Goal: Task Accomplishment & Management: Use online tool/utility

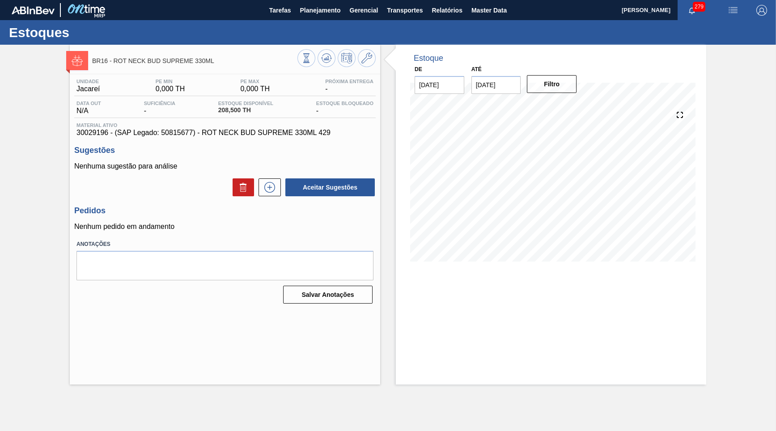
click at [307, 20] on div "Estoques" at bounding box center [388, 32] width 776 height 25
click at [313, 8] on span "Planejamento" at bounding box center [320, 10] width 41 height 11
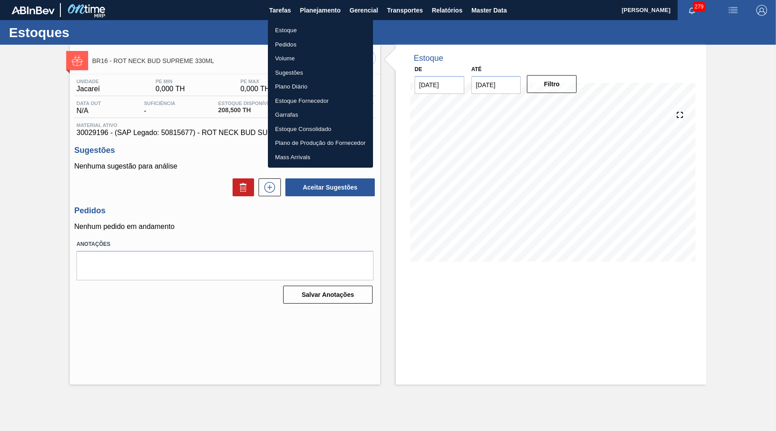
click at [310, 22] on ul "Estoque Pedidos Volume Sugestões Plano Diário Estoque Fornecedor Garrafas Estoq…" at bounding box center [320, 94] width 105 height 148
click at [340, 32] on li "Estoque" at bounding box center [320, 30] width 105 height 14
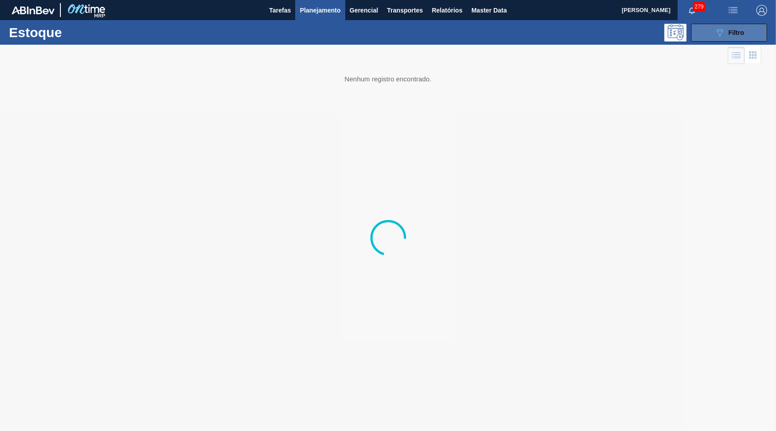
click at [720, 34] on icon "089F7B8B-B2A5-4AFE-B5C0-19BA573D28AC" at bounding box center [720, 32] width 11 height 11
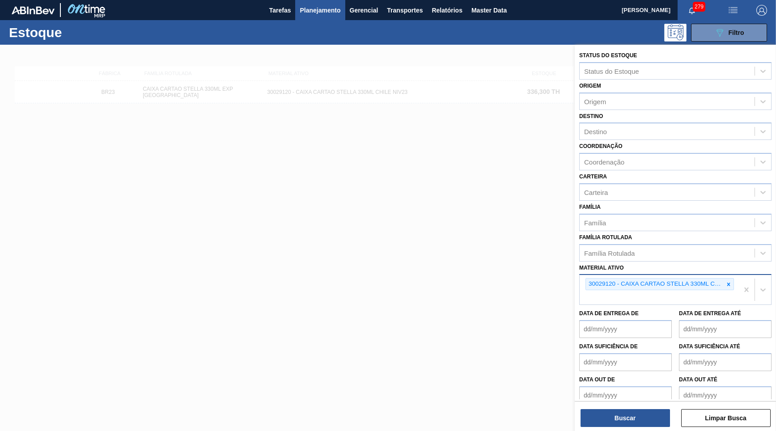
click at [735, 275] on div "30029120 - CAIXA CARTAO STELLA 330ML CHILE NIV23" at bounding box center [659, 290] width 159 height 30
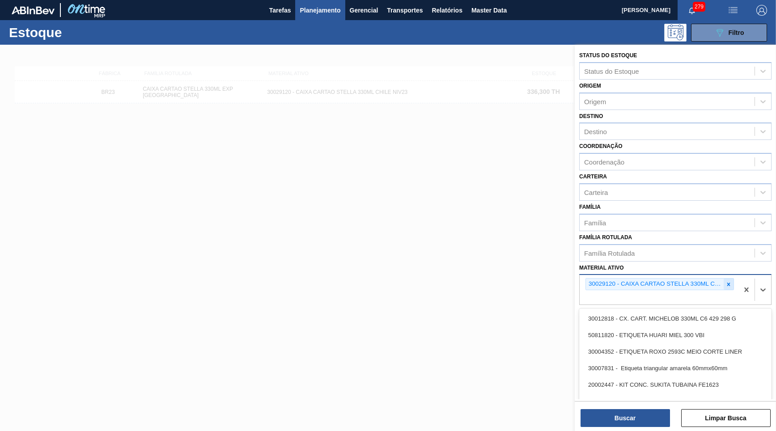
click at [727, 281] on icon at bounding box center [729, 284] width 6 height 6
paste ativo "30029927"
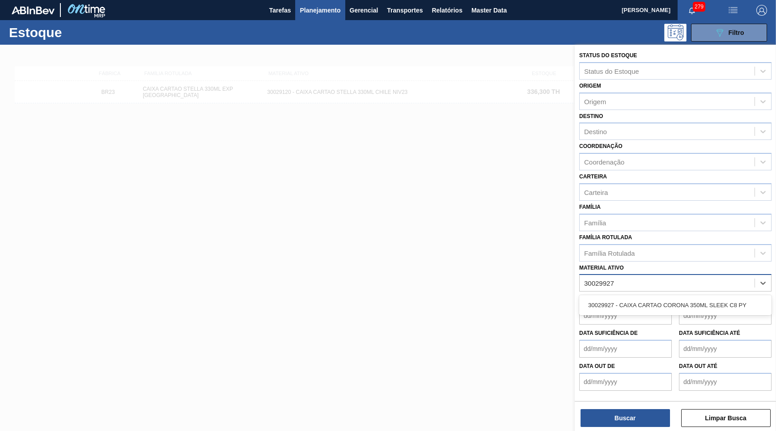
type ativo "3002992"
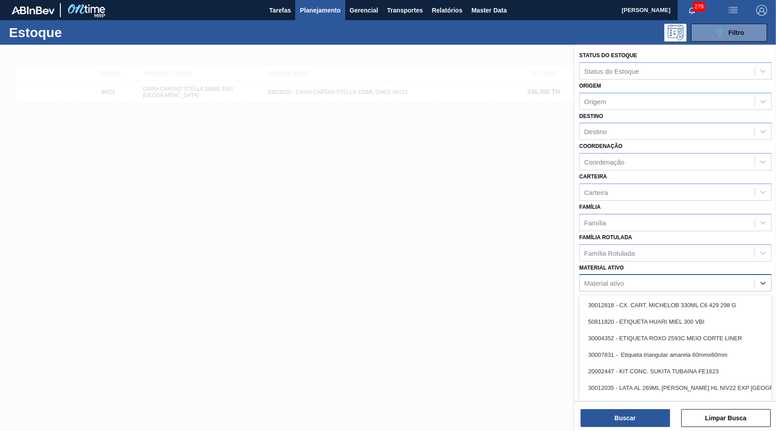
paste ativo "30029927"
type ativo "30029927"
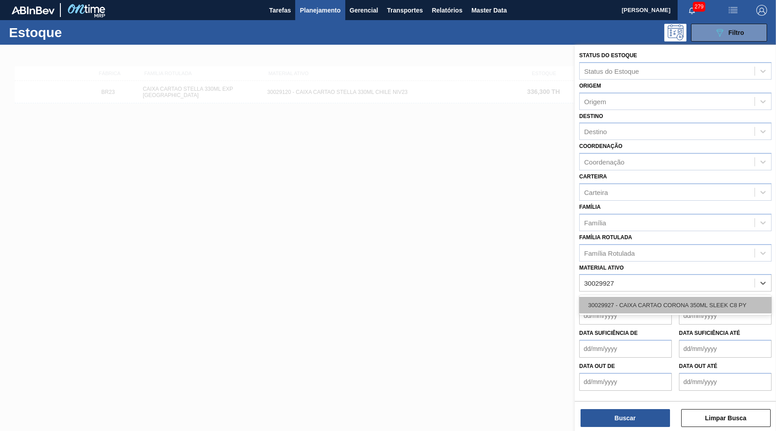
click at [671, 298] on div "30029927 - CAIXA CARTAO CORONA 350ML SLEEK C8 PY" at bounding box center [675, 305] width 192 height 17
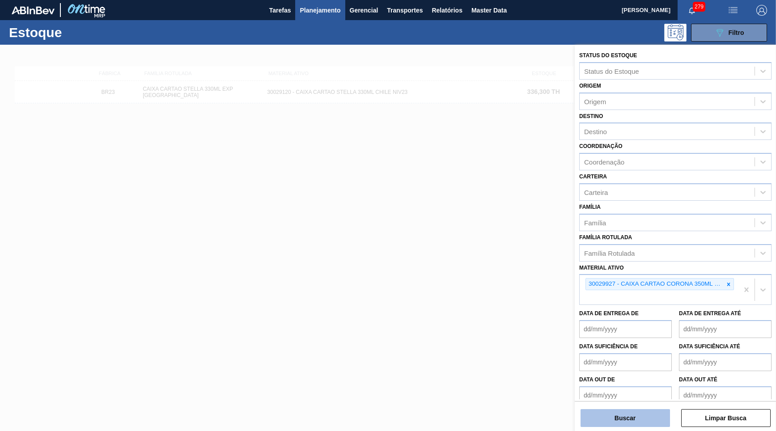
click at [639, 409] on button "Buscar" at bounding box center [625, 418] width 89 height 18
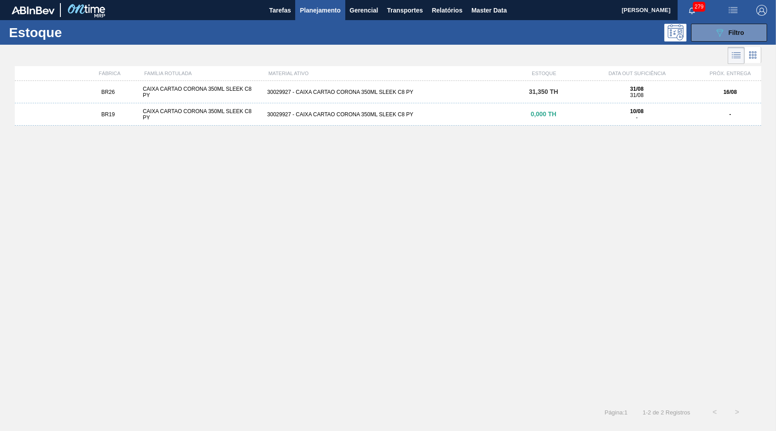
click at [528, 86] on div "BR26 CAIXA CARTAO CORONA 350ML SLEEK C8 PY 30029927 - CAIXA CARTAO CORONA 350ML…" at bounding box center [388, 92] width 747 height 22
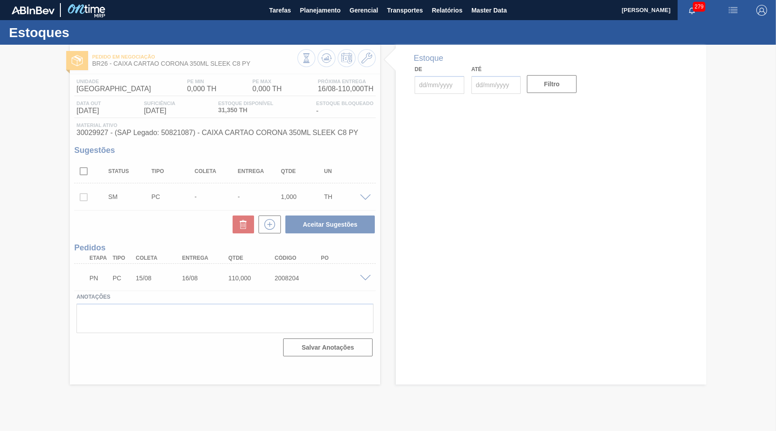
type input "[DATE]"
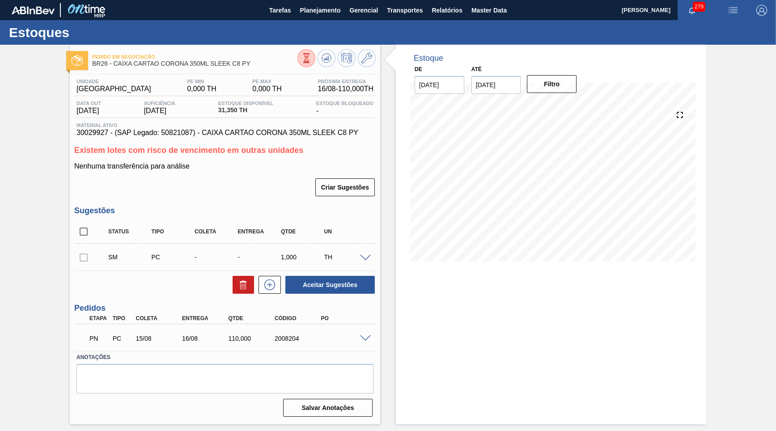
click at [370, 336] on span at bounding box center [365, 339] width 11 height 7
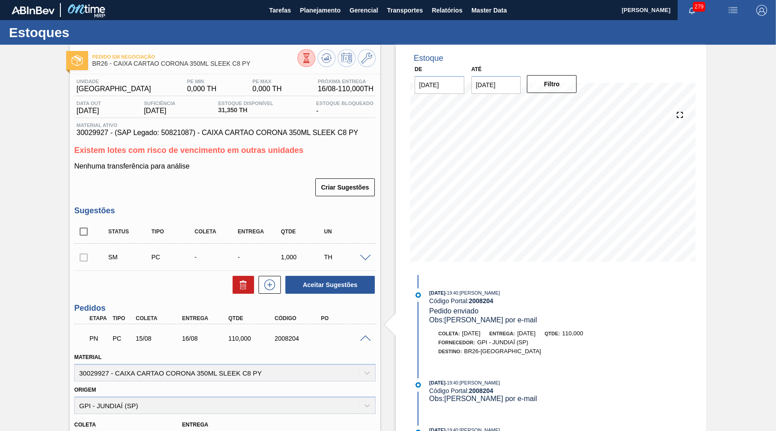
click at [308, 132] on span "30029927 - (SAP Legado: 50821087) - CAIXA CARTAO CORONA 350ML SLEEK C8 PY" at bounding box center [225, 133] width 297 height 8
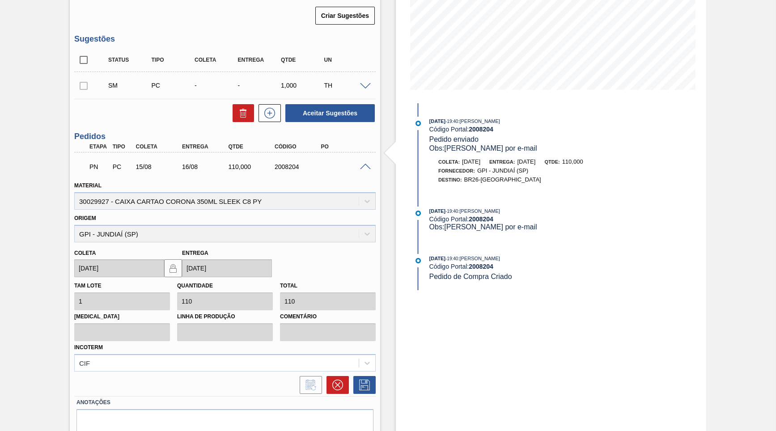
click at [233, 163] on div "110,000" at bounding box center [251, 166] width 51 height 7
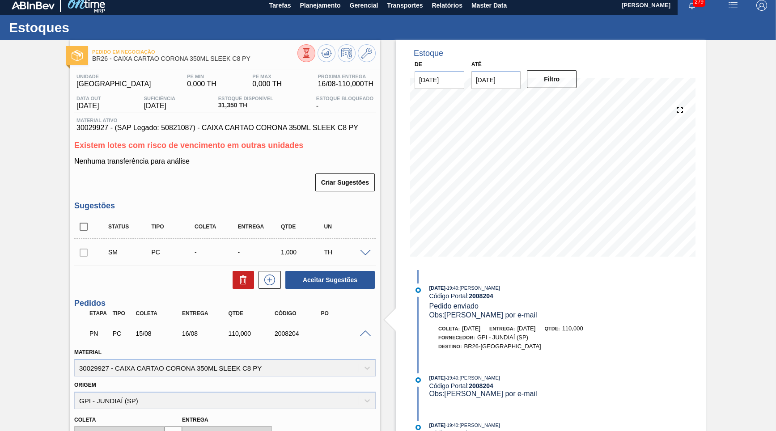
scroll to position [0, 0]
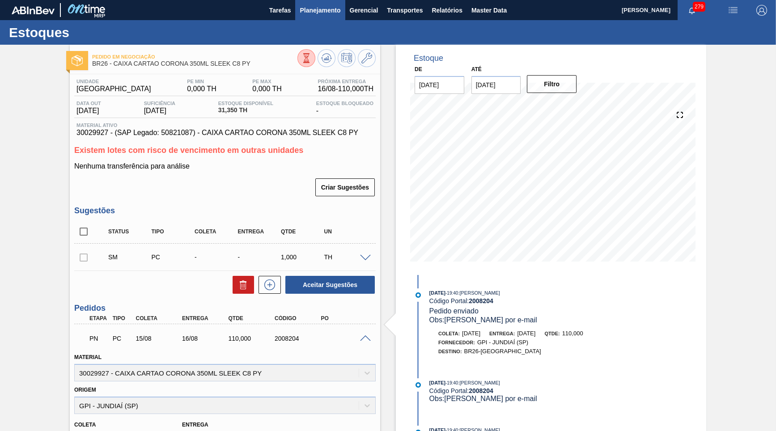
click at [315, 11] on span "Planejamento" at bounding box center [320, 10] width 41 height 11
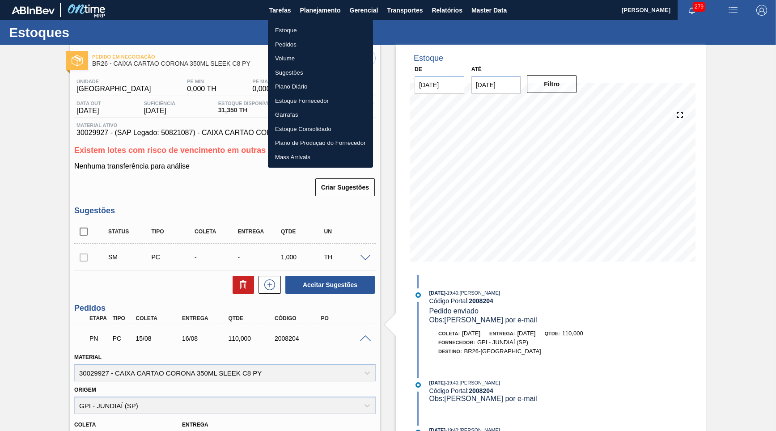
click at [288, 32] on li "Estoque" at bounding box center [320, 30] width 105 height 14
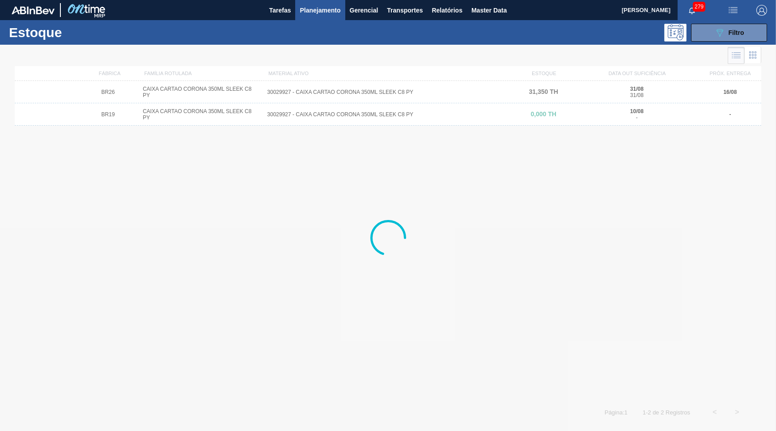
click at [733, 23] on div "Estoque 089F7B8B-B2A5-4AFE-B5C0-19BA573D28AC Filtro" at bounding box center [388, 32] width 776 height 25
click at [735, 24] on button "089F7B8B-B2A5-4AFE-B5C0-19BA573D28AC Filtro" at bounding box center [729, 33] width 76 height 18
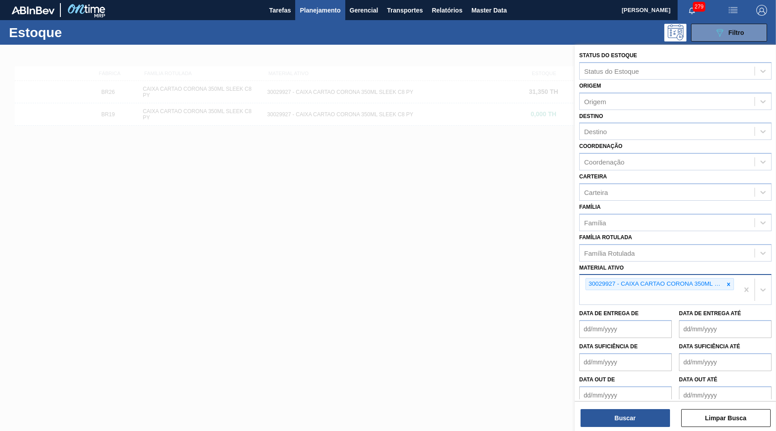
click at [723, 279] on div "30029927 - CAIXA CARTAO CORONA 350ML SLEEK C8 PY" at bounding box center [655, 284] width 138 height 11
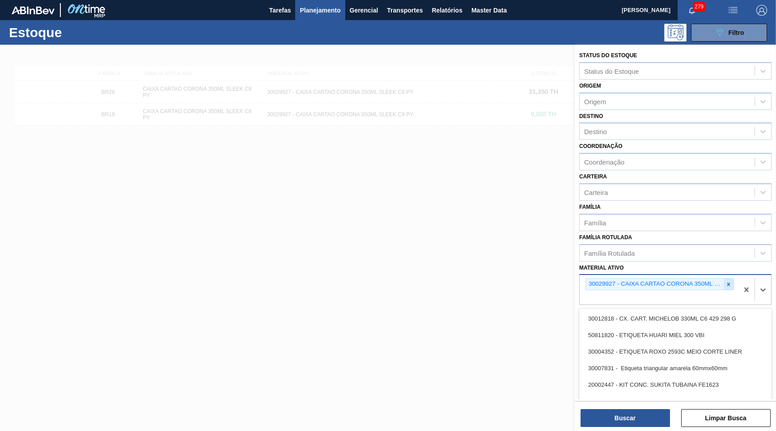
click at [726, 281] on icon at bounding box center [729, 284] width 6 height 6
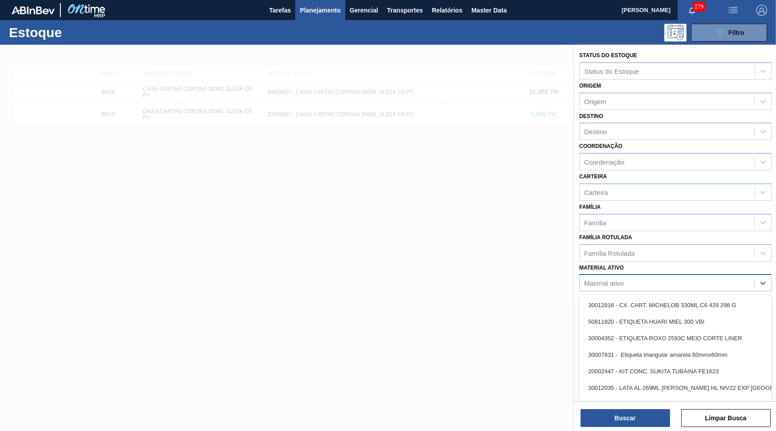
paste ativo "30029828"
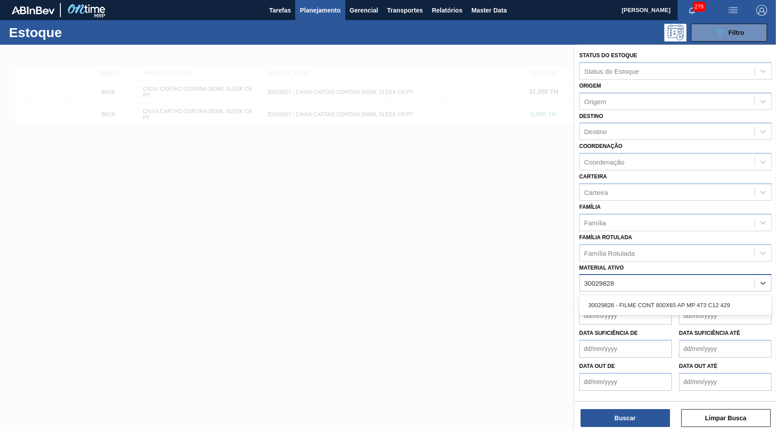
type ativo "30029828"
click at [631, 294] on div "Data de Entrega de" at bounding box center [625, 309] width 93 height 31
click at [630, 277] on div "Material ativo" at bounding box center [667, 283] width 175 height 13
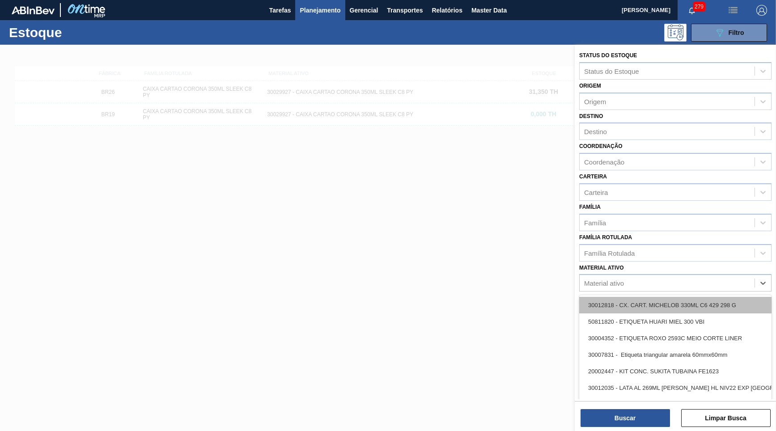
paste ativo "30029828"
type ativo "30029828"
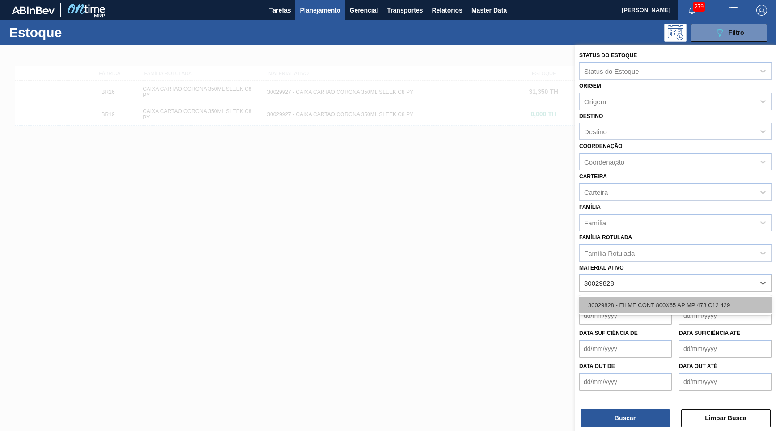
click at [630, 297] on div "30029828 - FILME CONT 800X65 AP MP 473 C12 429" at bounding box center [675, 305] width 192 height 17
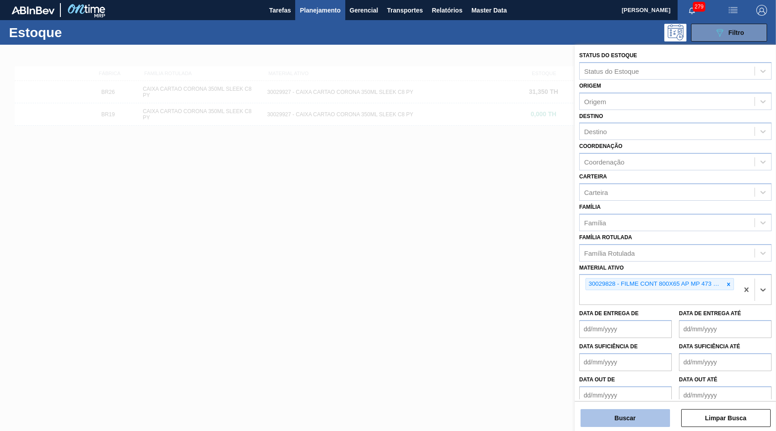
click at [637, 409] on button "Buscar" at bounding box center [625, 418] width 89 height 18
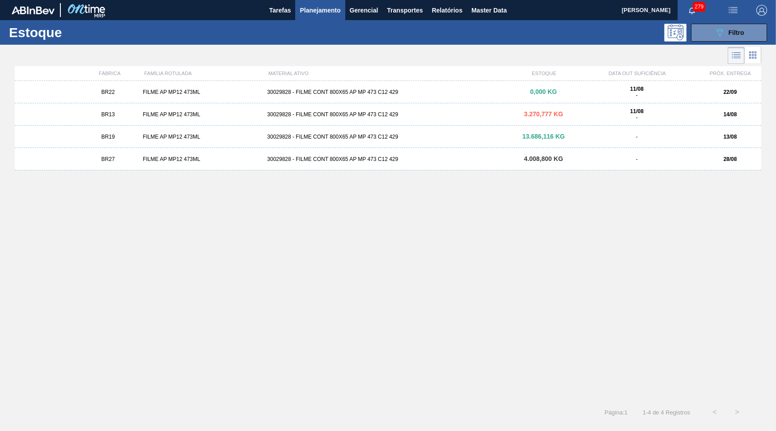
click at [180, 114] on div "FILME AP MP12 473ML" at bounding box center [201, 114] width 124 height 6
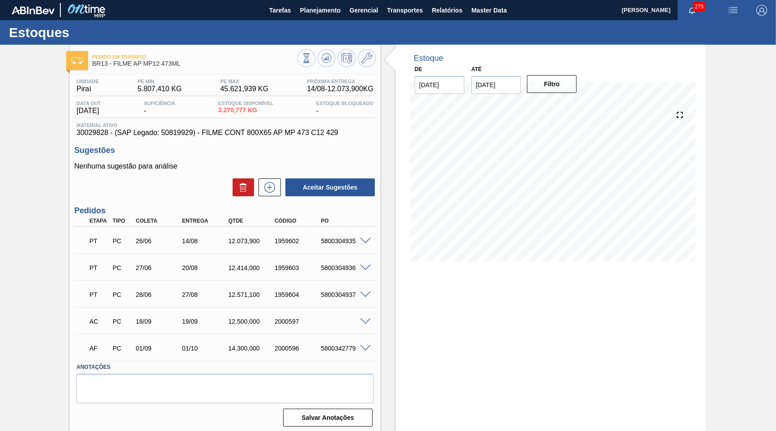
scroll to position [0, 0]
click at [224, 240] on div "12.073,900" at bounding box center [246, 240] width 47 height 7
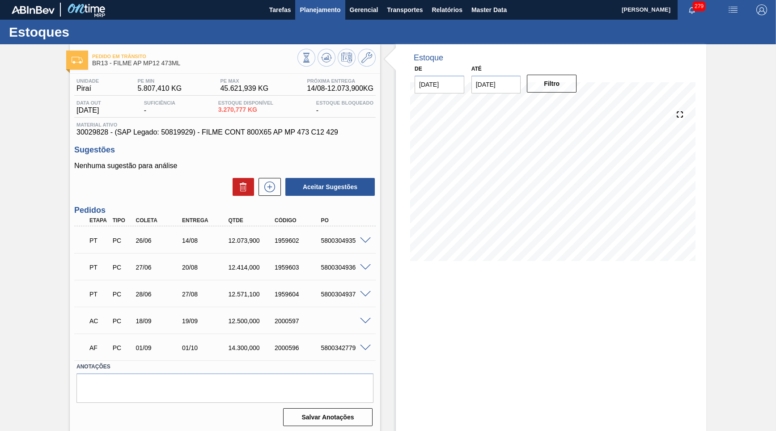
click at [318, 13] on span "Planejamento" at bounding box center [320, 9] width 41 height 11
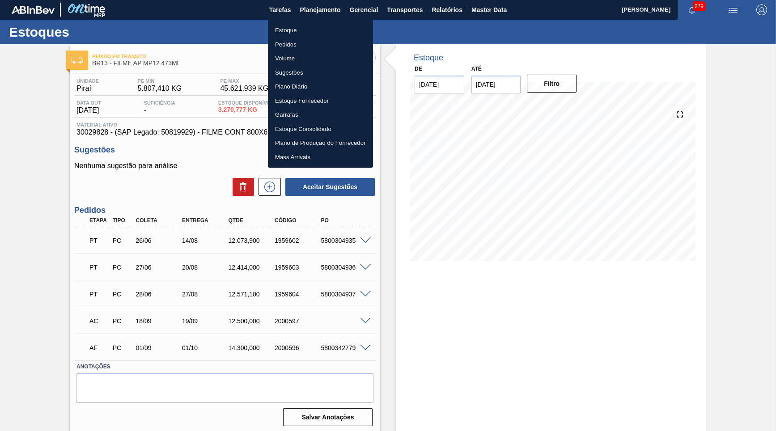
click at [281, 44] on li "Pedidos" at bounding box center [320, 45] width 105 height 14
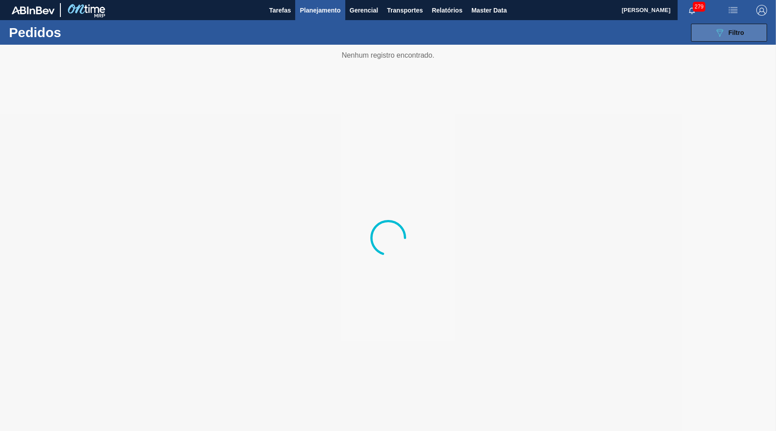
click at [711, 31] on button "089F7B8B-B2A5-4AFE-B5C0-19BA573D28AC Filtro" at bounding box center [729, 33] width 76 height 18
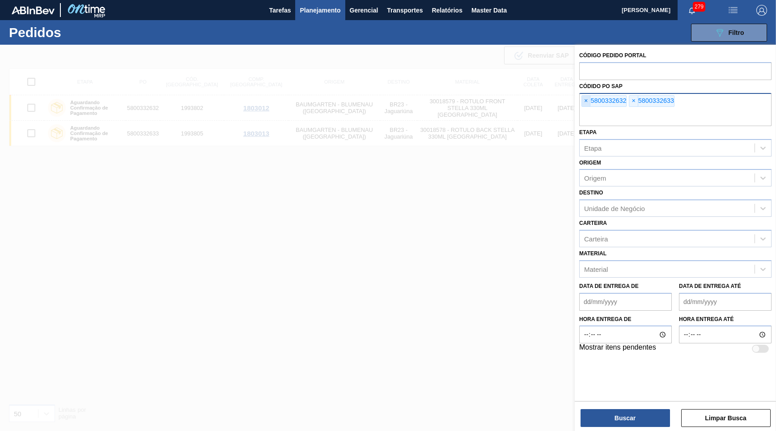
click at [584, 98] on span "×" at bounding box center [586, 101] width 9 height 11
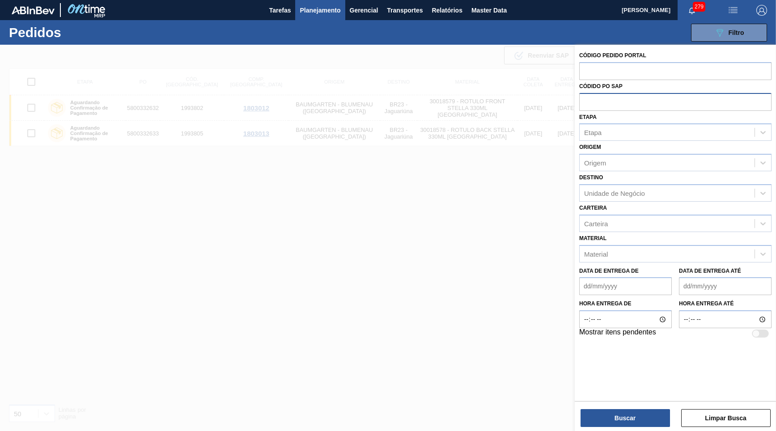
click at [584, 98] on input "text" at bounding box center [675, 101] width 192 height 17
click at [601, 72] on input "text" at bounding box center [675, 70] width 192 height 17
paste input "text"
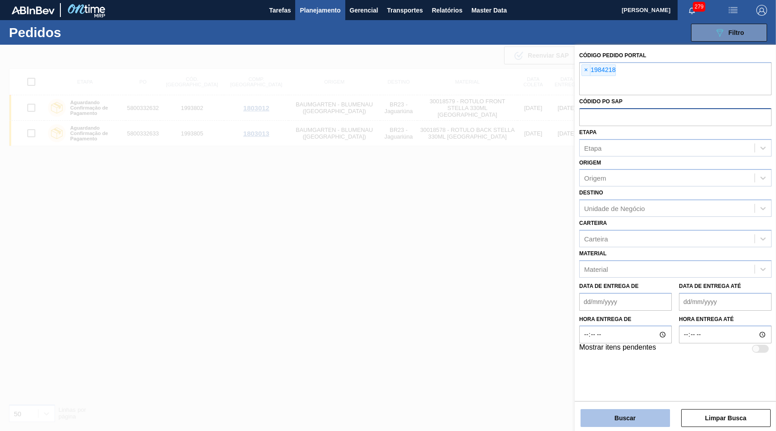
click at [602, 409] on button "Buscar" at bounding box center [625, 418] width 89 height 18
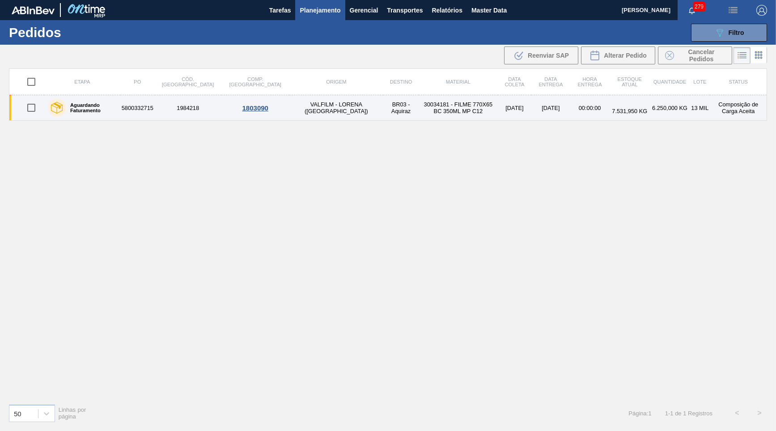
click at [117, 107] on label "Aguardando Faturamento" at bounding box center [91, 107] width 51 height 11
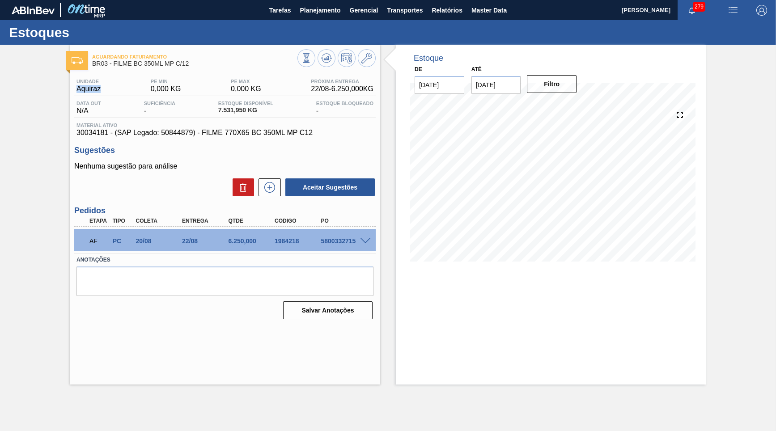
drag, startPoint x: 102, startPoint y: 92, endPoint x: 74, endPoint y: 96, distance: 27.6
click at [74, 96] on div "Unidade Aquiraz PE MIN 0,000 KG PE MAX 0,000 KG Próxima Entrega 22/08 - 6.250,0…" at bounding box center [225, 87] width 302 height 17
click at [311, 62] on icon at bounding box center [307, 58] width 10 height 10
click at [498, 80] on input "[DATE]" at bounding box center [497, 85] width 50 height 18
click at [556, 107] on div "agosto 2025" at bounding box center [525, 106] width 107 height 8
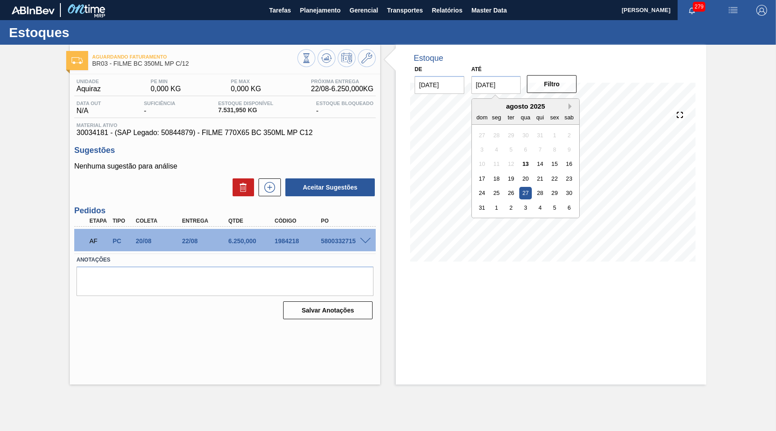
click at [569, 105] on button "Next Month" at bounding box center [572, 106] width 6 height 6
click at [506, 187] on div "30" at bounding box center [511, 193] width 12 height 12
type input "[DATE]"
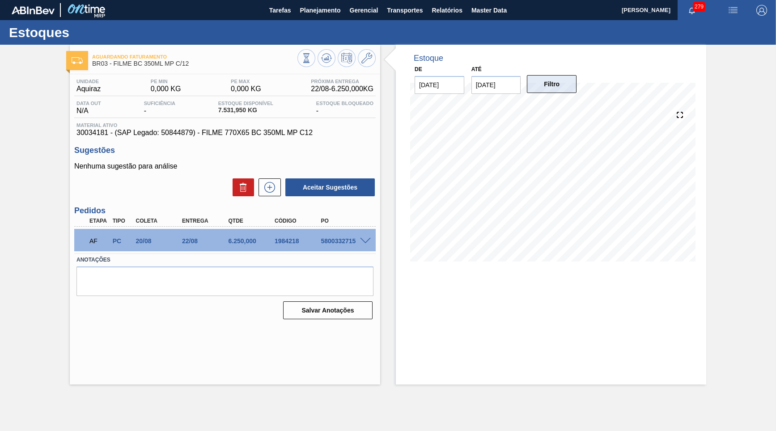
click at [551, 91] on button "Filtro" at bounding box center [552, 84] width 50 height 18
click at [239, 239] on div "6.250,000" at bounding box center [251, 241] width 51 height 7
click at [359, 239] on div at bounding box center [367, 240] width 18 height 7
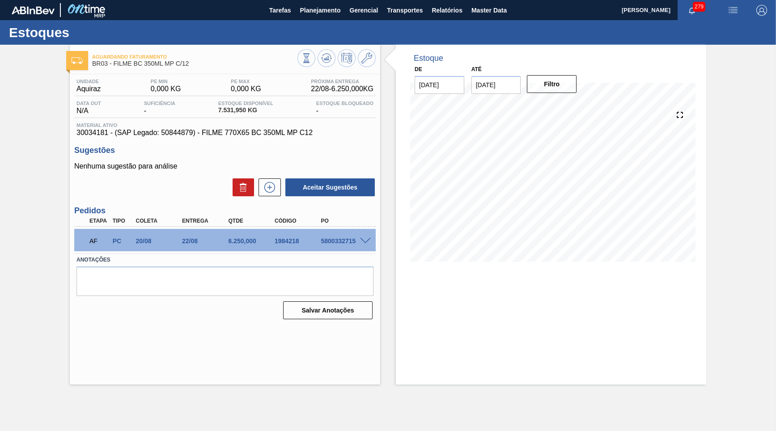
click at [363, 239] on span at bounding box center [365, 241] width 11 height 7
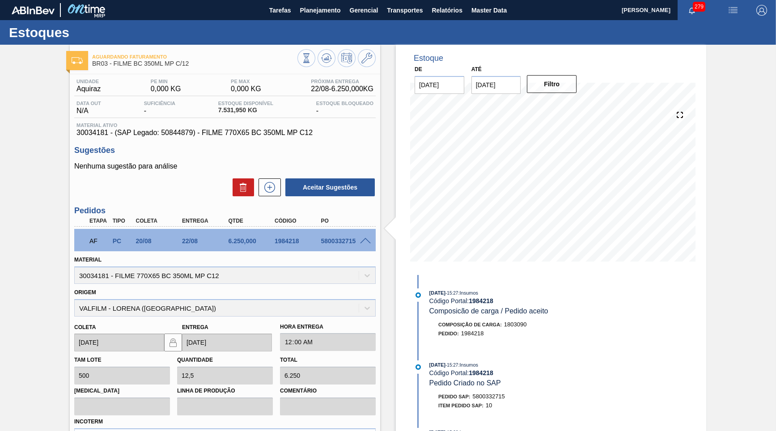
click at [369, 286] on div "Origem VALFILM - LORENA (SP)" at bounding box center [225, 301] width 302 height 30
click at [319, 19] on button "Planejamento" at bounding box center [320, 10] width 50 height 20
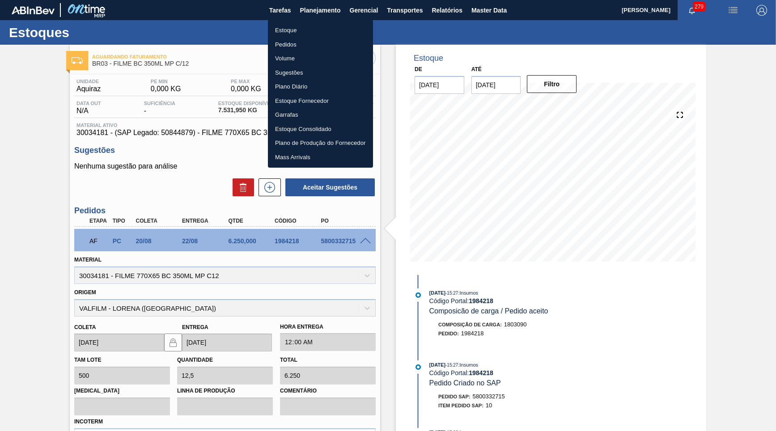
click at [309, 30] on li "Estoque" at bounding box center [320, 30] width 105 height 14
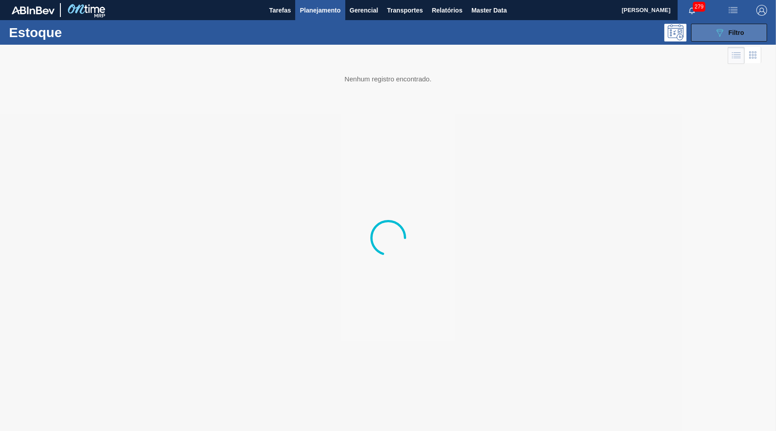
click at [751, 30] on button "089F7B8B-B2A5-4AFE-B5C0-19BA573D28AC Filtro" at bounding box center [729, 33] width 76 height 18
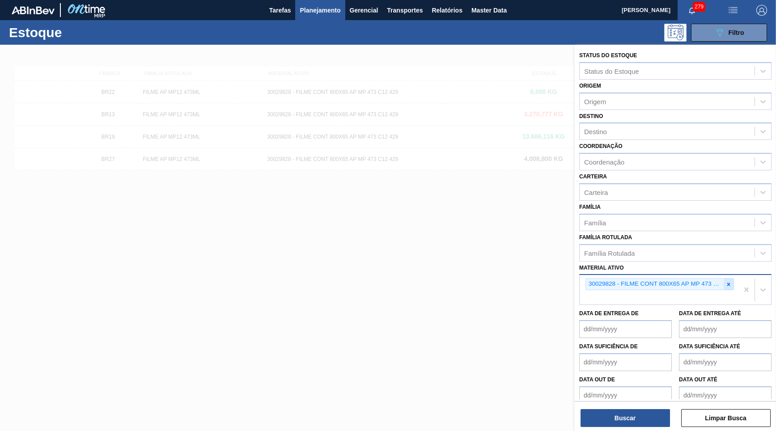
click at [727, 281] on icon at bounding box center [729, 284] width 6 height 6
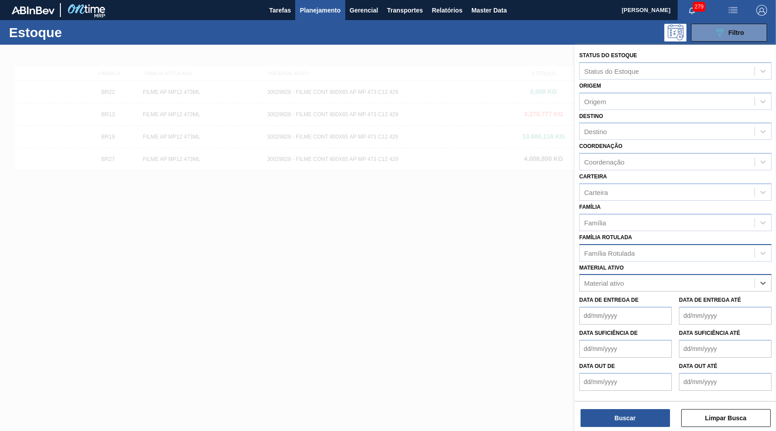
click at [698, 247] on div "Família Rotulada" at bounding box center [667, 253] width 175 height 13
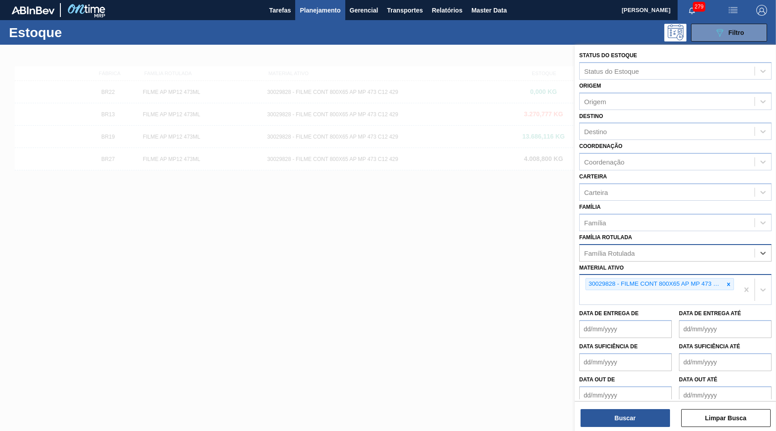
click at [649, 247] on div "Família Rotulada" at bounding box center [667, 253] width 175 height 13
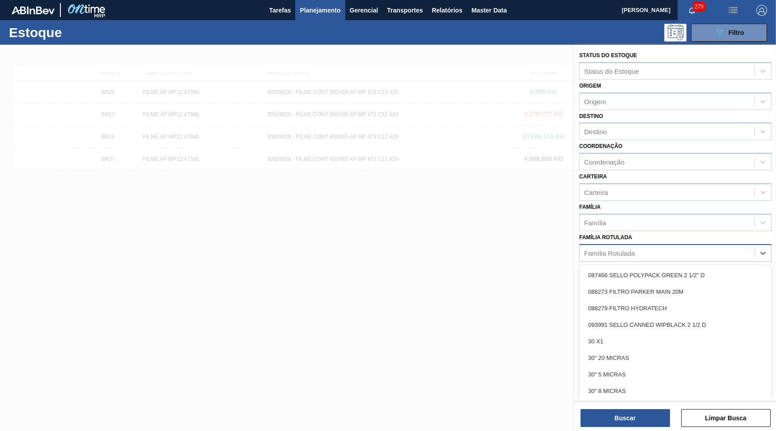
click at [640, 247] on div "Família Rotulada" at bounding box center [667, 253] width 175 height 13
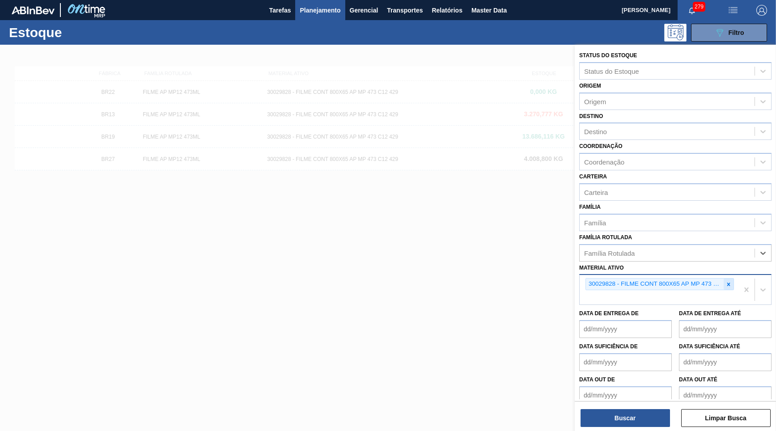
click at [729, 281] on icon at bounding box center [729, 284] width 6 height 6
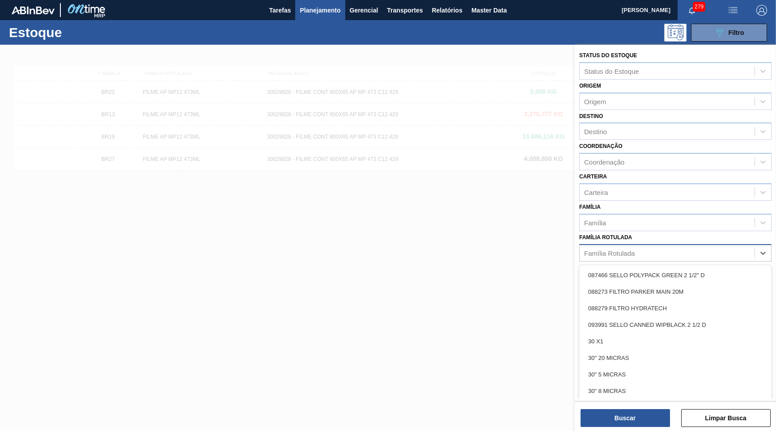
click at [651, 247] on div "Família Rotulada" at bounding box center [667, 253] width 175 height 13
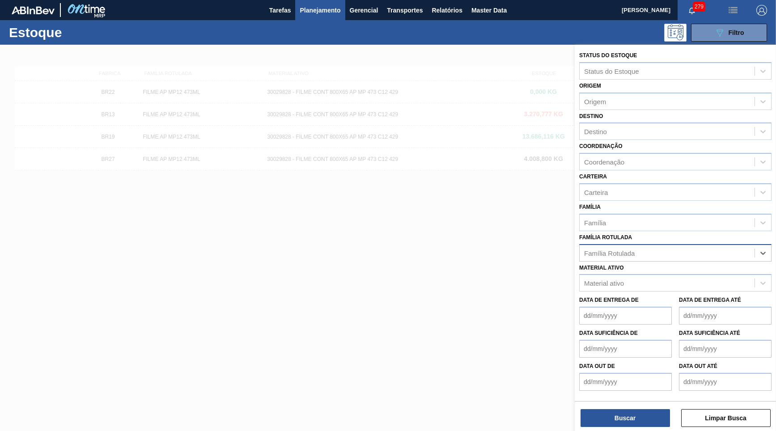
click at [669, 247] on div "Família Rotulada" at bounding box center [667, 253] width 175 height 13
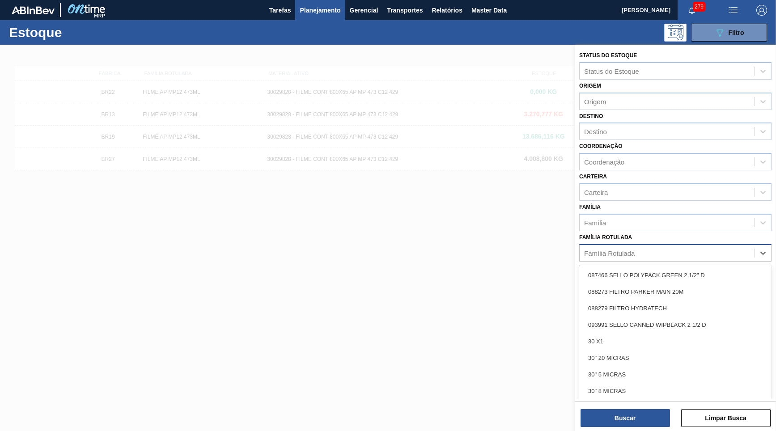
paste Rotulada "FILME ORIGINAL 350ML MP"
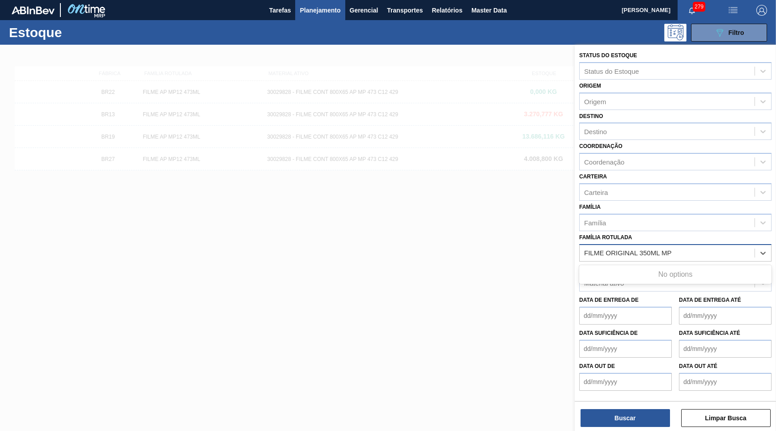
type Rotulada "FILME ORIGINAL 350ML MP"
click at [681, 267] on div "FILME ORIGINAL 350ML MP" at bounding box center [675, 275] width 192 height 17
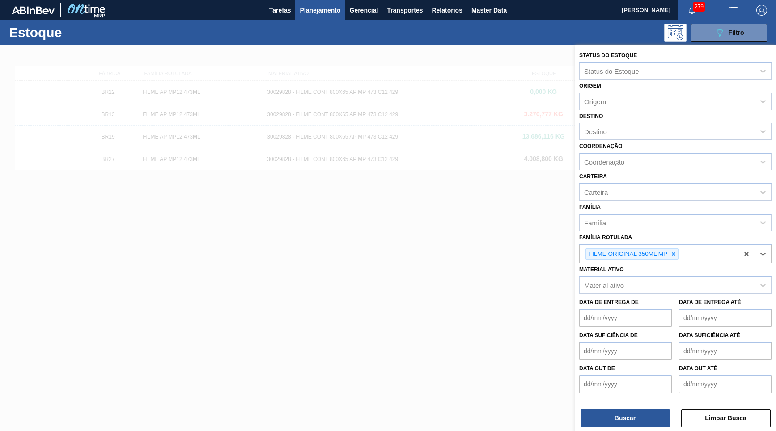
click at [623, 405] on div "Buscar Limpar Busca" at bounding box center [675, 413] width 201 height 25
click at [610, 409] on button "Buscar" at bounding box center [625, 418] width 89 height 18
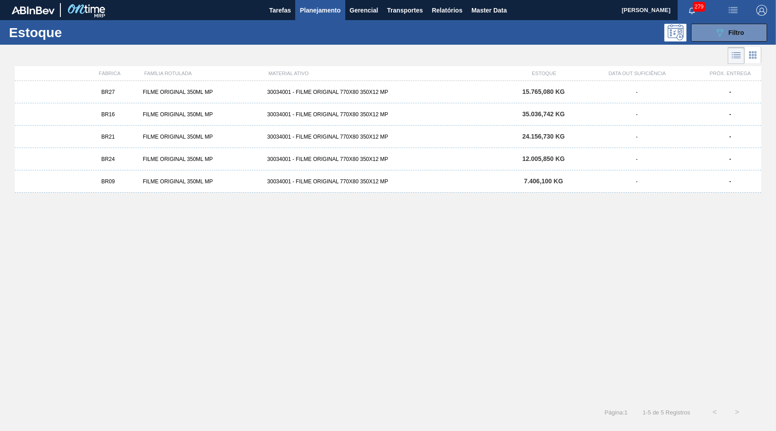
click at [317, 111] on div "BR16 FILME ORIGINAL 350ML MP 30034001 - FILME ORIGINAL 770X80 350X12 MP 35.036,…" at bounding box center [388, 114] width 747 height 22
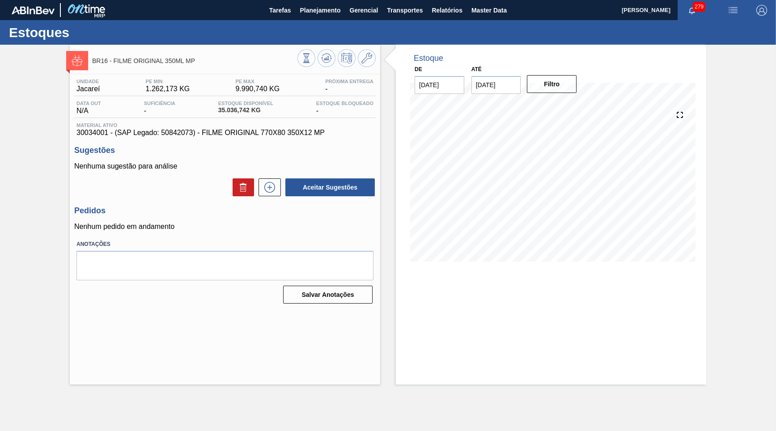
click at [169, 138] on div "Unidade Jacareí PE MIN 1.262,173 KG PE MAX 9.990,740 KG Próxima Entrega - Data …" at bounding box center [225, 190] width 311 height 233
copy span "50842073"
drag, startPoint x: 187, startPoint y: 132, endPoint x: 310, endPoint y: 133, distance: 122.6
click at [310, 133] on span "30034001 - (SAP Legado: 50842073) - FILME ORIGINAL 770X80 350X12 MP" at bounding box center [225, 133] width 297 height 8
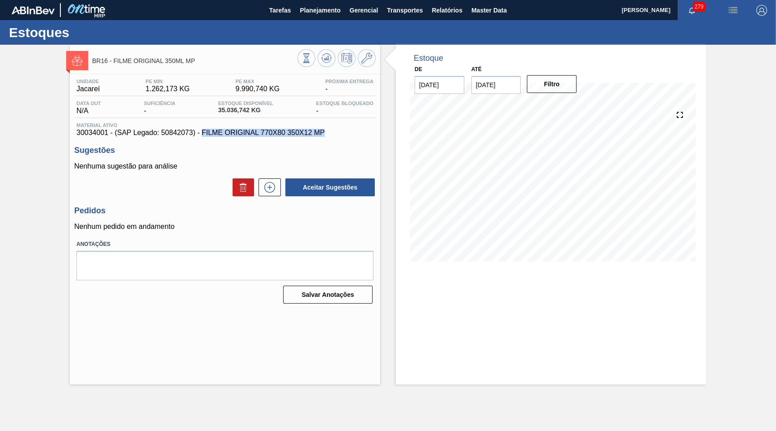
copy span "FILME ORIGINAL 770X80 350X12 MP"
click at [168, 132] on span "30034001 - (SAP Legado: 50842073) - FILME ORIGINAL 770X80 350X12 MP" at bounding box center [225, 133] width 297 height 8
copy span "50842073"
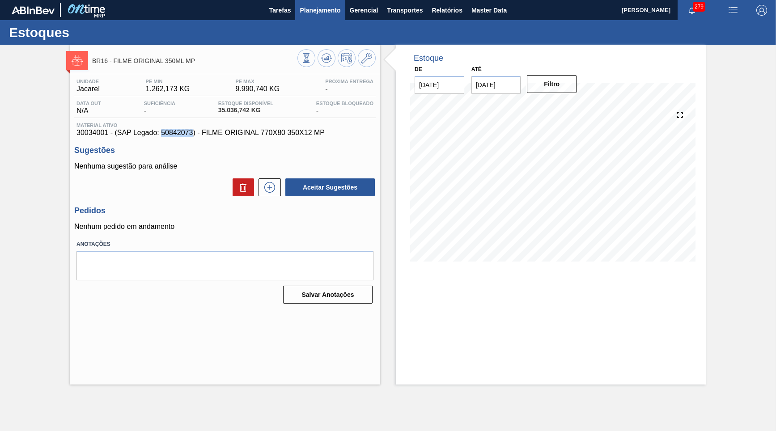
click at [325, 15] on span "Planejamento" at bounding box center [320, 10] width 41 height 11
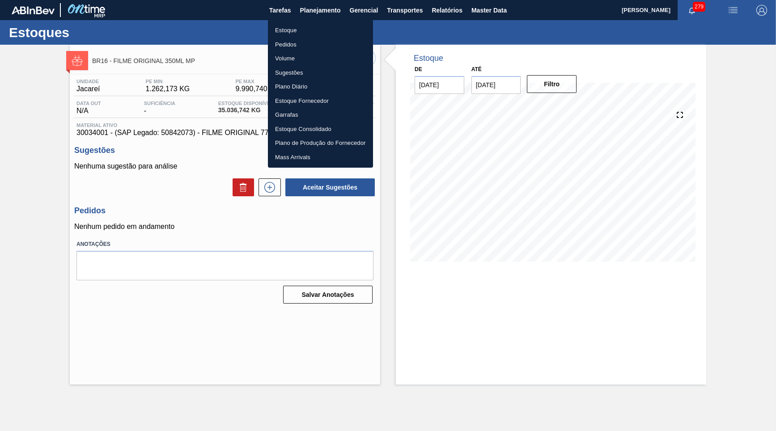
click at [318, 28] on li "Estoque" at bounding box center [320, 30] width 105 height 14
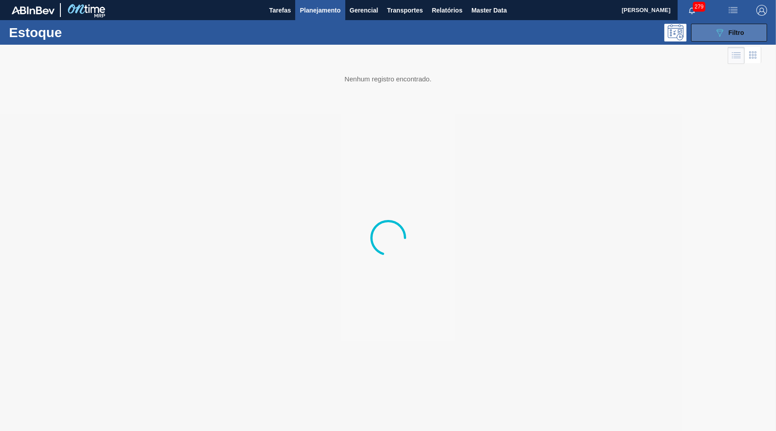
click at [707, 37] on button "089F7B8B-B2A5-4AFE-B5C0-19BA573D28AC Filtro" at bounding box center [729, 33] width 76 height 18
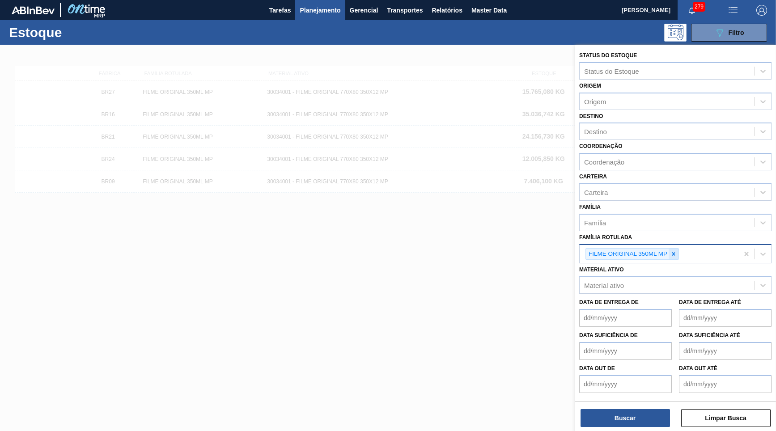
click at [673, 252] on icon at bounding box center [674, 253] width 3 height 3
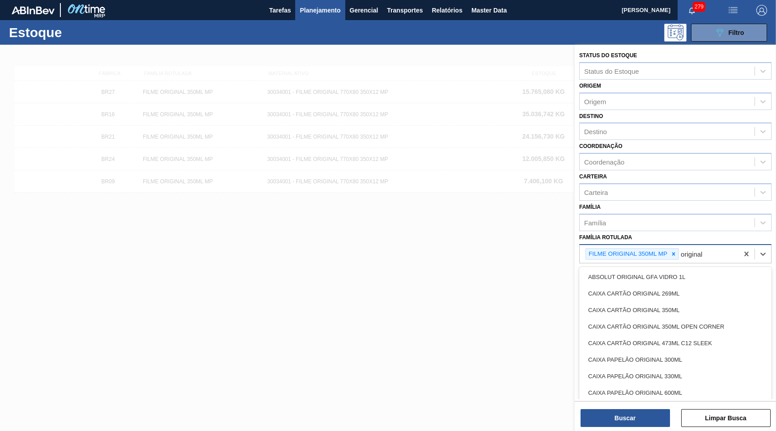
type Rotulada "origina"
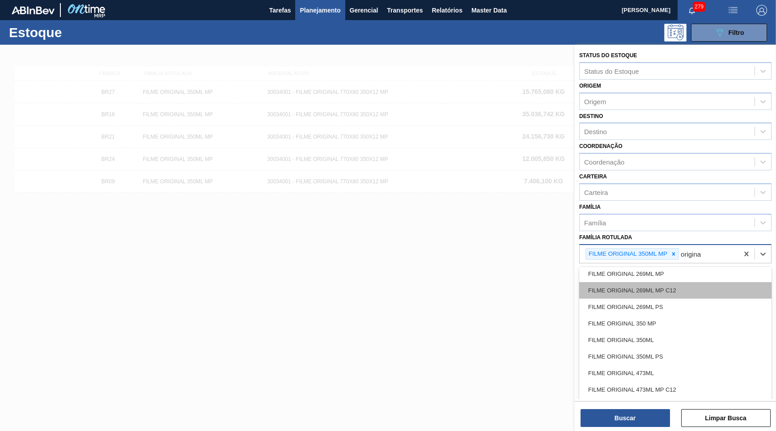
scroll to position [215, 0]
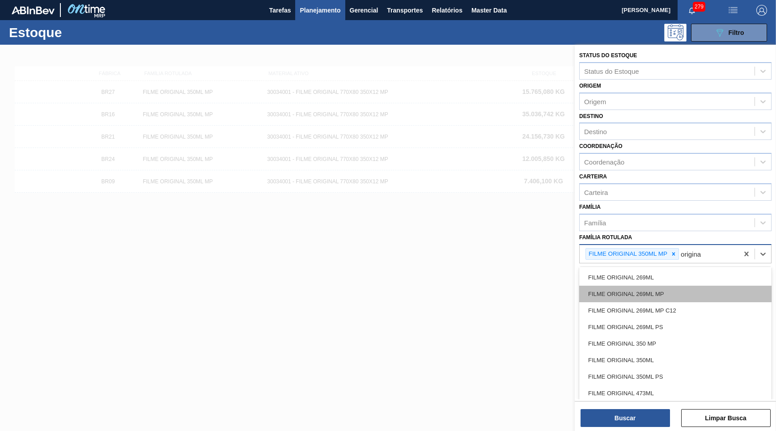
click at [682, 286] on div "FILME ORIGINAL 269ML MP" at bounding box center [675, 294] width 192 height 17
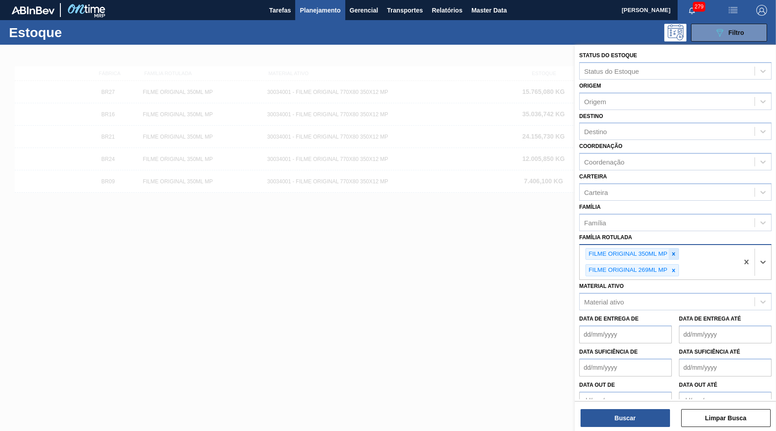
click at [676, 249] on div at bounding box center [674, 254] width 10 height 11
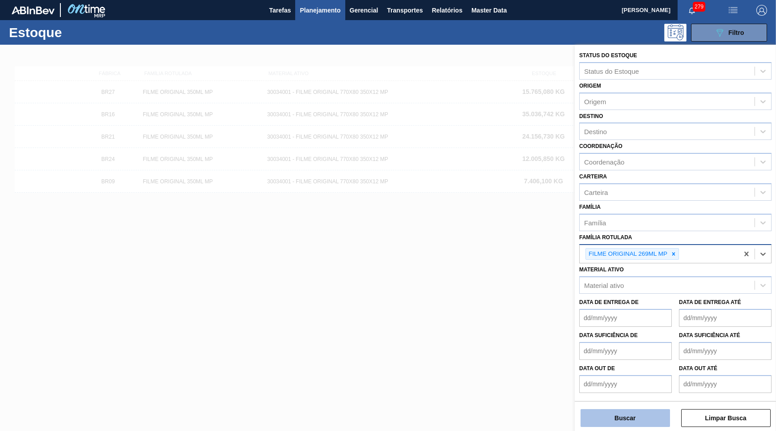
click at [632, 409] on button "Buscar" at bounding box center [625, 418] width 89 height 18
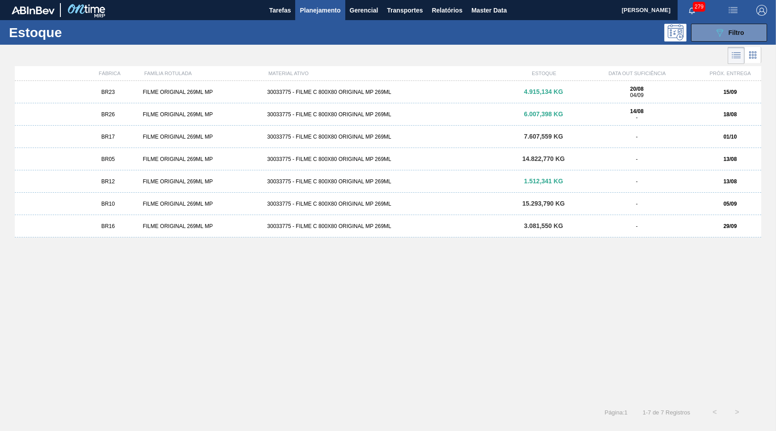
click at [632, 98] on span "04/09" at bounding box center [637, 95] width 13 height 6
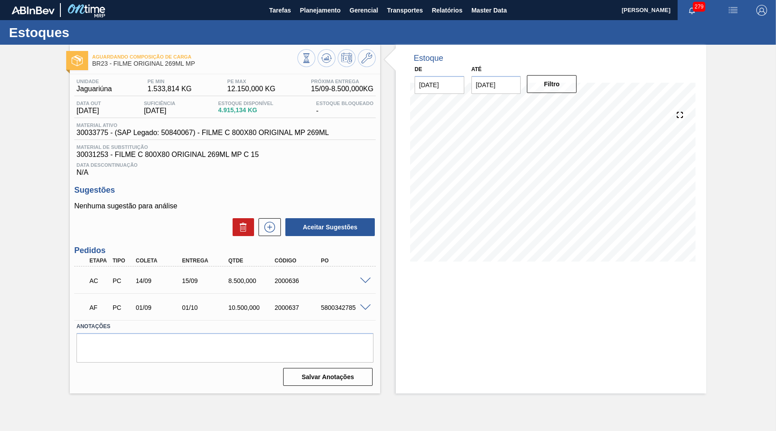
click at [201, 384] on div "Salvar Anotações" at bounding box center [225, 377] width 297 height 20
click at [677, 294] on div "Estoque De [DATE] Até [DATE] Filtro" at bounding box center [551, 219] width 311 height 349
click at [311, 54] on icon at bounding box center [307, 58] width 10 height 10
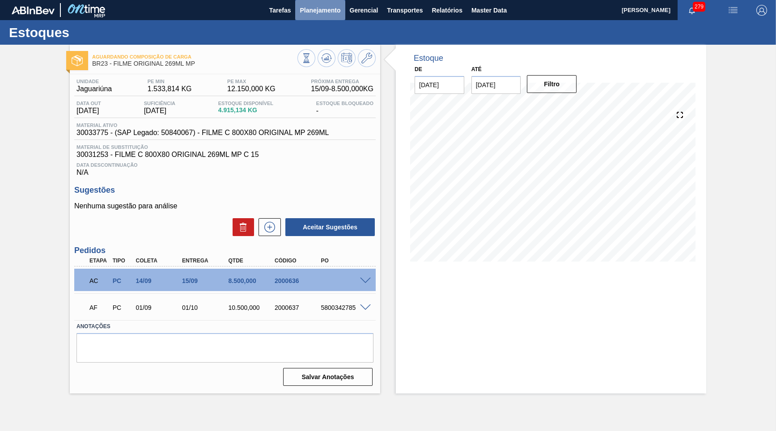
click at [331, 8] on span "Planejamento" at bounding box center [320, 10] width 41 height 11
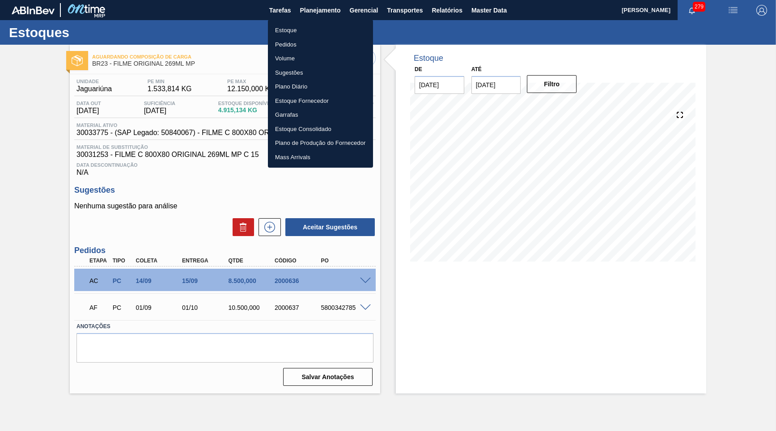
click at [293, 24] on li "Estoque" at bounding box center [320, 30] width 105 height 14
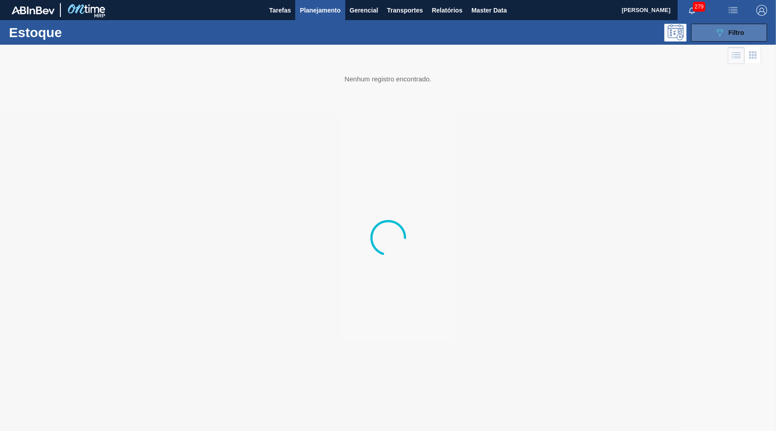
click at [718, 36] on icon "089F7B8B-B2A5-4AFE-B5C0-19BA573D28AC" at bounding box center [720, 32] width 11 height 11
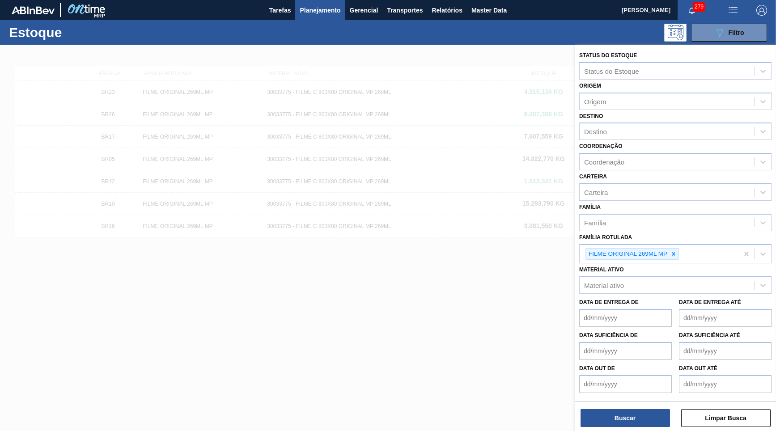
click at [674, 251] on icon at bounding box center [674, 254] width 6 height 6
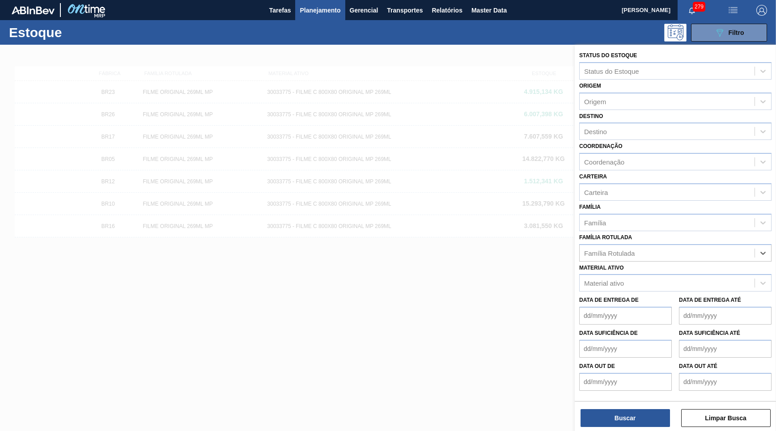
paste Rotulada "FILME ORIGINAL 473ML MP C12"
type Rotulada "FILME ORIGINAL 473ML MP C12"
click at [674, 249] on Rotulada "FILME ORIGINAL 473ML MP C12" at bounding box center [635, 253] width 103 height 8
click at [704, 247] on div "FILME ORIGINAL 473ML MP C12" at bounding box center [667, 253] width 175 height 13
click at [682, 247] on div "Família Rotulada" at bounding box center [667, 253] width 175 height 13
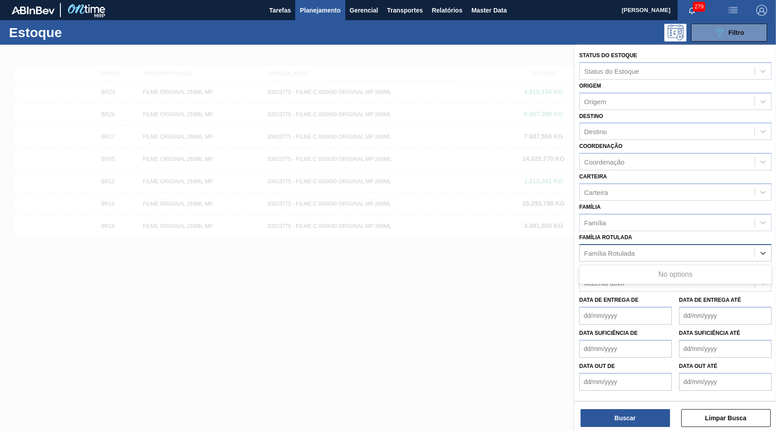
paste Rotulada "FILME ORIGINAL 473ML MP C12"
type Rotulada "FILME ORIGINAL 473ML MP C12"
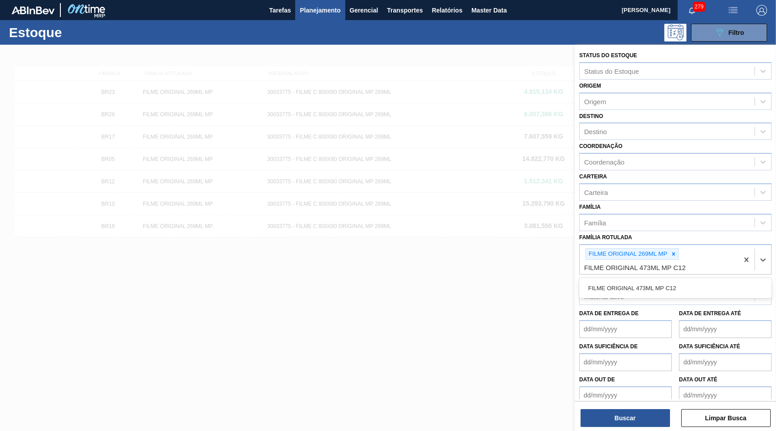
click at [642, 278] on div "FILME ORIGINAL 473ML MP C12" at bounding box center [675, 288] width 192 height 20
click at [648, 280] on div "FILME ORIGINAL 473ML MP C12" at bounding box center [675, 288] width 192 height 17
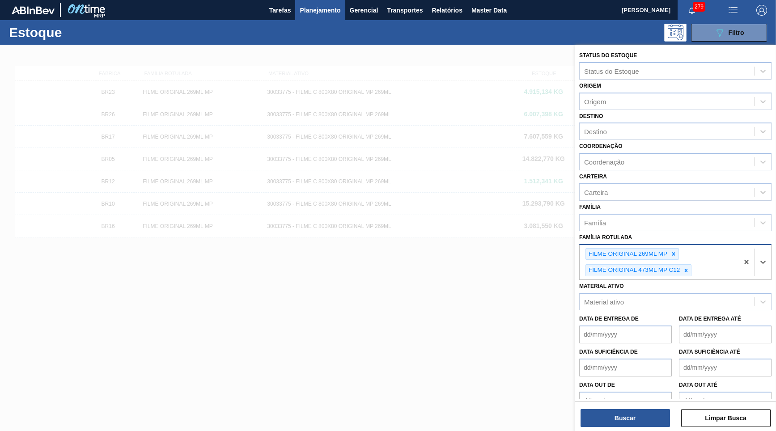
click at [680, 245] on div "FILME ORIGINAL 269ML MP FILME ORIGINAL 473ML MP C12" at bounding box center [659, 262] width 159 height 35
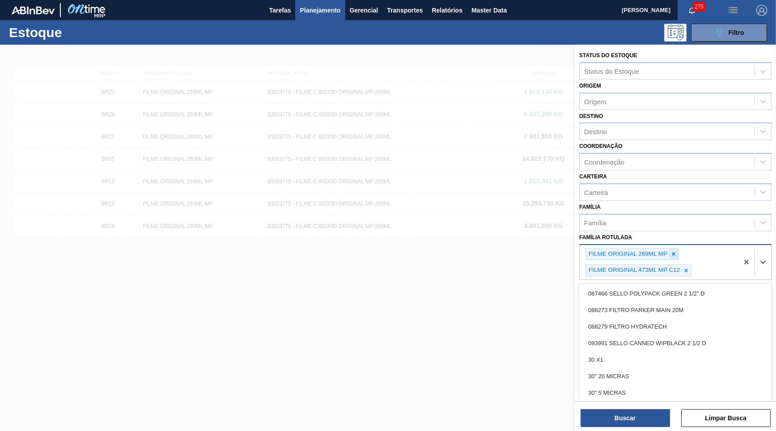
click at [674, 252] on icon at bounding box center [674, 253] width 3 height 3
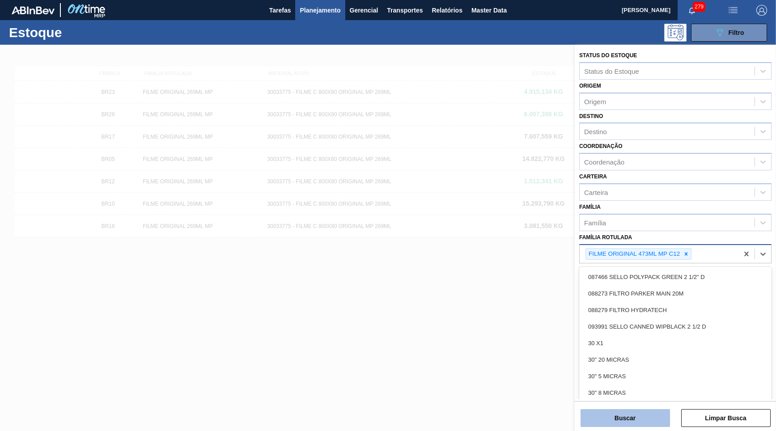
click at [614, 409] on button "Buscar" at bounding box center [625, 418] width 89 height 18
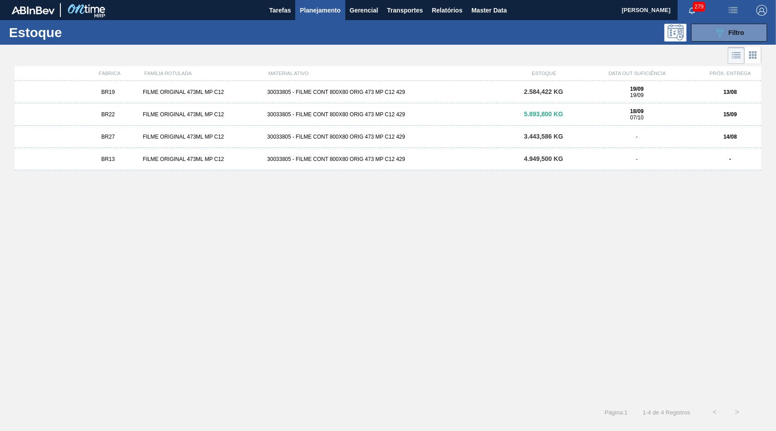
click at [114, 110] on div "BR22 FILME ORIGINAL 473ML MP C12 30033805 - FILME CONT 800X80 ORIG 473 MP C12 4…" at bounding box center [388, 114] width 747 height 22
click at [163, 132] on div "BR27 FILME ORIGINAL 473ML MP C12 30033805 - FILME CONT 800X80 ORIG 473 MP C12 4…" at bounding box center [388, 137] width 747 height 22
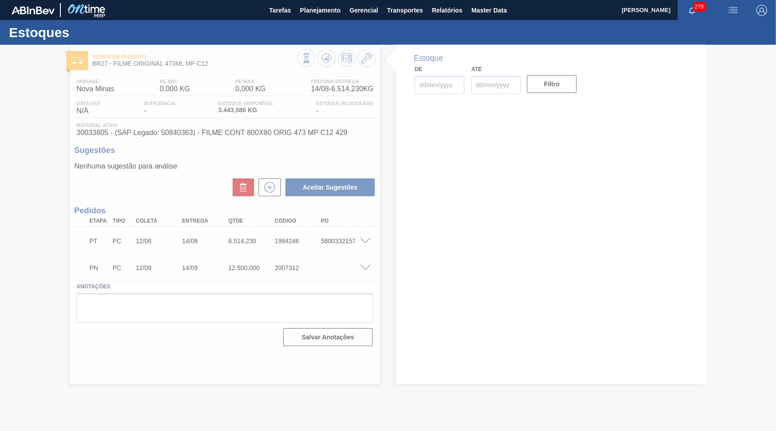
type input "[DATE]"
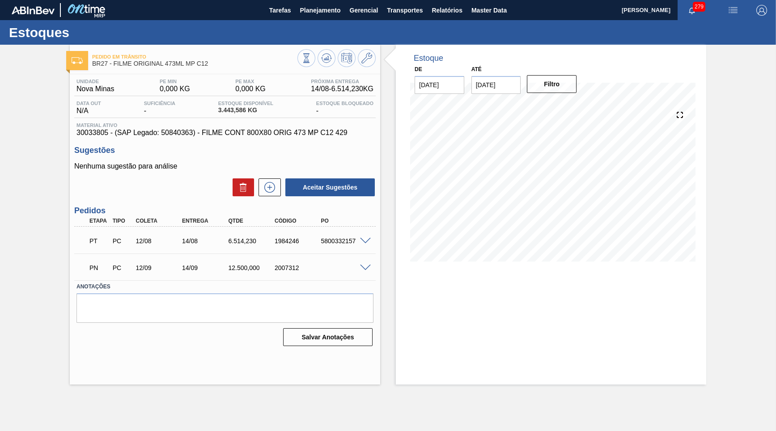
click at [336, 235] on div "PT PC 12/08 14/08 6.514,230 1984246 5800332157" at bounding box center [223, 240] width 278 height 18
click at [327, 19] on button "Planejamento" at bounding box center [320, 10] width 50 height 20
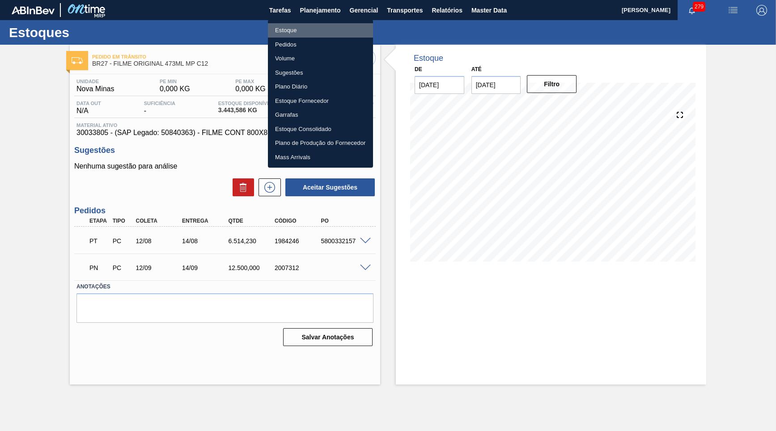
click at [285, 31] on li "Estoque" at bounding box center [320, 30] width 105 height 14
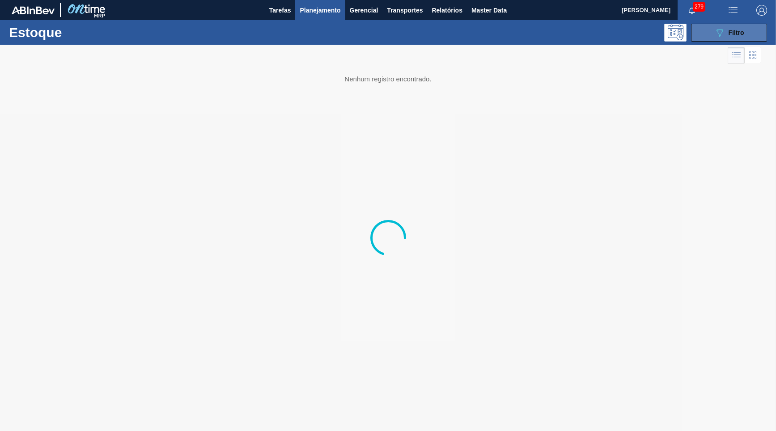
click at [706, 31] on button "089F7B8B-B2A5-4AFE-B5C0-19BA573D28AC Filtro" at bounding box center [729, 33] width 76 height 18
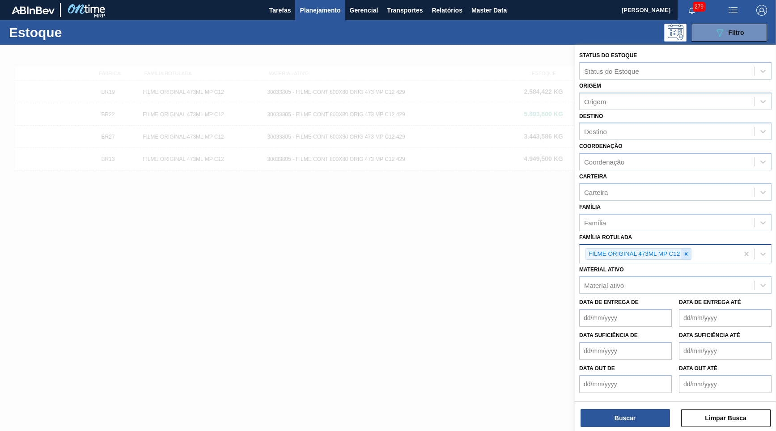
click at [686, 249] on div at bounding box center [687, 254] width 10 height 11
type Rotulada "c"
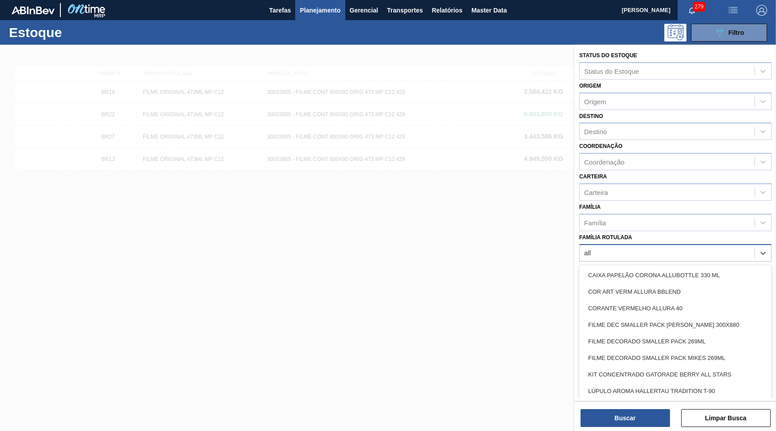
type Rotulada "allu"
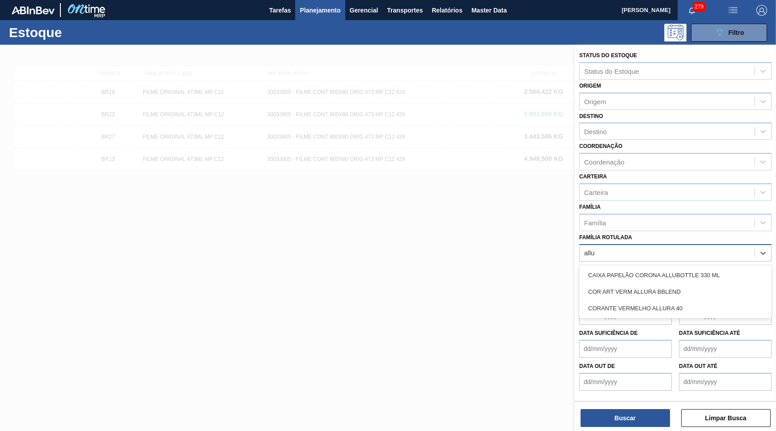
click at [724, 271] on div "CAIXA PAPELÃO CORONA ALLUBOTTLE 330 ML" at bounding box center [675, 275] width 192 height 17
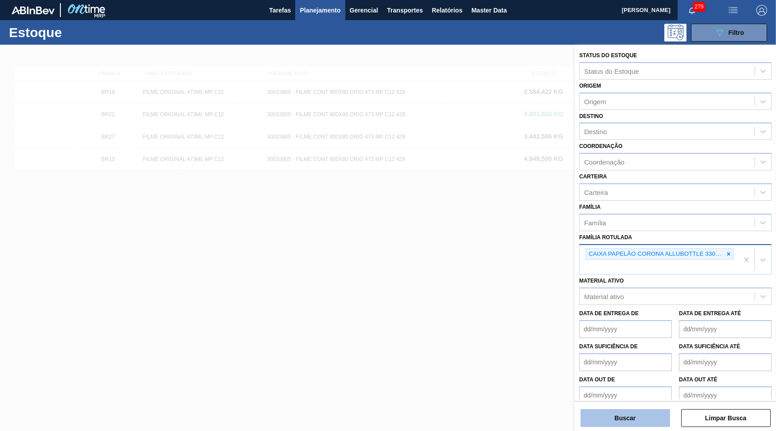
click at [622, 409] on button "Buscar" at bounding box center [625, 418] width 89 height 18
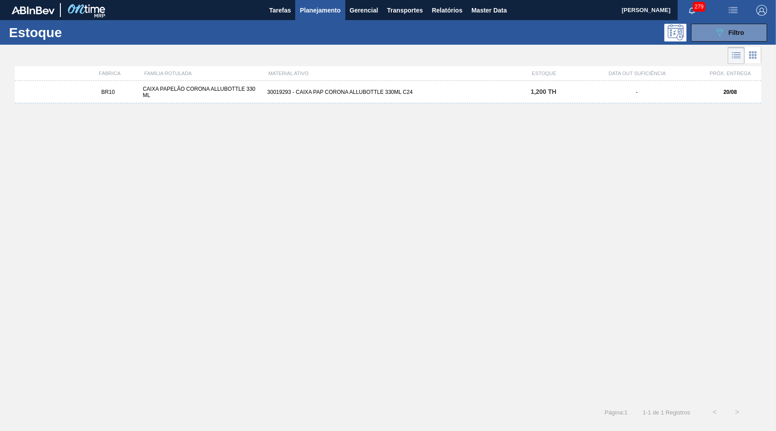
click at [405, 87] on div "BR10 CAIXA PAPELÃO CORONA ALLUBOTTLE 330 ML 30019293 - CAIXA PAP CORONA ALLUBOT…" at bounding box center [388, 92] width 747 height 22
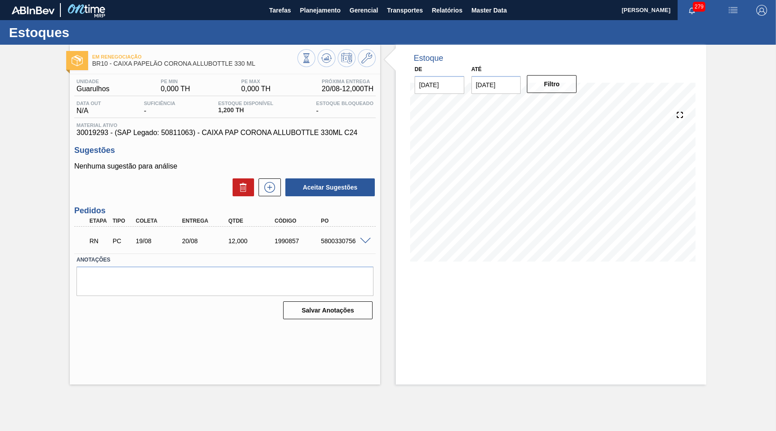
click at [370, 241] on span at bounding box center [365, 241] width 11 height 7
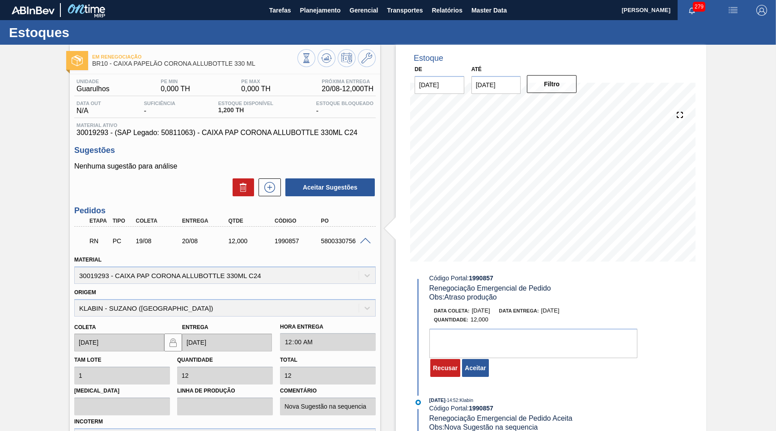
scroll to position [43, 0]
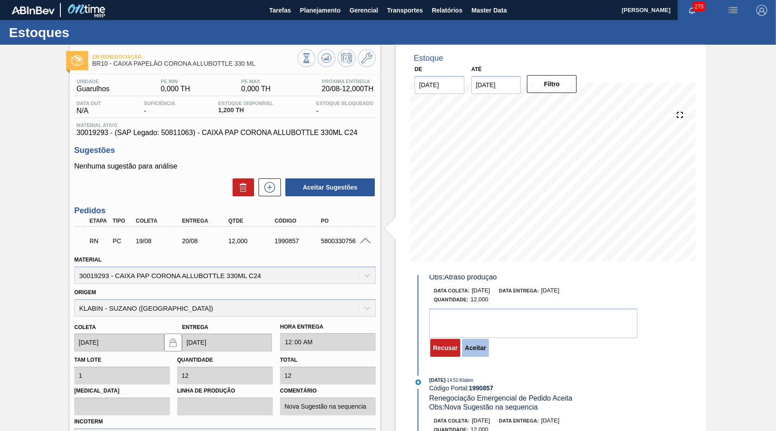
click at [473, 351] on button "Aceitar" at bounding box center [475, 348] width 26 height 18
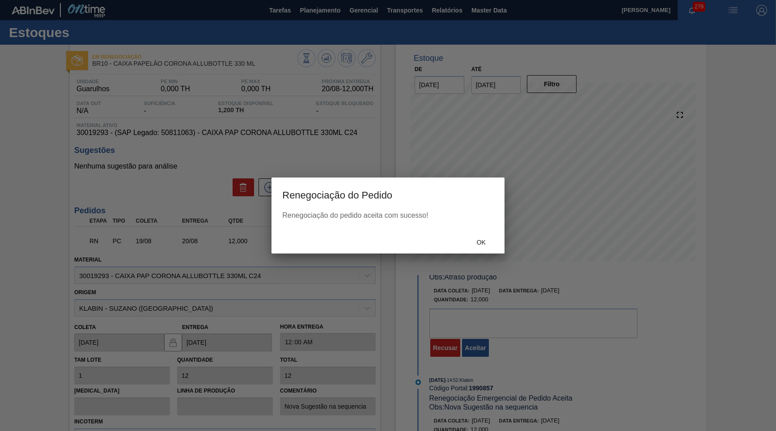
click at [477, 245] on span "Ok" at bounding box center [481, 242] width 23 height 7
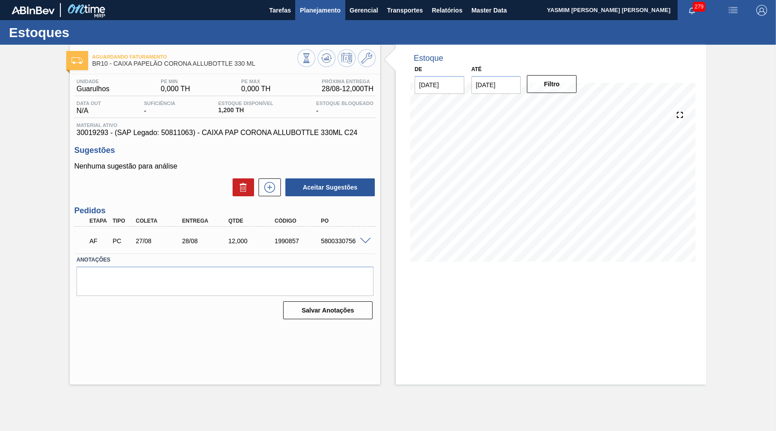
click at [308, 12] on span "Planejamento" at bounding box center [320, 10] width 41 height 11
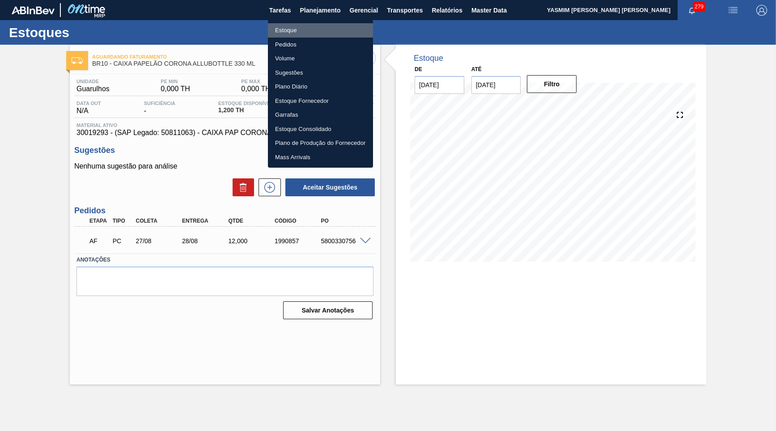
click at [280, 24] on li "Estoque" at bounding box center [320, 30] width 105 height 14
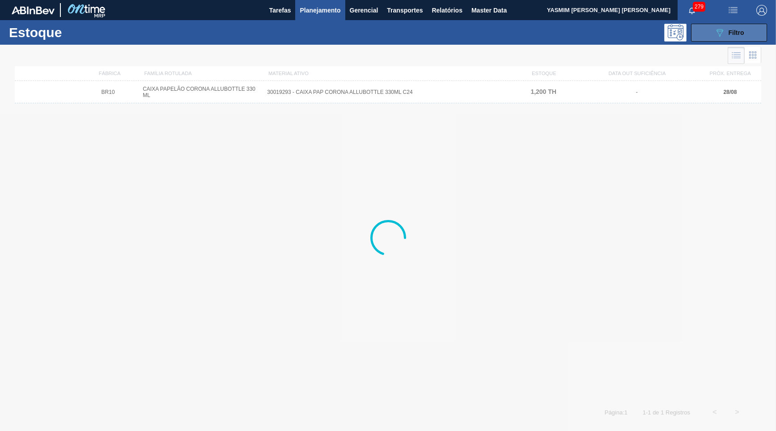
click at [733, 32] on span "Filtro" at bounding box center [737, 32] width 16 height 7
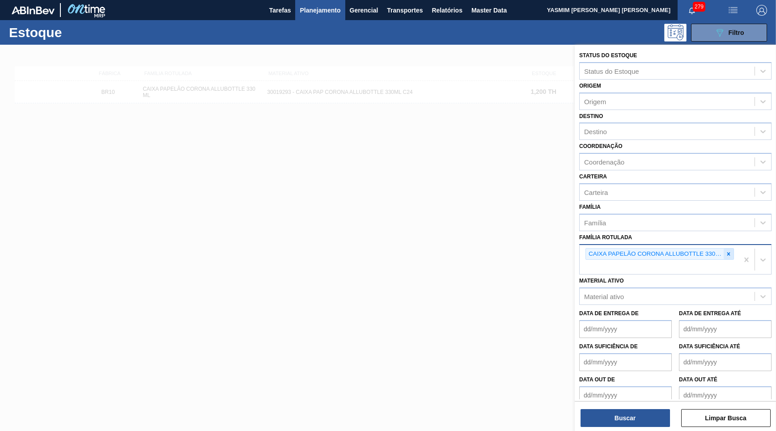
click at [733, 249] on div at bounding box center [729, 254] width 10 height 11
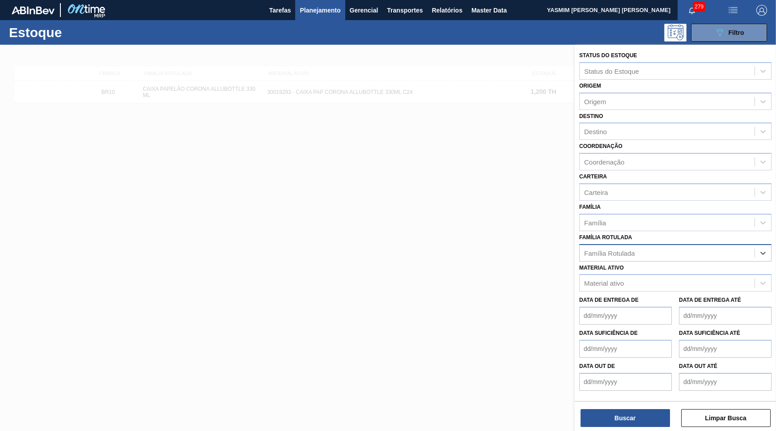
paste Rotulada "FILME ORIGINAL 473ML MP C12"
type Rotulada "FILME ORIGINAL 473ML MP C12"
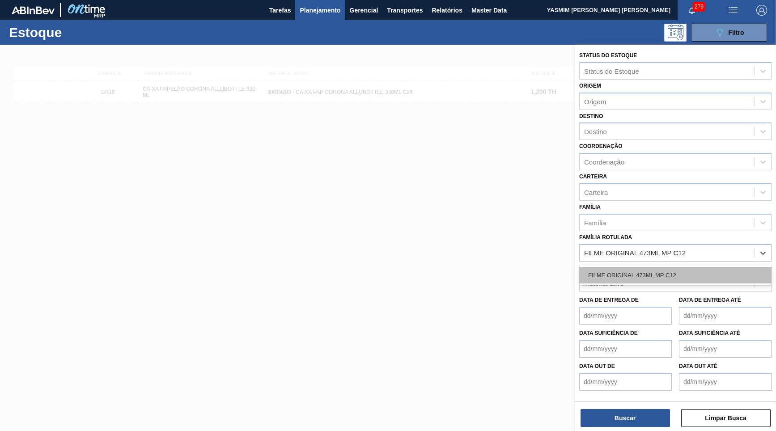
click at [701, 267] on div "FILME ORIGINAL 473ML MP C12" at bounding box center [675, 275] width 192 height 17
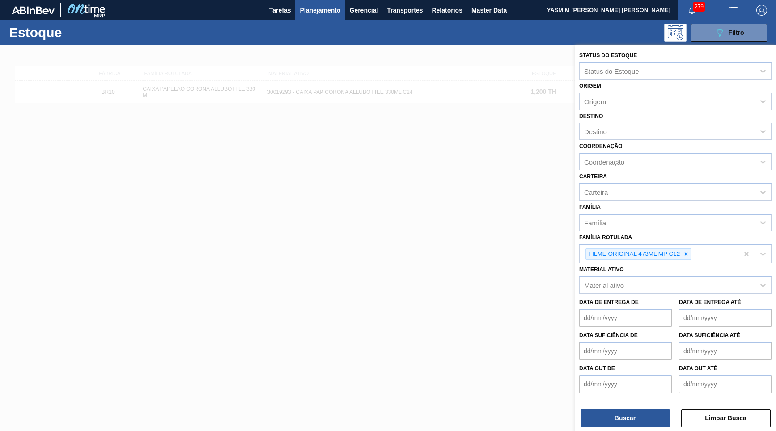
click at [636, 398] on div "Status do Estoque Status do Estoque Origem Origem Destino Destino Coordenação C…" at bounding box center [675, 222] width 201 height 355
click at [641, 424] on button "Buscar" at bounding box center [625, 418] width 89 height 18
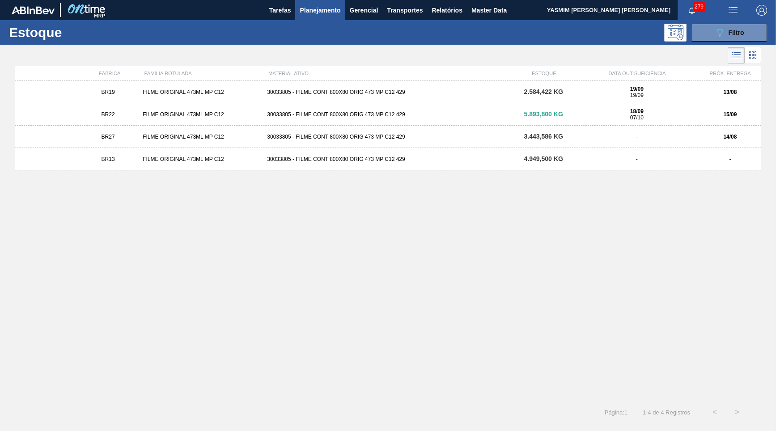
click at [574, 139] on div "3.443,586 KG" at bounding box center [544, 136] width 62 height 7
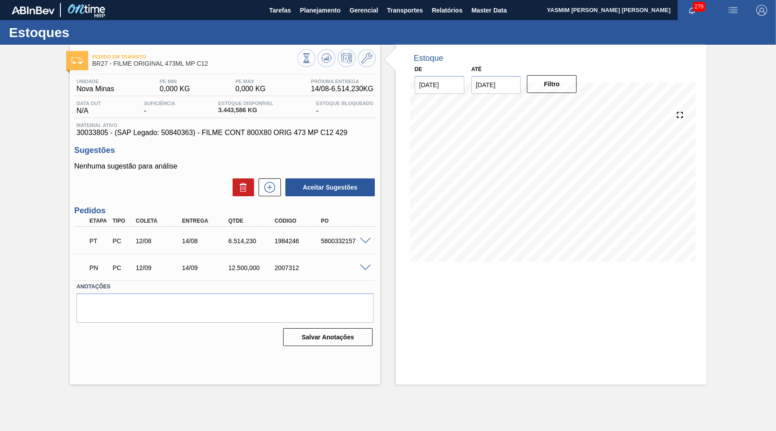
click at [233, 246] on div "PT PC 12/08 14/08 6.514,230 1984246 5800332157" at bounding box center [223, 240] width 278 height 18
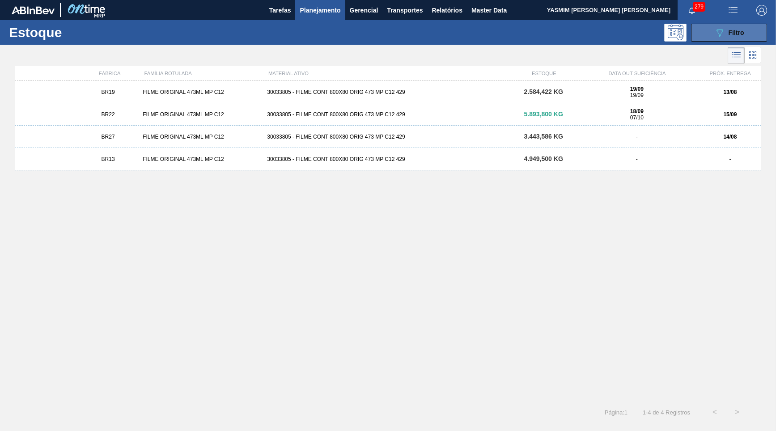
click at [724, 32] on icon "089F7B8B-B2A5-4AFE-B5C0-19BA573D28AC" at bounding box center [720, 32] width 11 height 11
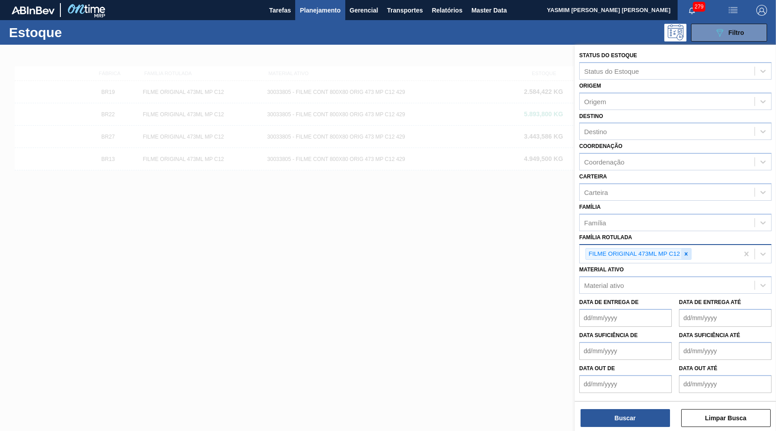
click at [687, 252] on icon at bounding box center [686, 253] width 3 height 3
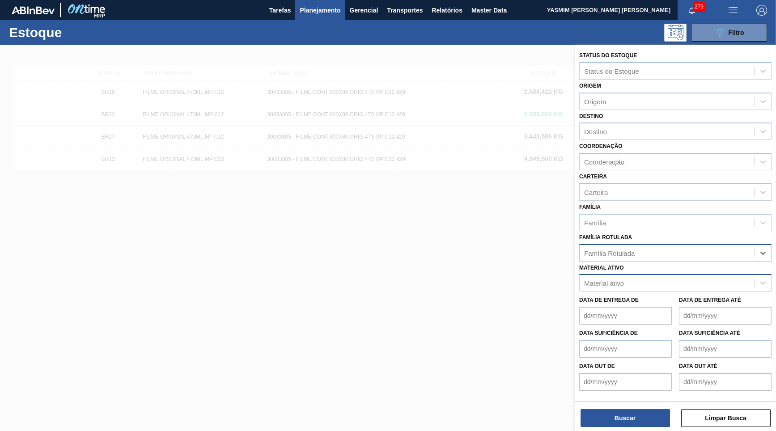
paste Rotulada "FILME SK 350ML MP C/12"
type Rotulada "FILME SK 350ML MP C/12"
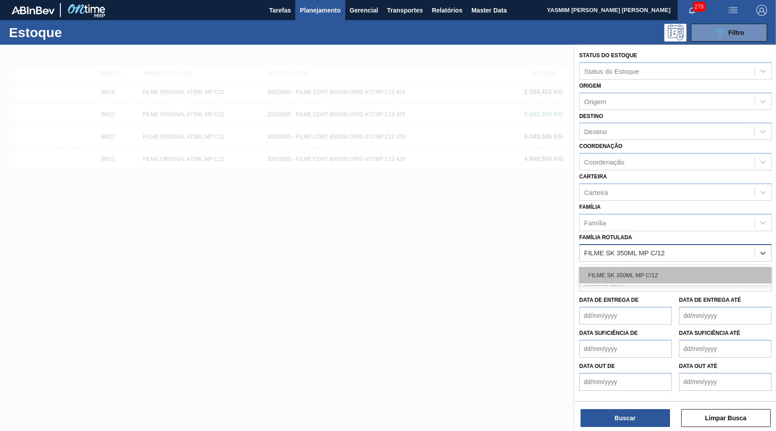
click at [652, 267] on div "FILME SK 350ML MP C/12" at bounding box center [675, 275] width 192 height 17
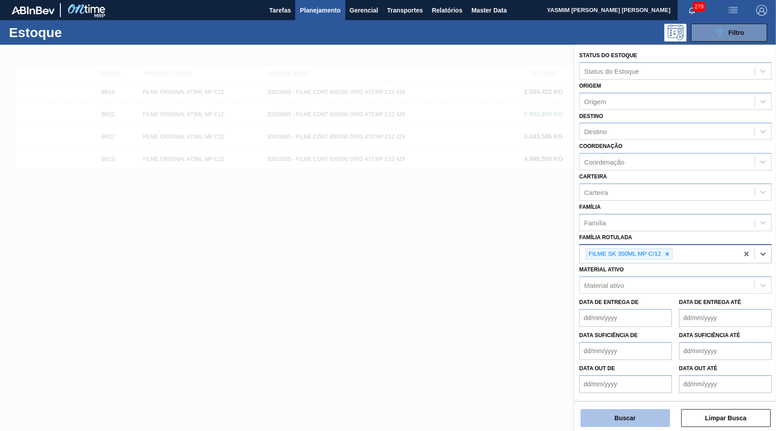
click at [629, 426] on button "Buscar" at bounding box center [625, 418] width 89 height 18
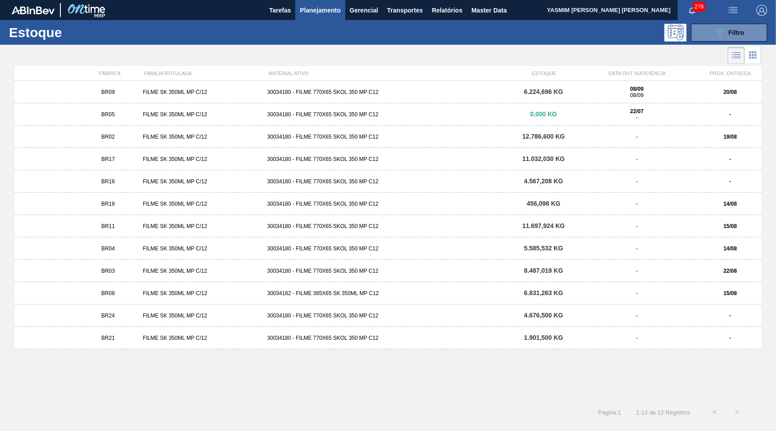
click at [152, 206] on div "FILME SK 350ML MP C/12" at bounding box center [201, 204] width 124 height 6
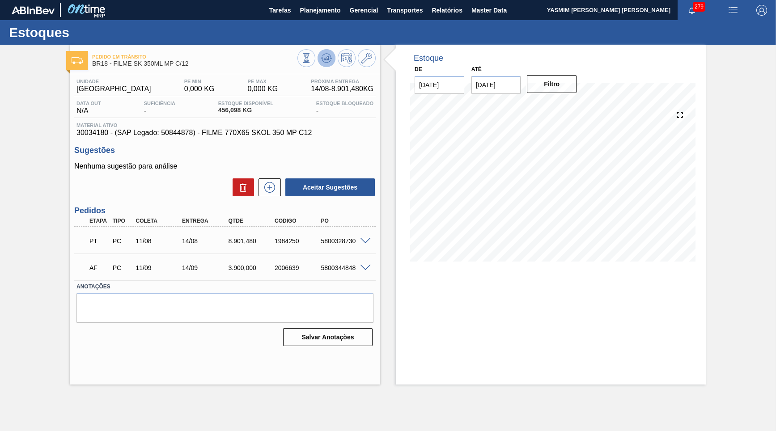
click at [311, 58] on icon at bounding box center [307, 58] width 10 height 10
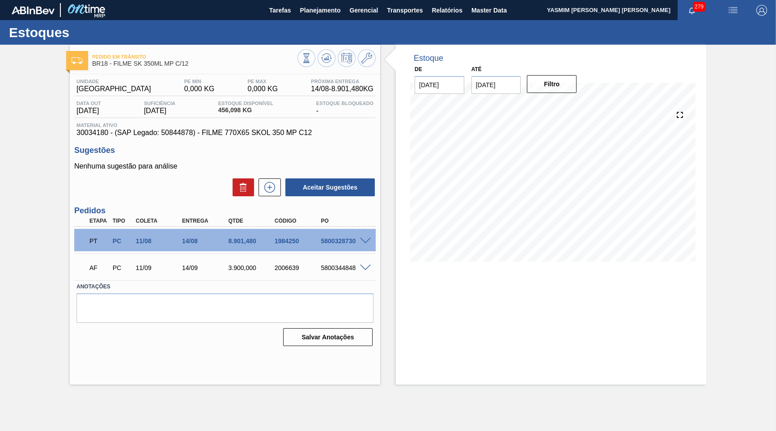
click at [251, 136] on span "30034180 - (SAP Legado: 50844878) - FILME 770X65 SKOL 350 MP C12" at bounding box center [225, 133] width 297 height 8
click at [333, 8] on span "Planejamento" at bounding box center [320, 10] width 41 height 11
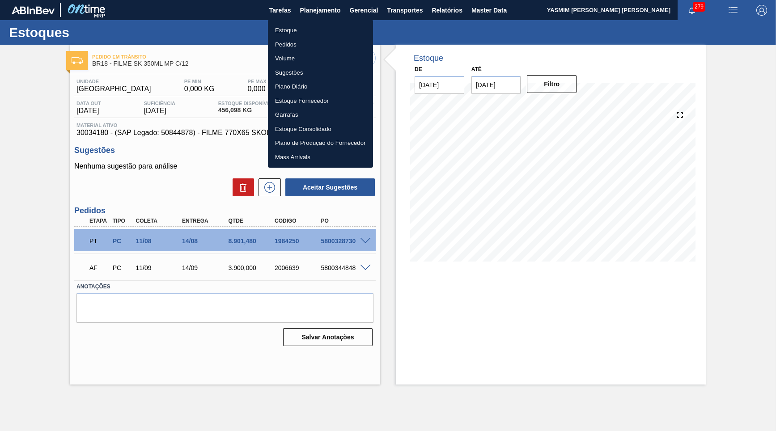
click at [306, 27] on li "Estoque" at bounding box center [320, 30] width 105 height 14
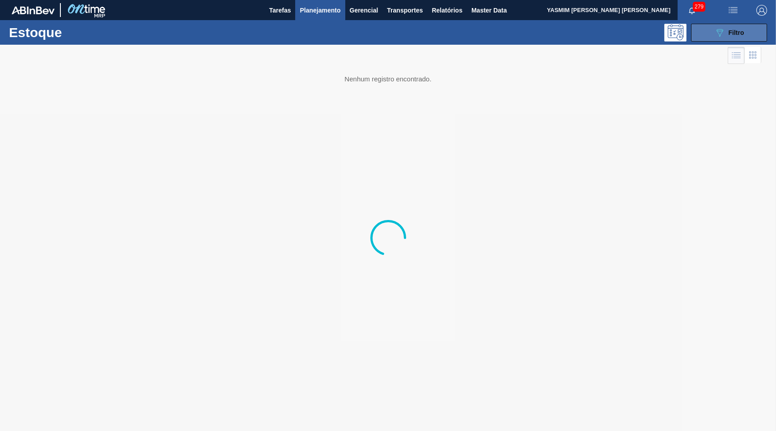
click at [741, 30] on span "Filtro" at bounding box center [737, 32] width 16 height 7
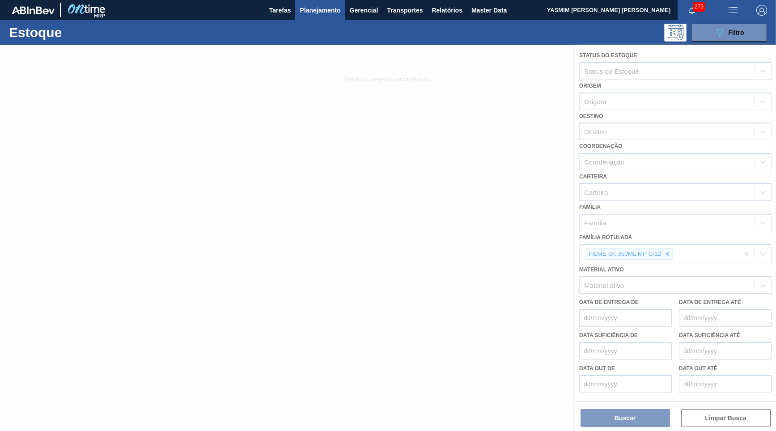
click at [672, 239] on div at bounding box center [388, 238] width 776 height 387
click at [668, 240] on div at bounding box center [388, 238] width 776 height 387
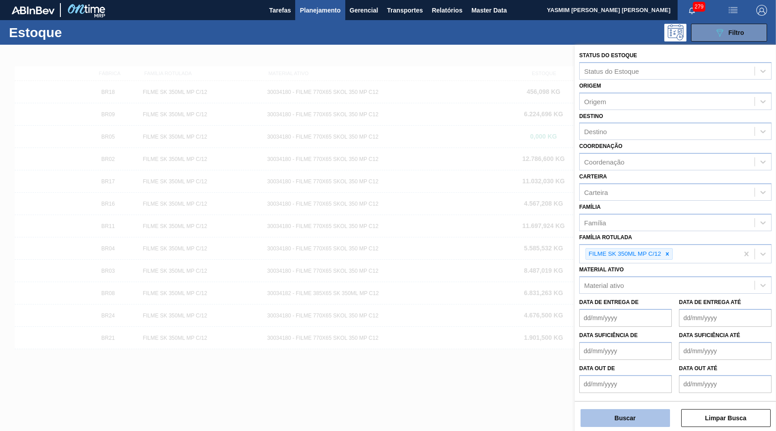
click at [624, 414] on button "Buscar" at bounding box center [625, 418] width 89 height 18
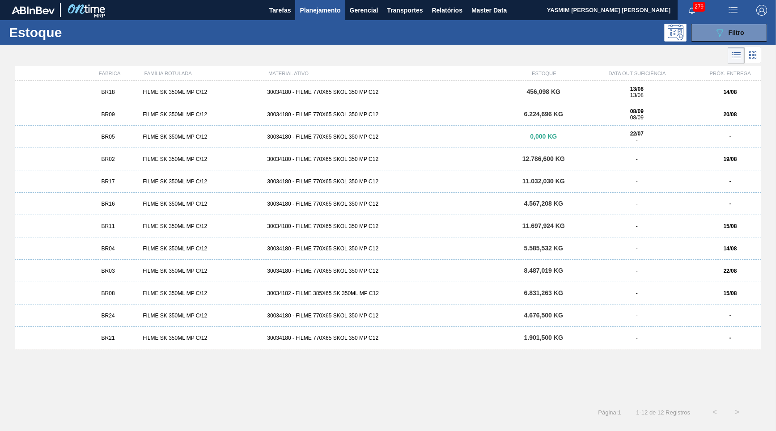
click at [563, 115] on span "6.224,696 KG" at bounding box center [543, 114] width 39 height 7
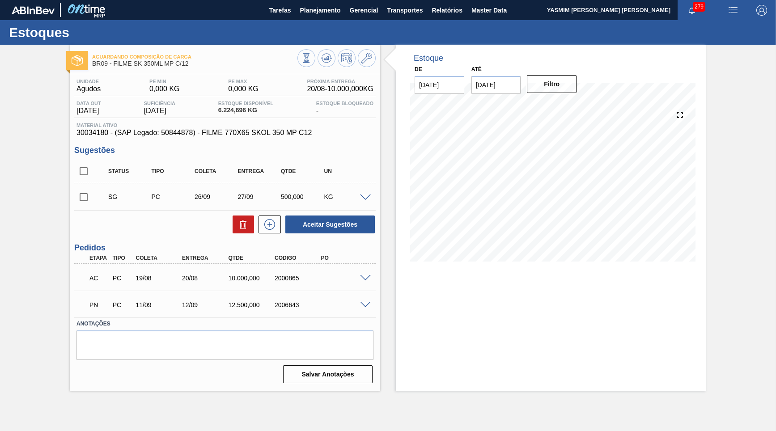
click at [366, 275] on span at bounding box center [365, 278] width 11 height 7
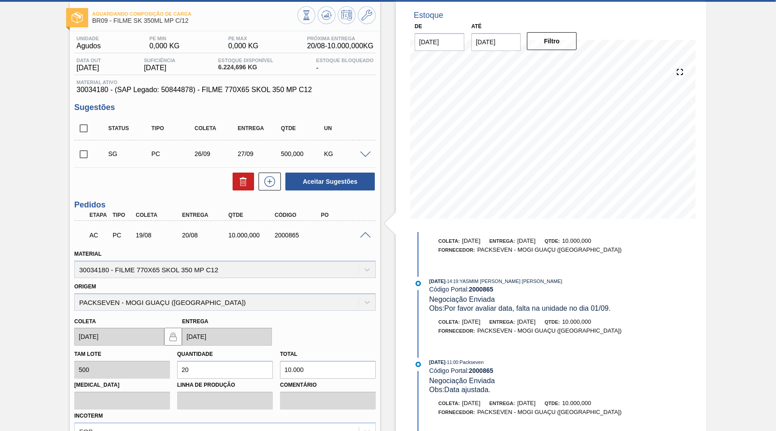
scroll to position [166, 0]
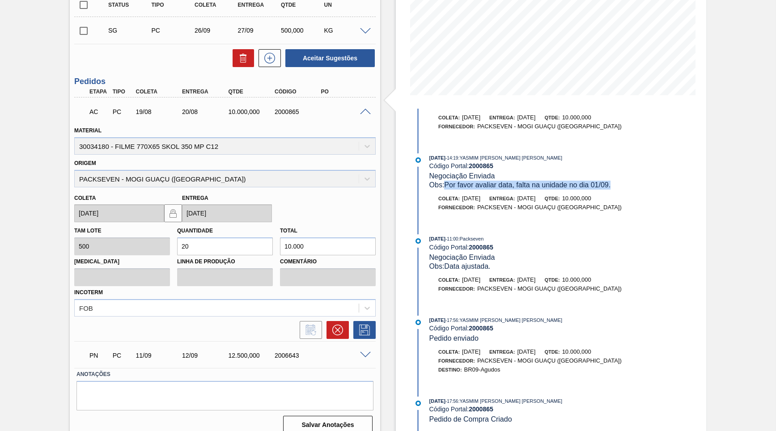
drag, startPoint x: 620, startPoint y: 186, endPoint x: 447, endPoint y: 188, distance: 172.8
click at [447, 188] on div "[DATE] 14:19 : YASMIM [PERSON_NAME] [PERSON_NAME] Código Portal: 2000865 Negoci…" at bounding box center [527, 187] width 230 height 68
click at [534, 197] on span "[DATE]" at bounding box center [526, 198] width 18 height 7
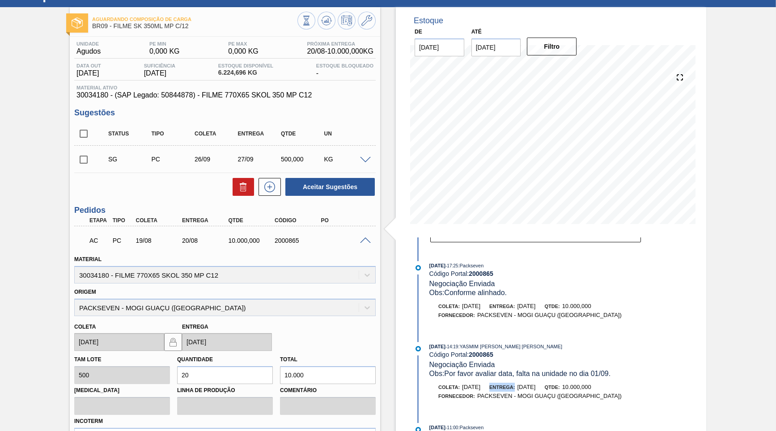
scroll to position [124, 0]
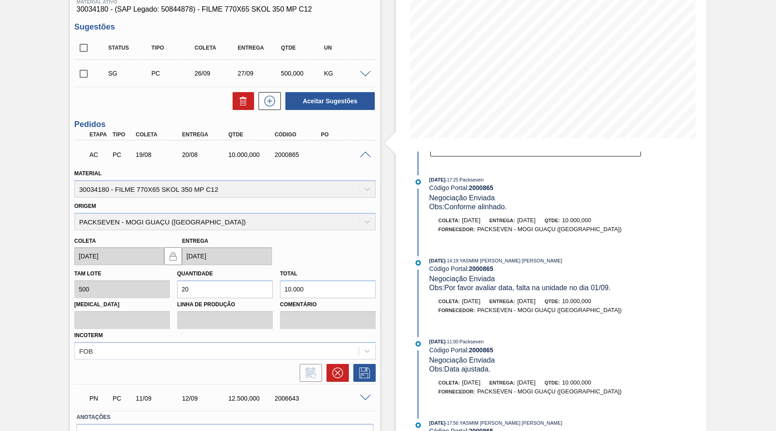
click at [536, 222] on span "[DATE]" at bounding box center [526, 220] width 18 height 7
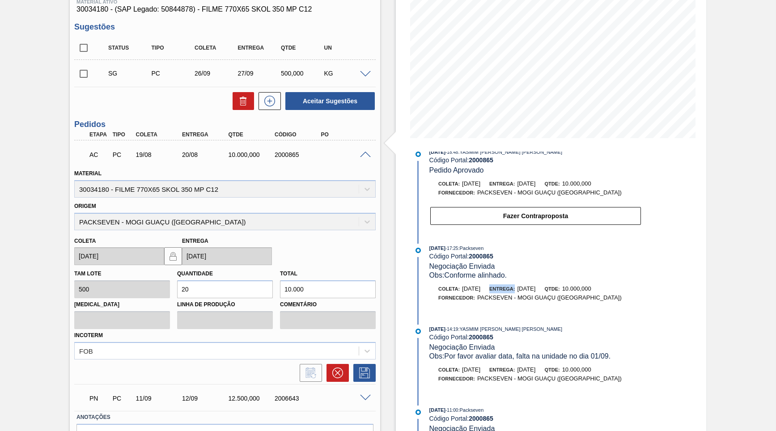
scroll to position [0, 0]
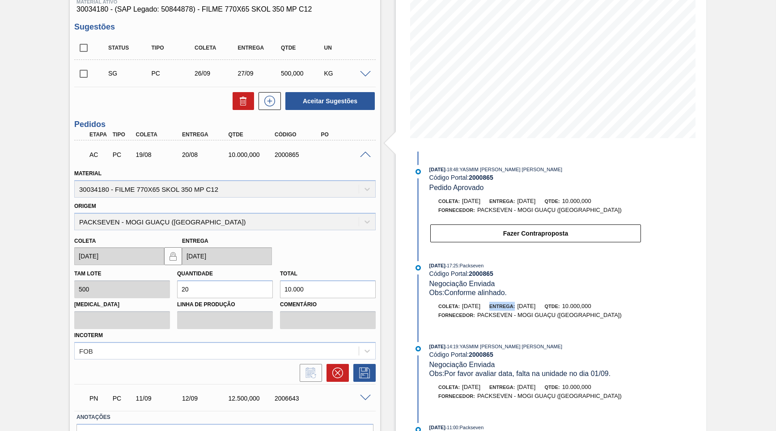
click at [364, 153] on span at bounding box center [365, 155] width 11 height 7
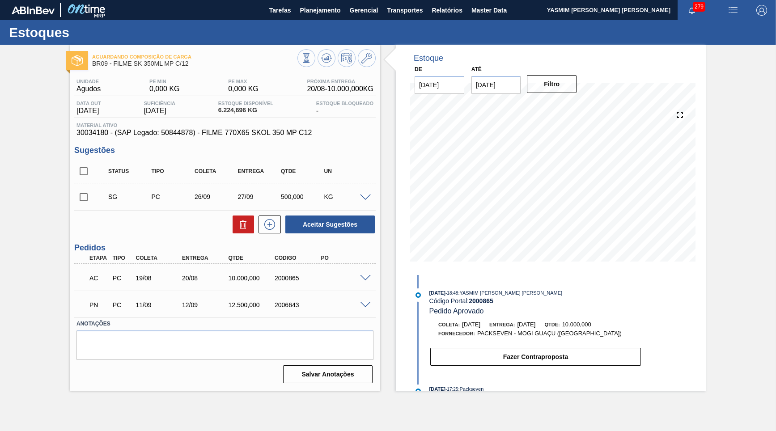
click at [318, 57] on div at bounding box center [337, 59] width 78 height 20
click at [311, 60] on icon at bounding box center [307, 58] width 10 height 10
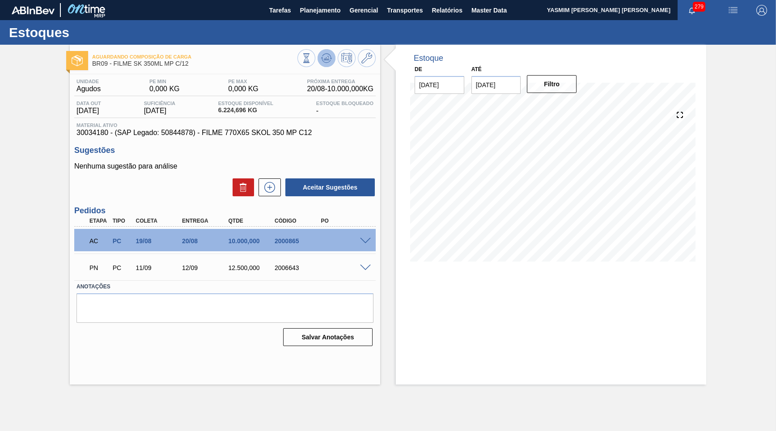
click at [311, 61] on icon at bounding box center [307, 58] width 10 height 10
click at [232, 115] on div "Data out [DATE] Suficiência [DATE] Estoque Disponível 6.224,696 KG Estoque Bloq…" at bounding box center [225, 109] width 302 height 17
click at [326, 60] on icon at bounding box center [327, 58] width 6 height 4
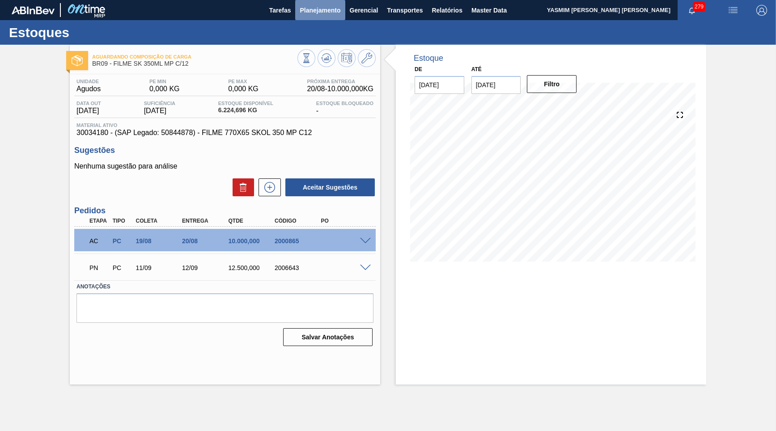
click at [315, 8] on span "Planejamento" at bounding box center [320, 10] width 41 height 11
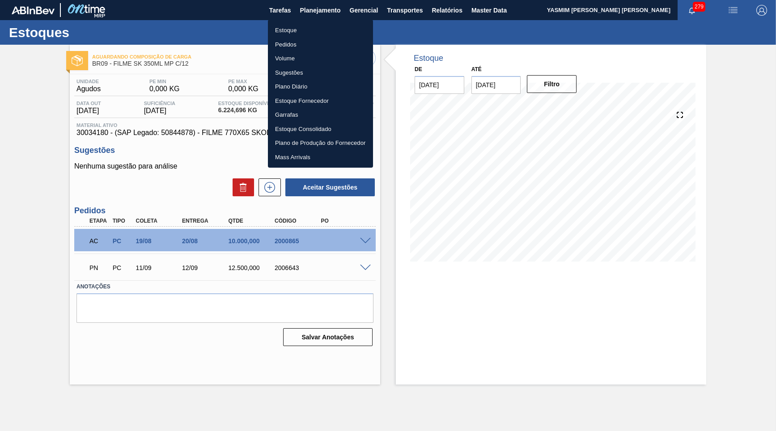
click at [305, 29] on li "Estoque" at bounding box center [320, 30] width 105 height 14
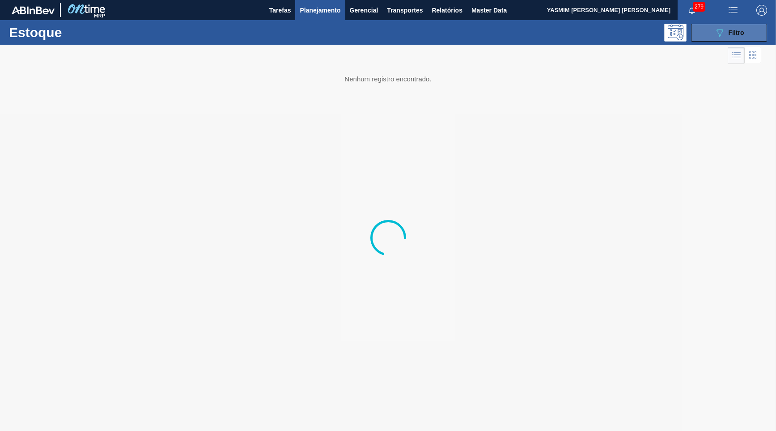
click at [727, 30] on div "089F7B8B-B2A5-4AFE-B5C0-19BA573D28AC Filtro" at bounding box center [730, 32] width 30 height 11
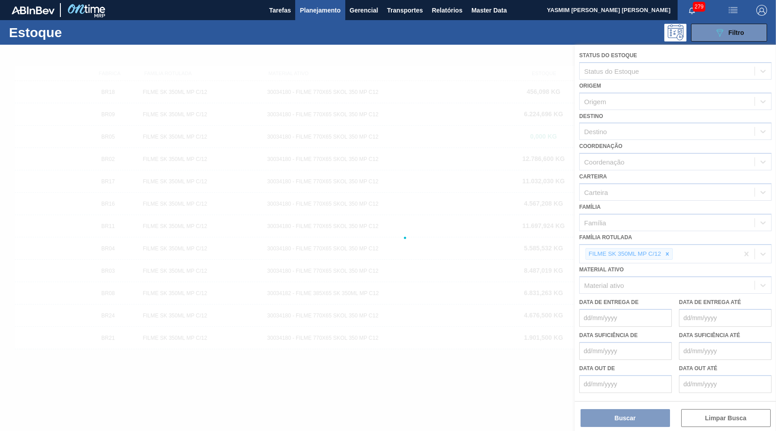
click at [665, 241] on div at bounding box center [388, 238] width 776 height 387
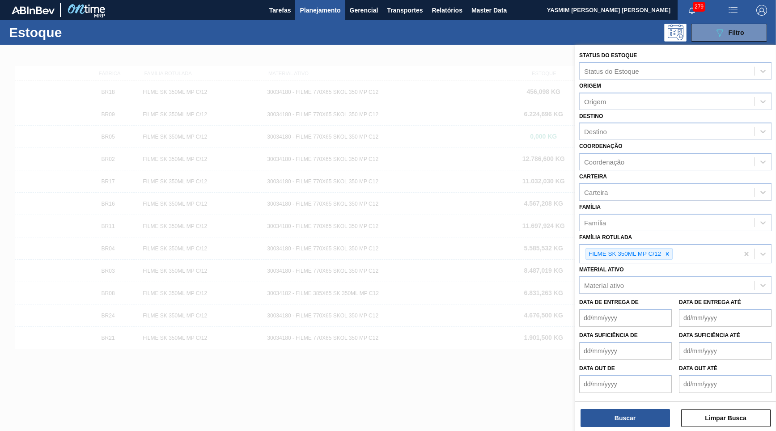
click at [665, 249] on div at bounding box center [668, 254] width 10 height 11
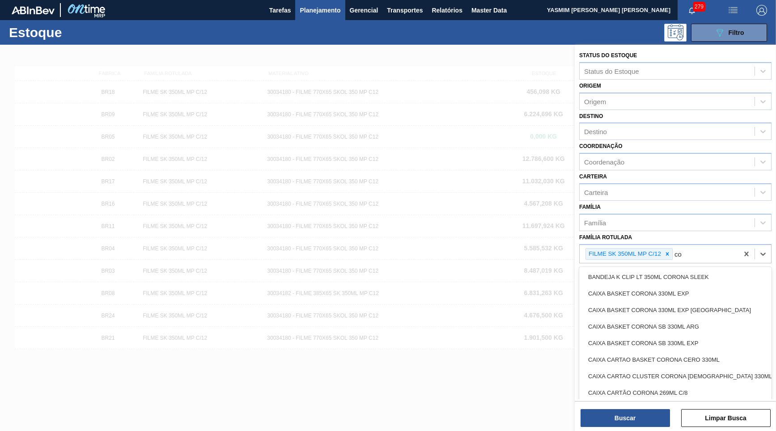
type Rotulada "c"
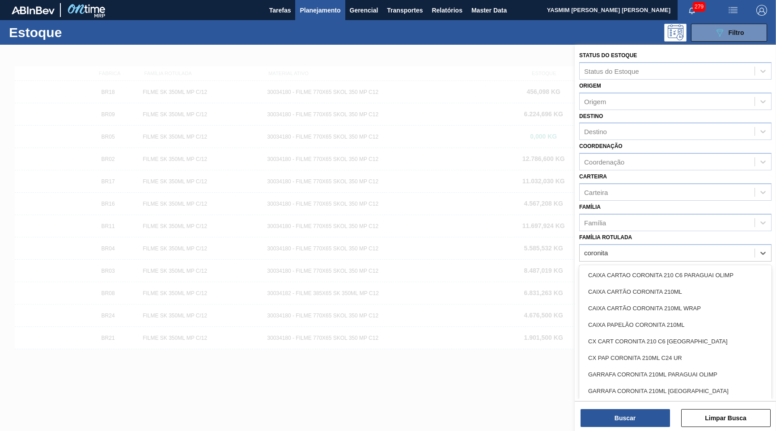
type Rotulada "coronita"
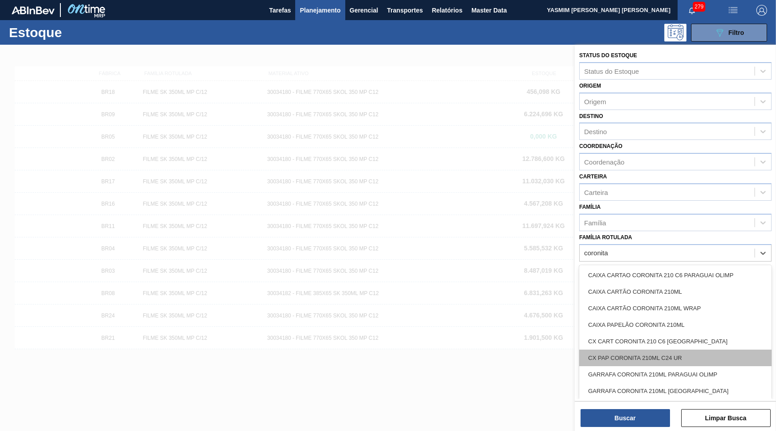
scroll to position [18, 0]
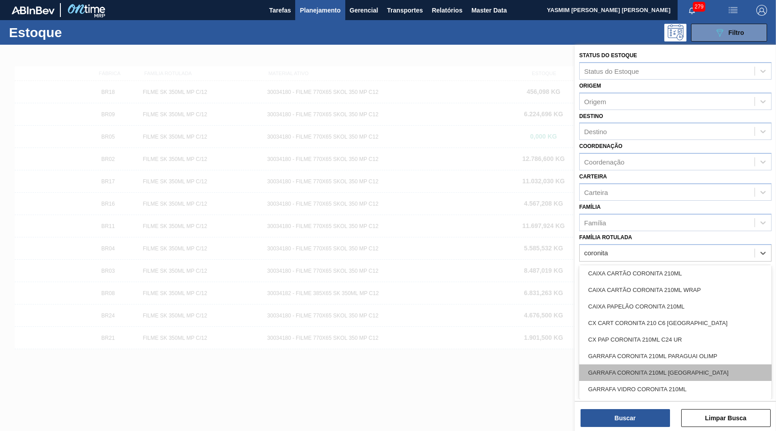
click at [680, 367] on div "GARRAFA CORONITA 210ML [GEOGRAPHIC_DATA]" at bounding box center [675, 373] width 192 height 17
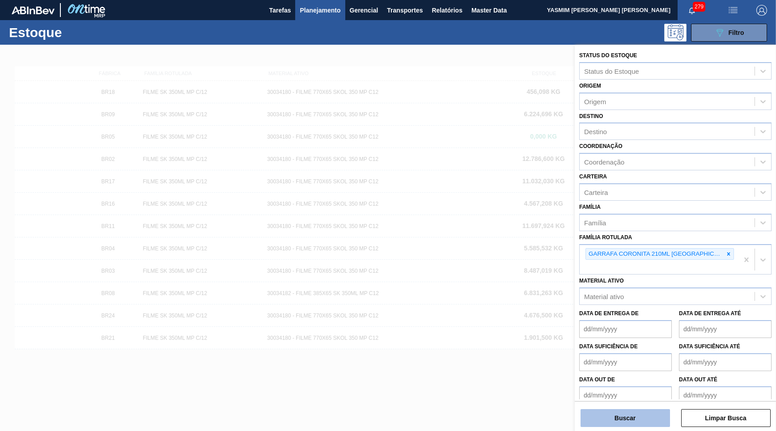
click at [622, 422] on button "Buscar" at bounding box center [625, 418] width 89 height 18
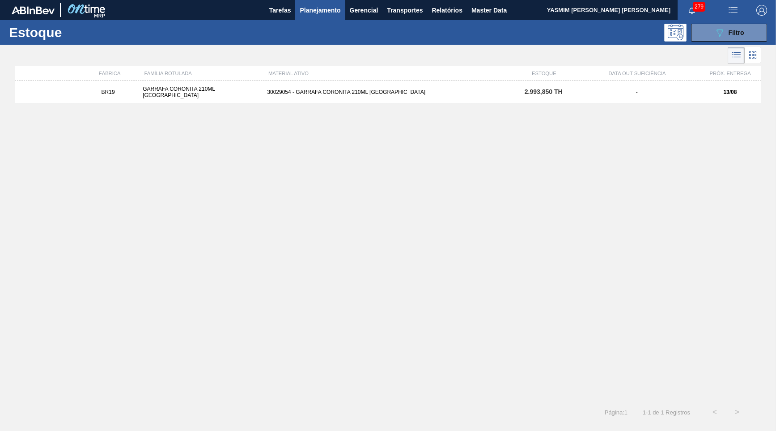
click at [235, 99] on div "BR19 GARRAFA CORONITA 210ML URUGUAI 30029054 - GARRAFA CORONITA 210ML PARAGUAI …" at bounding box center [388, 92] width 747 height 22
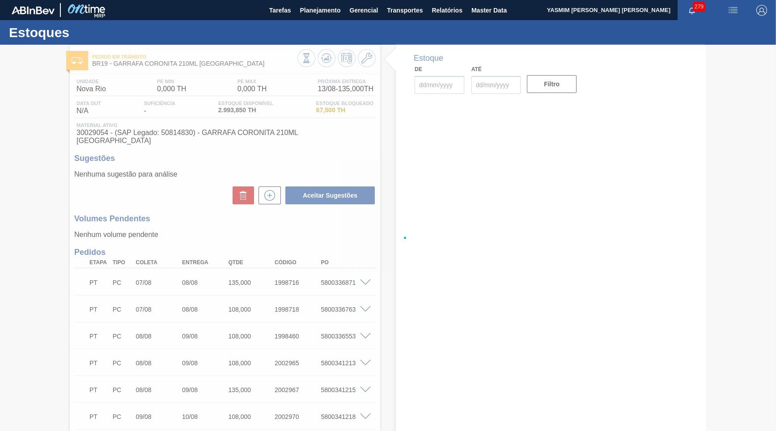
type input "[DATE]"
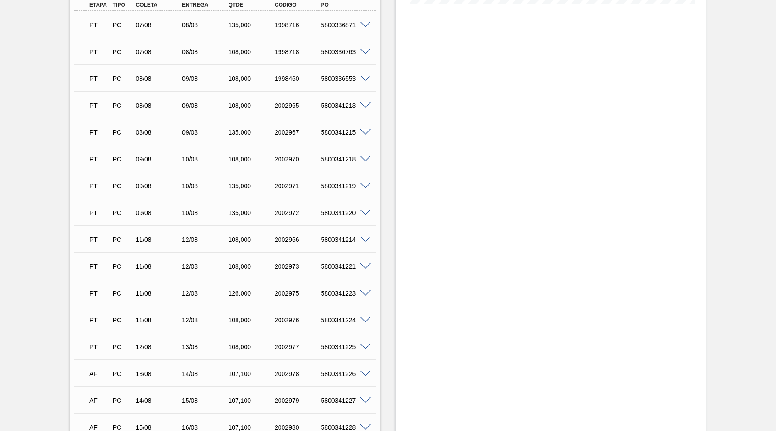
scroll to position [301, 0]
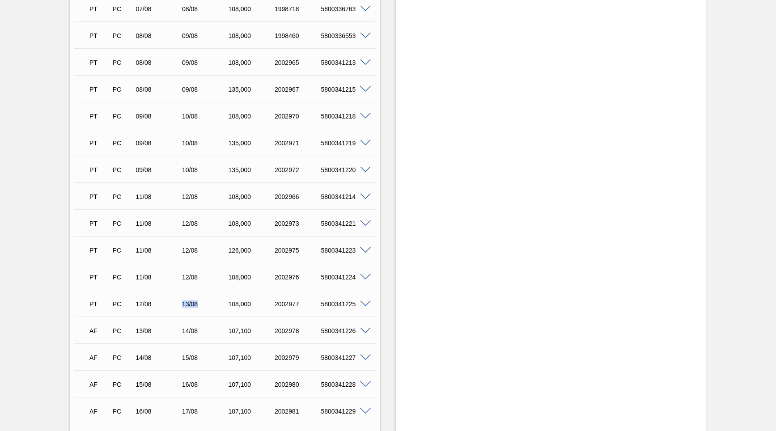
drag, startPoint x: 178, startPoint y: 294, endPoint x: 226, endPoint y: 288, distance: 47.8
click at [226, 294] on div "PT PC 12/08 13/08 108,000 2002977 5800341225" at bounding box center [223, 303] width 278 height 18
click at [236, 301] on div "108,000" at bounding box center [251, 304] width 51 height 7
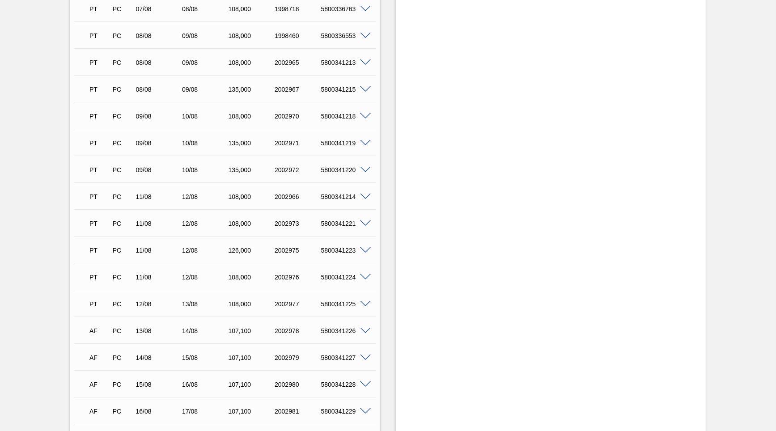
scroll to position [258, 0]
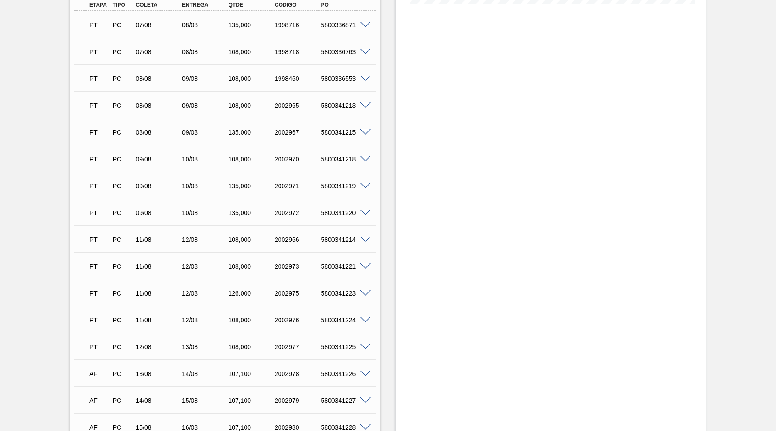
click at [237, 234] on div "PT PC 11/08 12/08 108,000 2002966 5800341214" at bounding box center [223, 239] width 278 height 18
click at [236, 290] on div "126,000" at bounding box center [251, 293] width 51 height 7
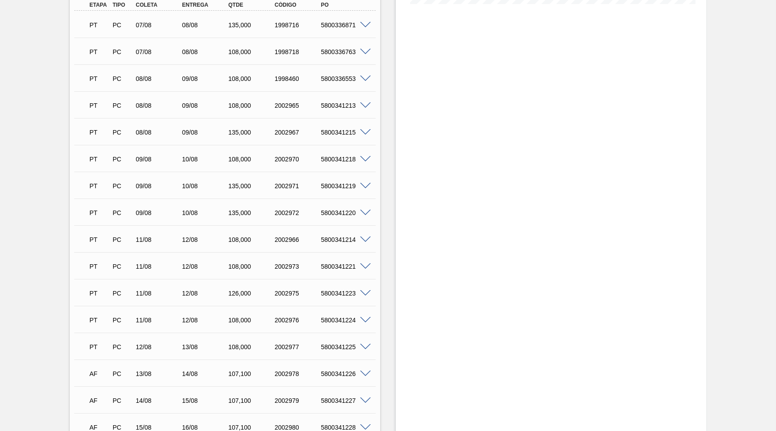
click at [236, 290] on div "126,000" at bounding box center [251, 293] width 51 height 7
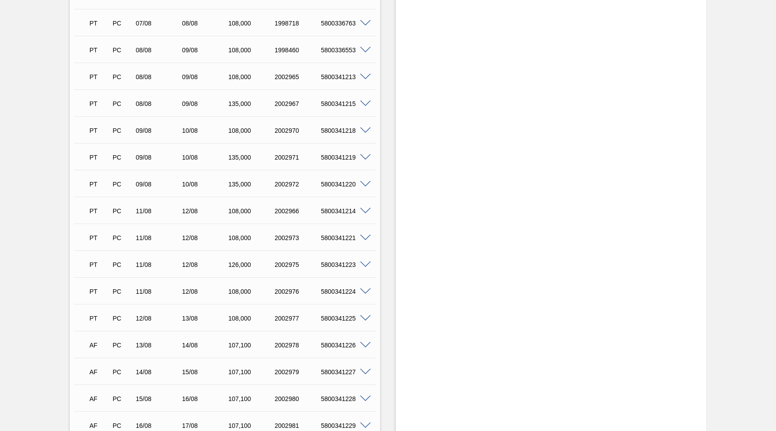
scroll to position [301, 0]
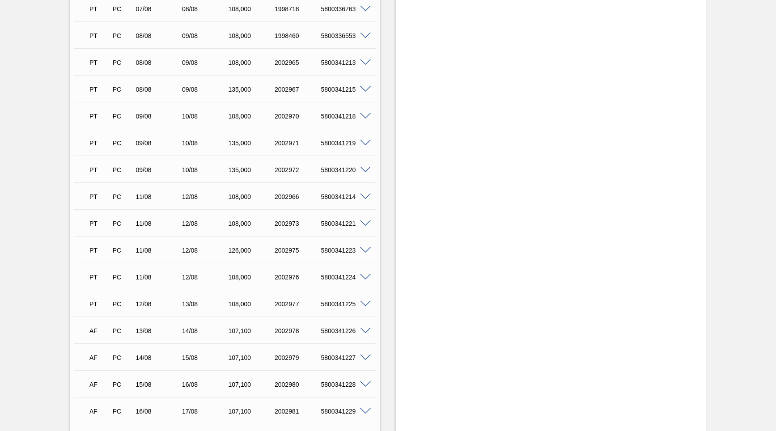
click at [187, 193] on div "12/08" at bounding box center [205, 196] width 51 height 7
click at [190, 220] on div "12/08" at bounding box center [205, 223] width 51 height 7
click at [191, 243] on div "PT PC 11/08 12/08 126,000 2002975 5800341223" at bounding box center [223, 250] width 278 height 18
click at [188, 274] on div "12/08" at bounding box center [205, 277] width 51 height 7
drag, startPoint x: 182, startPoint y: 265, endPoint x: 203, endPoint y: 266, distance: 21.5
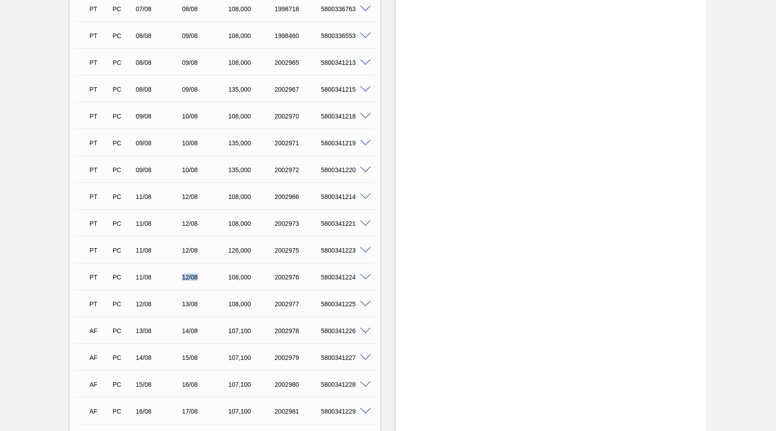
click at [203, 274] on div "12/08" at bounding box center [205, 277] width 51 height 7
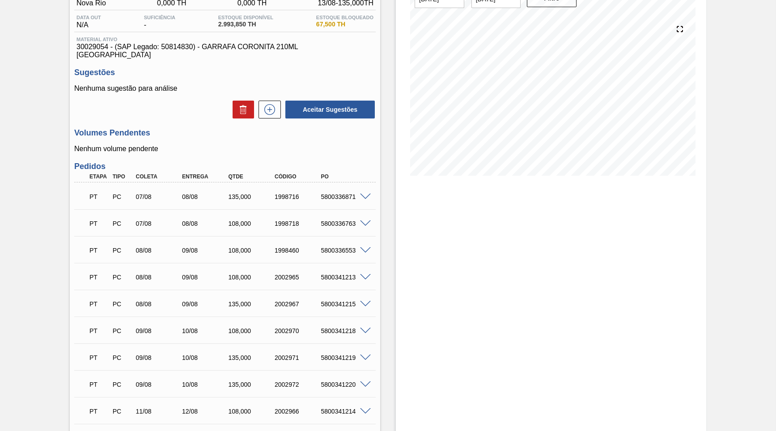
scroll to position [0, 0]
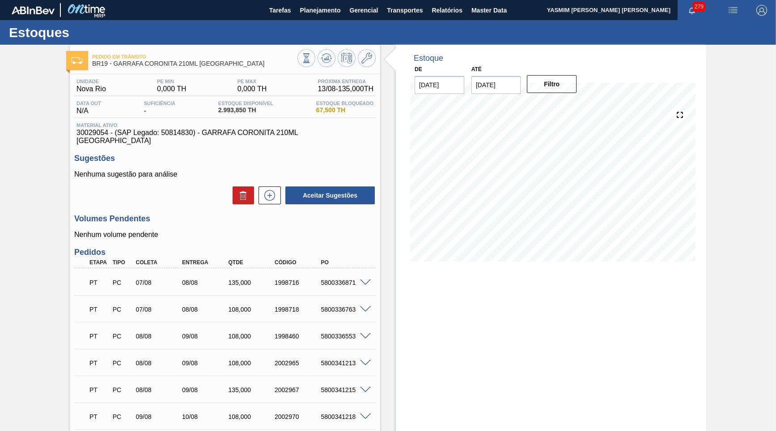
click at [233, 136] on span "30029054 - (SAP Legado: 50814830) - GARRAFA CORONITA 210ML [GEOGRAPHIC_DATA]" at bounding box center [225, 137] width 297 height 16
click at [343, 13] on button "Planejamento" at bounding box center [320, 10] width 50 height 20
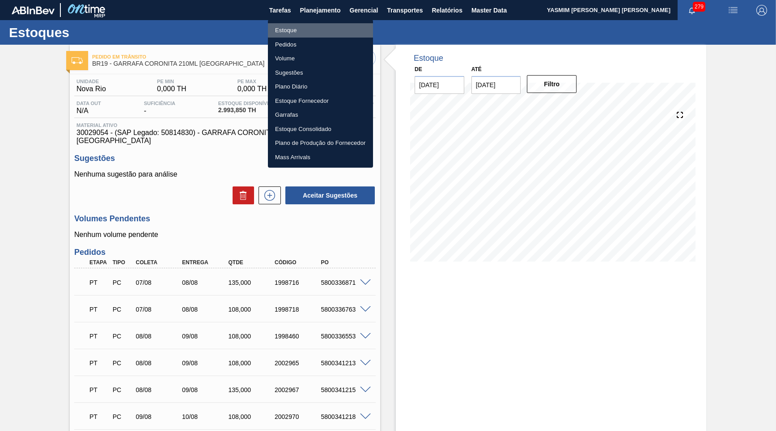
click at [313, 28] on li "Estoque" at bounding box center [320, 30] width 105 height 14
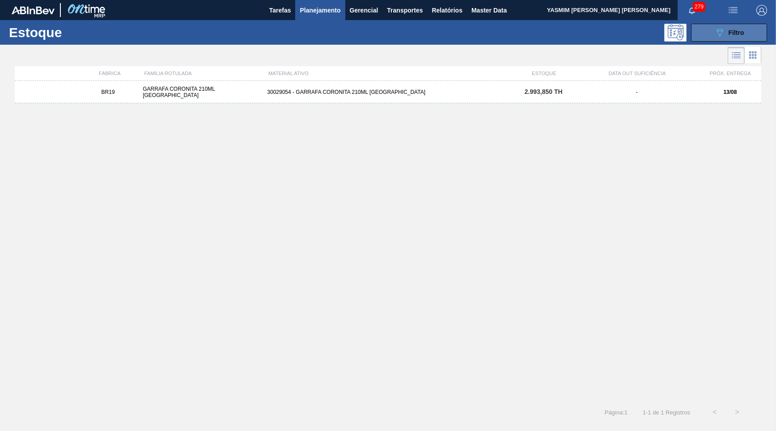
click at [723, 38] on button "089F7B8B-B2A5-4AFE-B5C0-19BA573D28AC Filtro" at bounding box center [729, 33] width 76 height 18
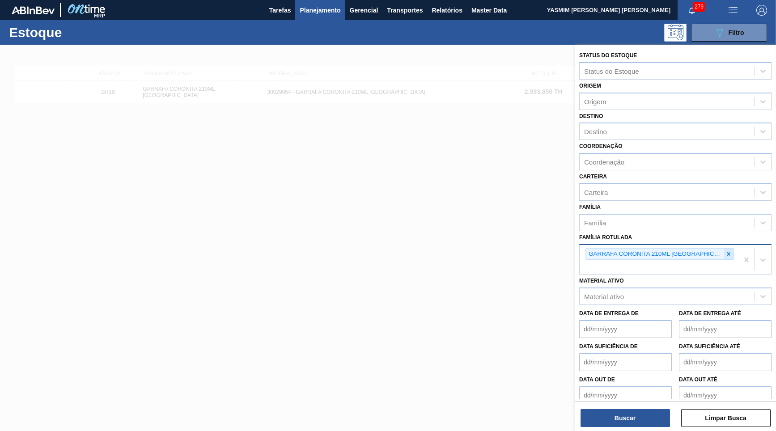
click at [724, 249] on div at bounding box center [729, 254] width 10 height 11
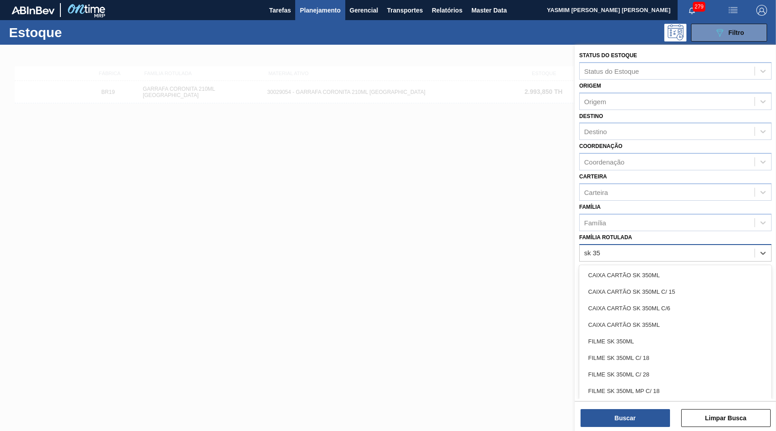
type Rotulada "sk 350"
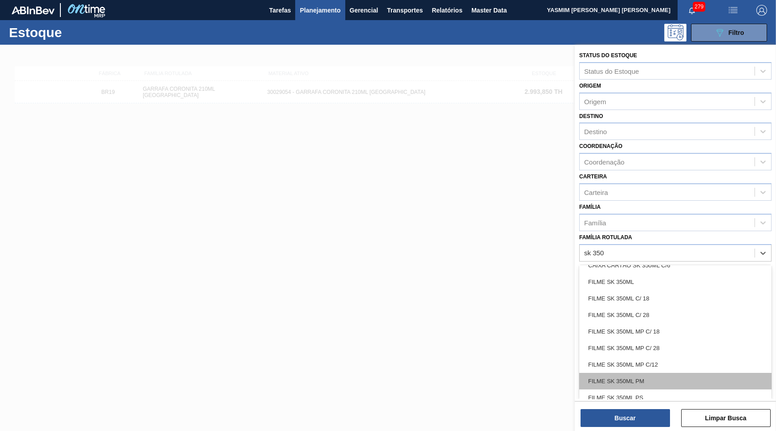
scroll to position [85, 0]
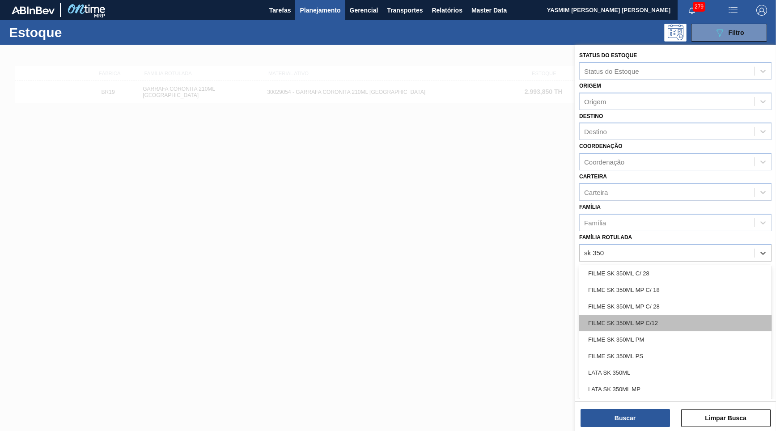
click at [659, 315] on div "FILME SK 350ML MP C/12" at bounding box center [675, 323] width 192 height 17
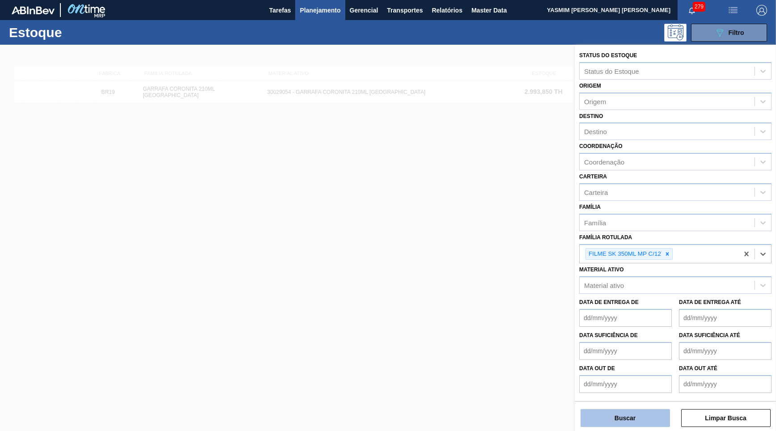
click at [636, 412] on button "Buscar" at bounding box center [625, 418] width 89 height 18
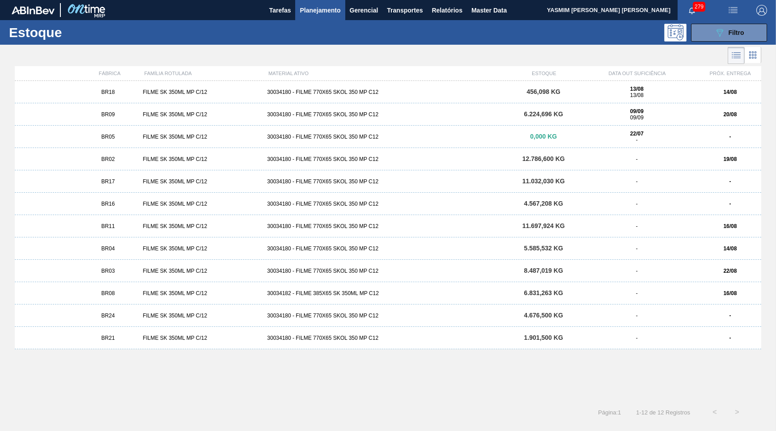
click at [128, 111] on div "BR09" at bounding box center [108, 114] width 62 height 6
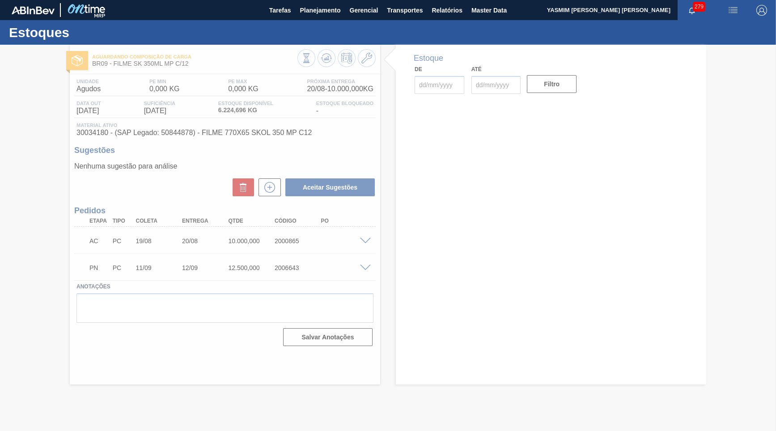
type input "[DATE]"
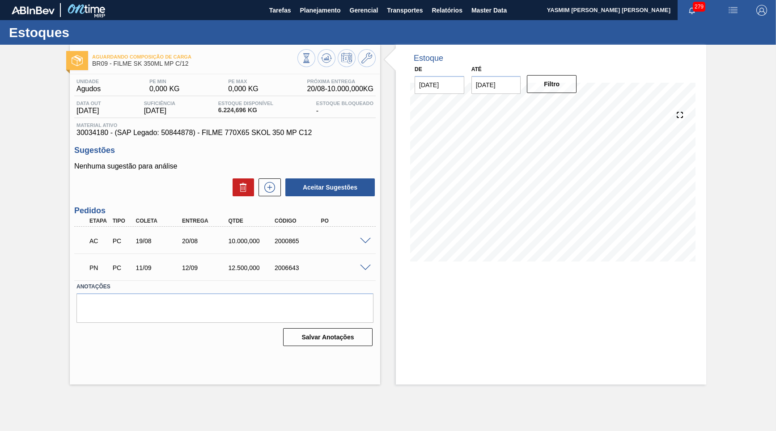
click at [96, 136] on span "30034180 - (SAP Legado: 50844878) - FILME 770X65 SKOL 350 MP C12" at bounding box center [225, 133] width 297 height 8
copy span "30034180"
click at [327, 59] on icon at bounding box center [327, 58] width 6 height 4
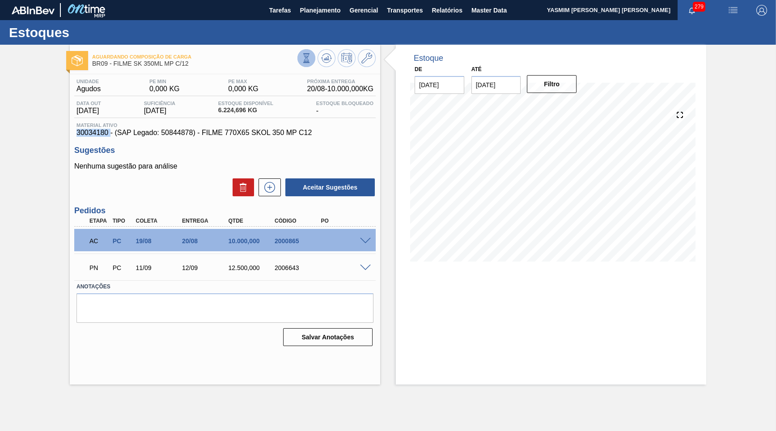
click at [308, 58] on icon at bounding box center [307, 58] width 10 height 10
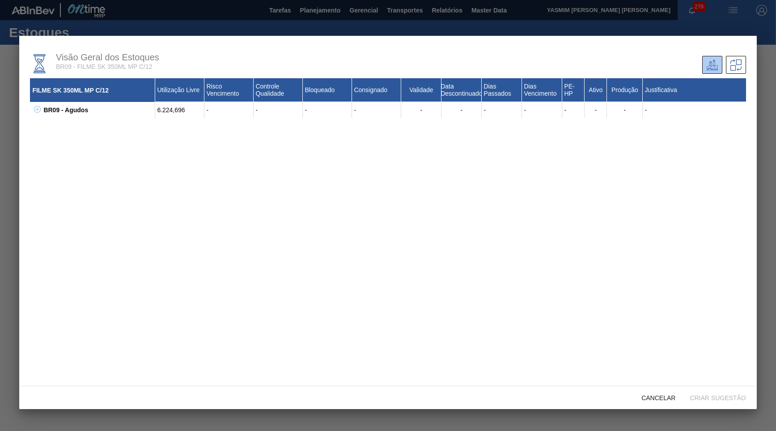
click at [38, 113] on icon at bounding box center [37, 109] width 7 height 7
click at [51, 126] on icon at bounding box center [48, 125] width 7 height 7
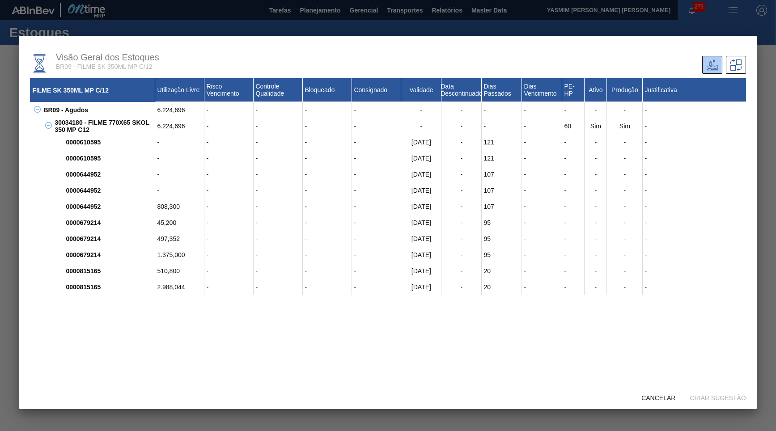
click at [182, 293] on div "2.988,044" at bounding box center [179, 287] width 49 height 16
click at [666, 396] on span "Cancelar" at bounding box center [659, 398] width 48 height 7
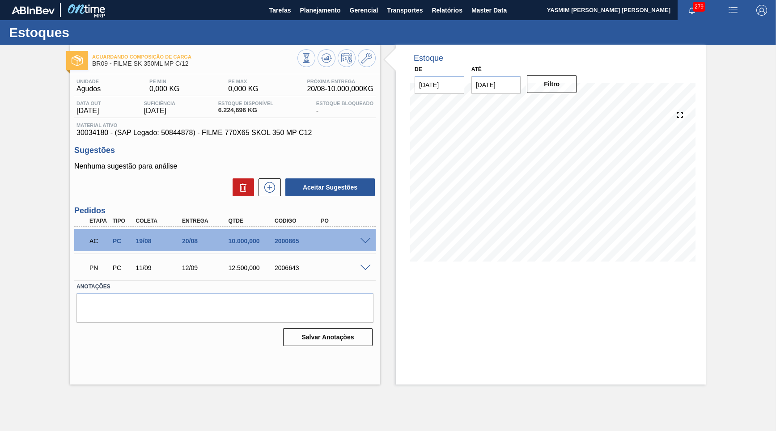
click at [626, 370] on div "Estoque De [DATE] Até [DATE] Filtro 07/09 Projeção de Estoque 2,700.872 [DOMAIN…" at bounding box center [551, 215] width 311 height 340
click at [311, 54] on icon at bounding box center [307, 58] width 10 height 10
click at [447, 8] on span "Relatórios" at bounding box center [447, 10] width 30 height 11
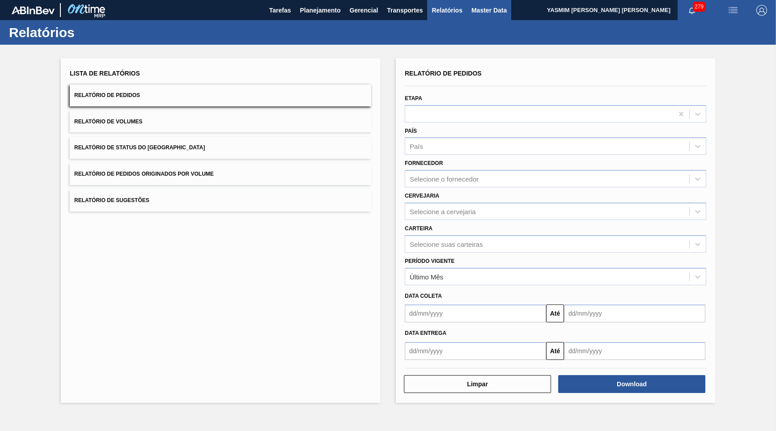
click at [483, 13] on span "Master Data" at bounding box center [489, 10] width 35 height 11
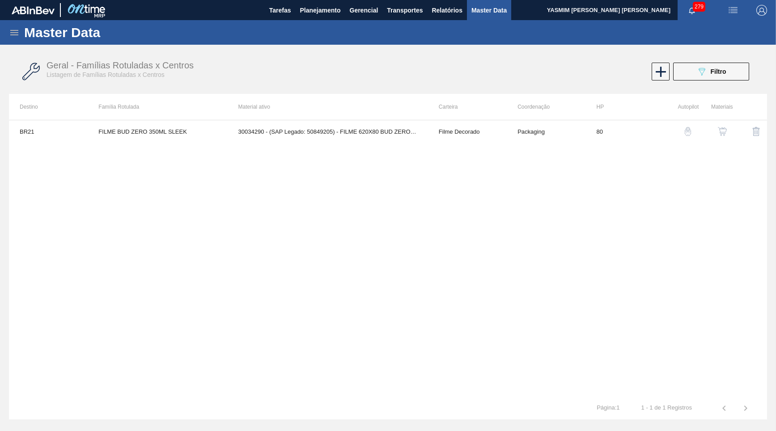
click at [10, 29] on icon at bounding box center [14, 32] width 11 height 11
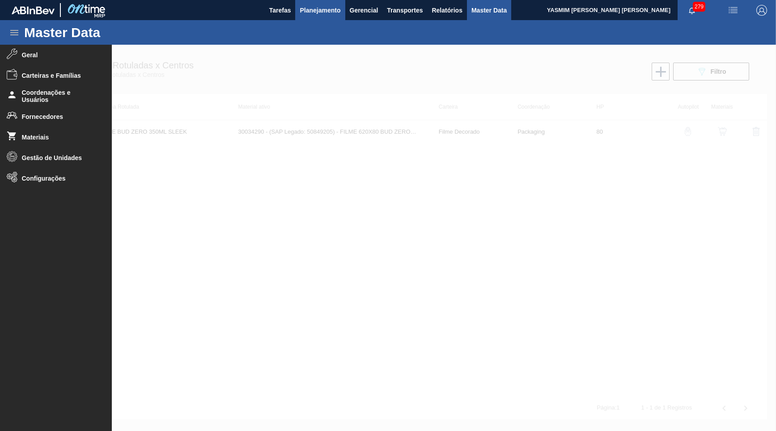
click at [329, 9] on span "Planejamento" at bounding box center [320, 10] width 41 height 11
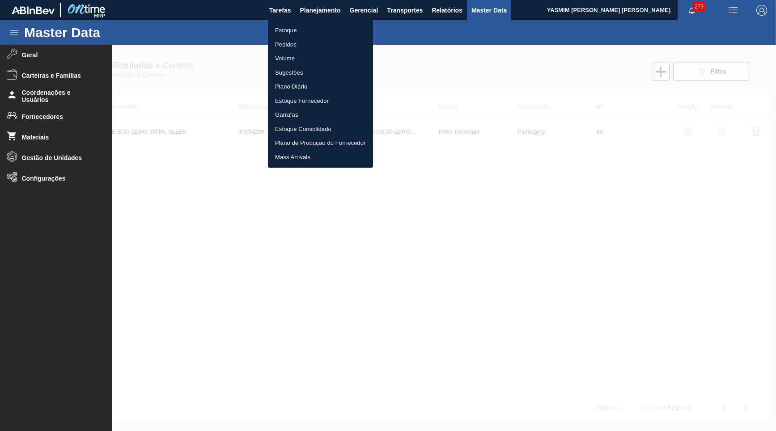
click at [300, 30] on li "Estoque" at bounding box center [320, 30] width 105 height 14
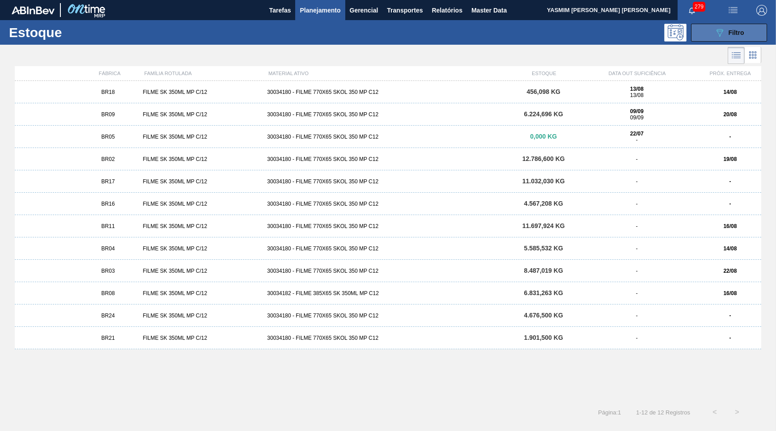
click at [736, 33] on span "Filtro" at bounding box center [737, 32] width 16 height 7
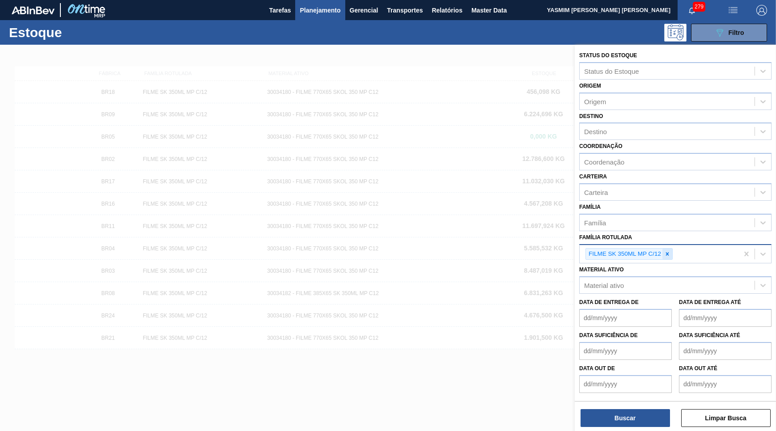
click at [664, 249] on div at bounding box center [668, 254] width 10 height 11
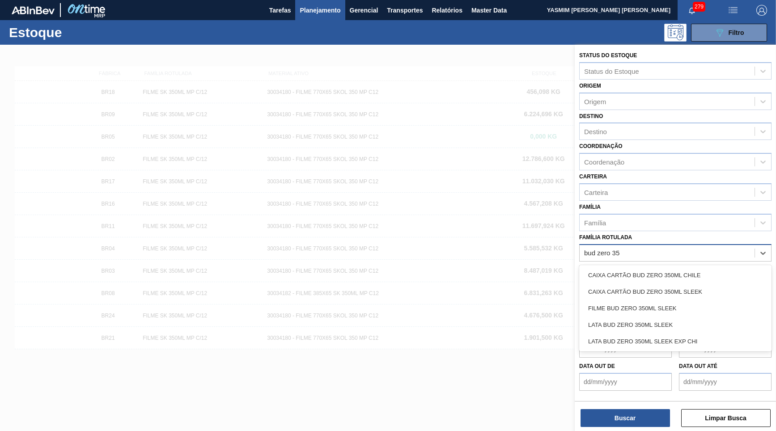
type Rotulada "bud zero 350"
click at [665, 284] on div "CAIXA CARTÃO BUD ZERO 350ML SLEEK" at bounding box center [675, 292] width 192 height 17
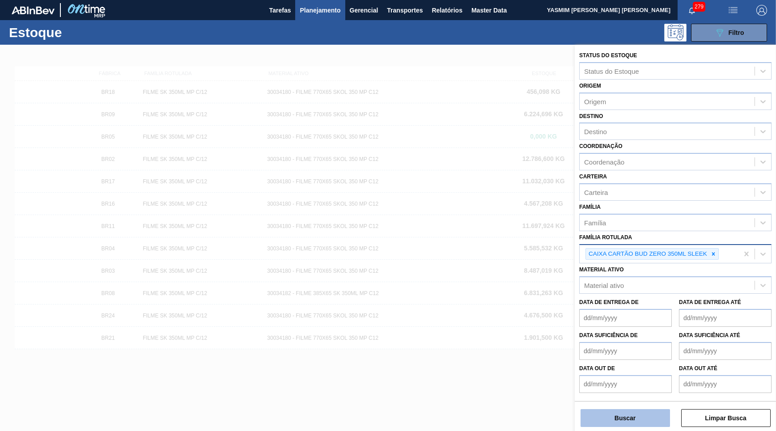
click at [625, 416] on button "Buscar" at bounding box center [625, 418] width 89 height 18
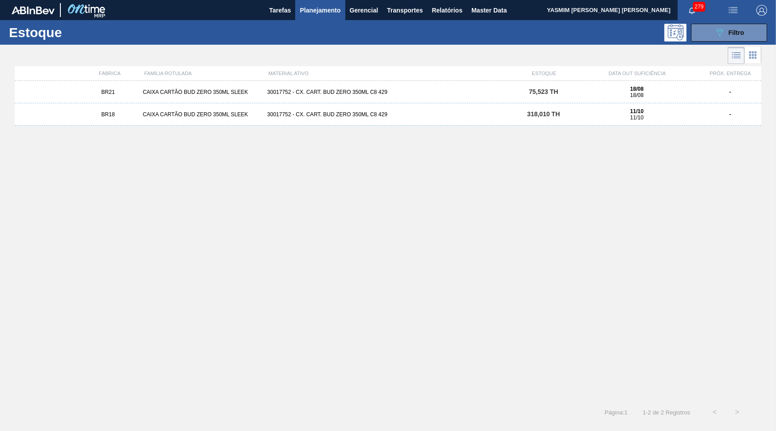
click at [510, 98] on div "BR21 CAIXA CARTÃO BUD ZERO 350ML SLEEK 30017752 - CX. CART. BUD ZERO 350ML C8 4…" at bounding box center [388, 92] width 747 height 22
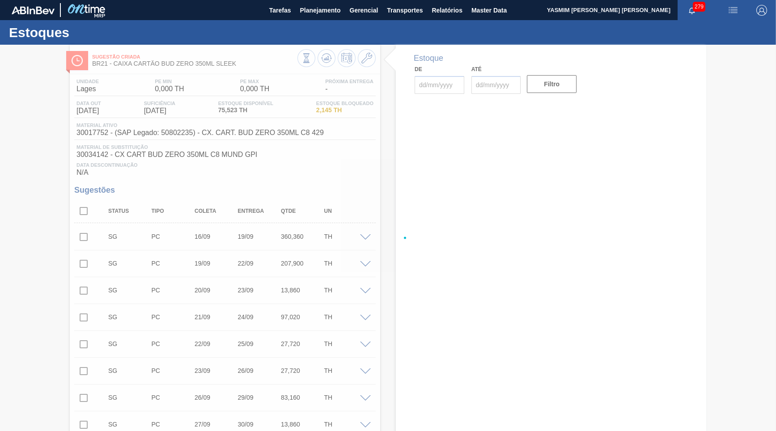
type input "[DATE]"
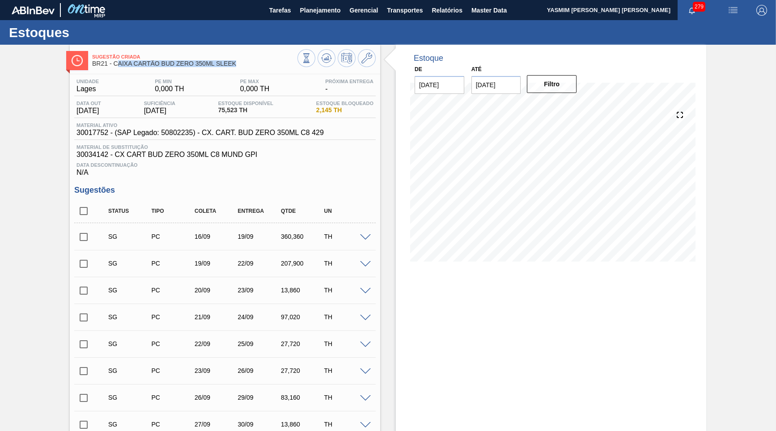
drag, startPoint x: 117, startPoint y: 64, endPoint x: 242, endPoint y: 66, distance: 124.9
click at [242, 66] on span "BR21 - CAIXA CARTÃO BUD ZERO 350ML SLEEK" at bounding box center [194, 63] width 205 height 7
copy span "[PERSON_NAME] CARTÃO BUD ZERO 350ML SLEEK"
click at [311, 8] on span "Planejamento" at bounding box center [320, 10] width 41 height 11
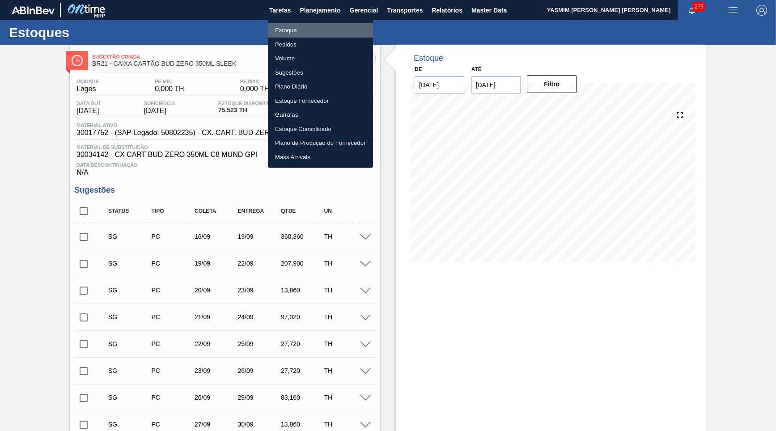
click at [279, 26] on li "Estoque" at bounding box center [320, 30] width 105 height 14
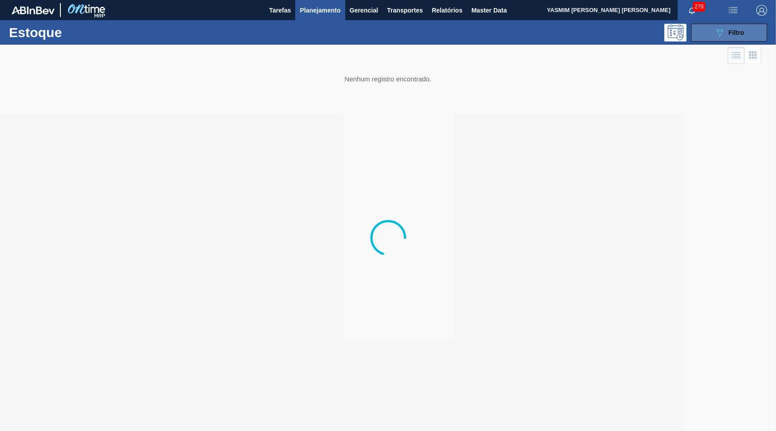
click at [725, 40] on button "089F7B8B-B2A5-4AFE-B5C0-19BA573D28AC Filtro" at bounding box center [729, 33] width 76 height 18
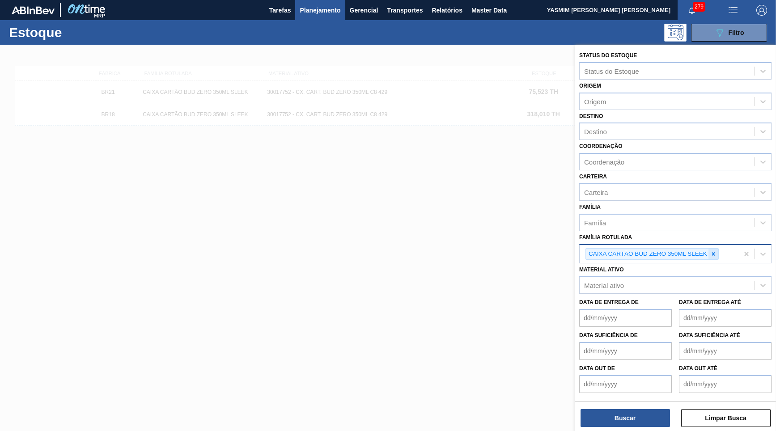
click at [714, 251] on icon at bounding box center [714, 254] width 6 height 6
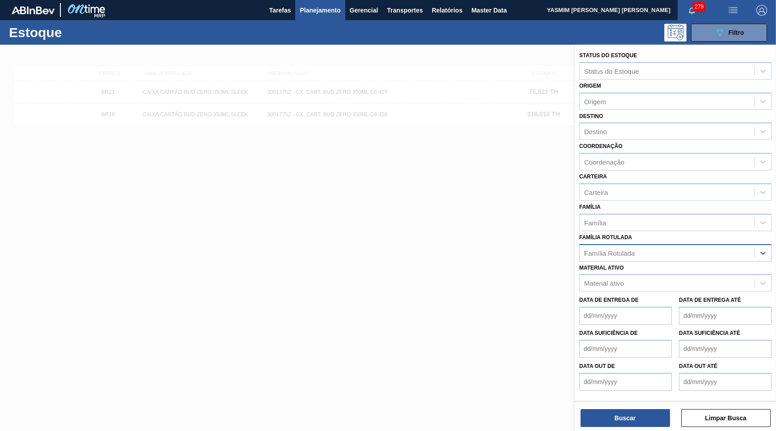
paste Rotulada "text"
type Rotulada "FILME BC 350ML MP C/12"
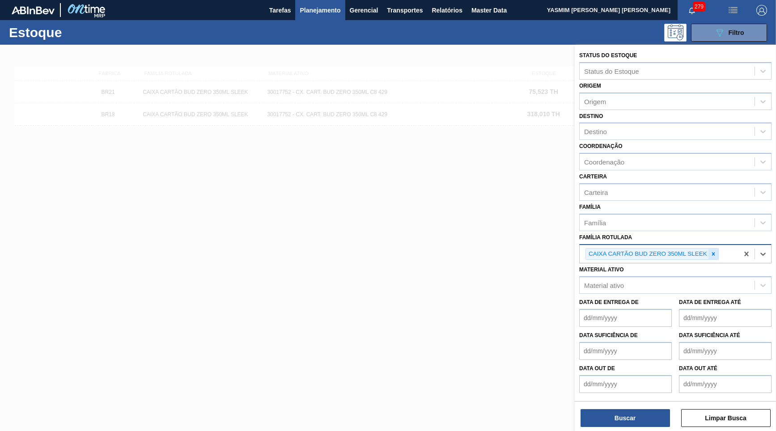
click at [719, 249] on div at bounding box center [714, 254] width 10 height 11
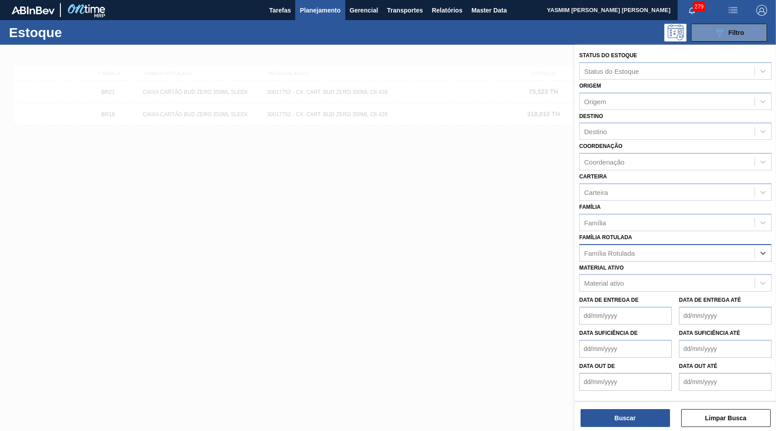
paste Rotulada "FILME BC 350ML MP C/12"
type Rotulada "FILME BC 350ML MP C/12"
click at [639, 267] on div "FILME BC 350ML MP C/12" at bounding box center [675, 275] width 192 height 17
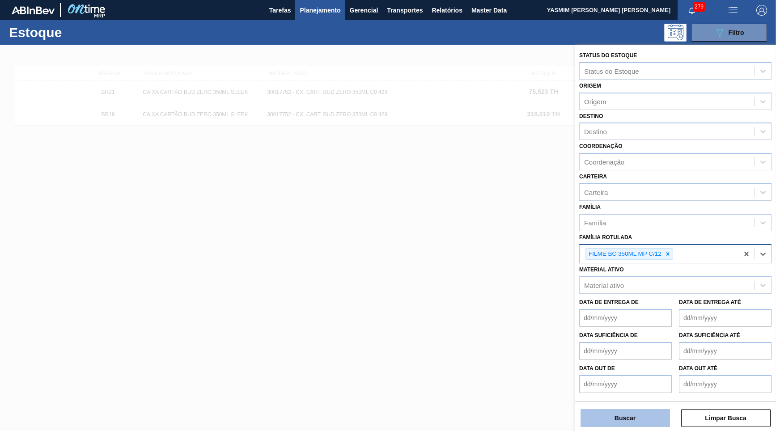
click at [624, 424] on button "Buscar" at bounding box center [625, 418] width 89 height 18
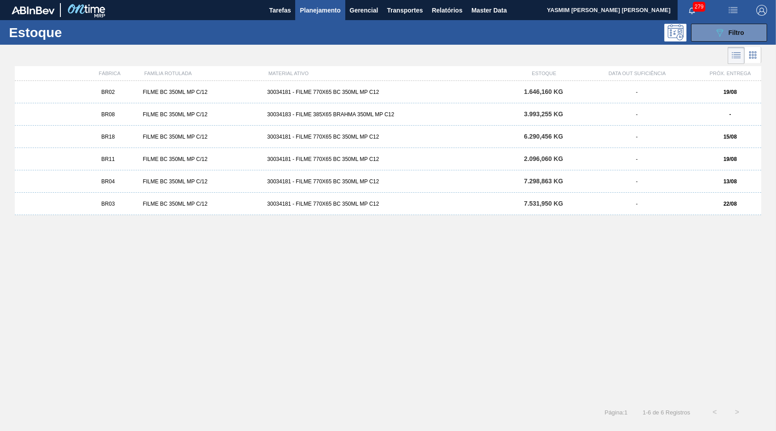
click at [128, 177] on div "BR04 FILME BC 350ML MP C/12 30034181 - FILME 770X65 BC 350ML MP C12 7.298,863 K…" at bounding box center [388, 181] width 747 height 22
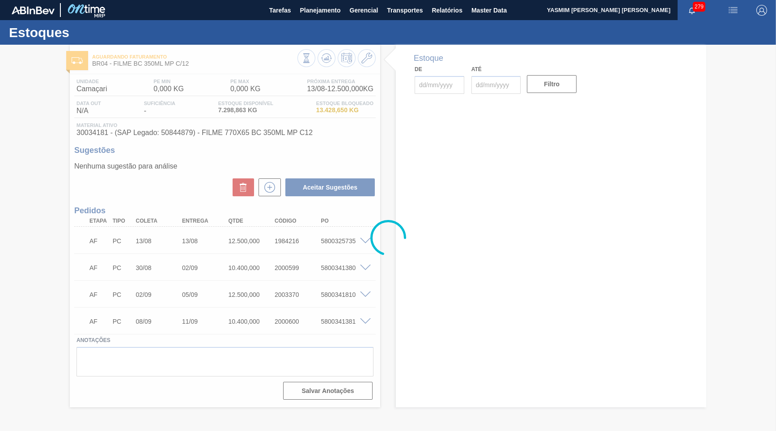
type input "[DATE]"
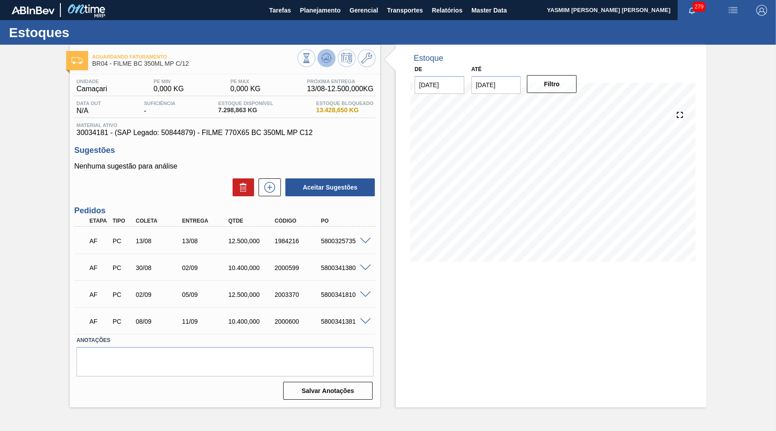
click at [331, 52] on button at bounding box center [327, 58] width 18 height 18
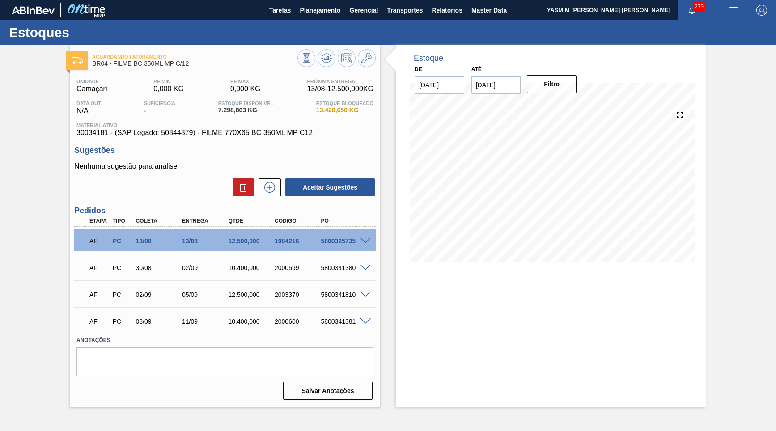
click at [342, 238] on div "5800325735" at bounding box center [344, 241] width 51 height 7
click at [84, 86] on span "Camaçari" at bounding box center [92, 89] width 30 height 8
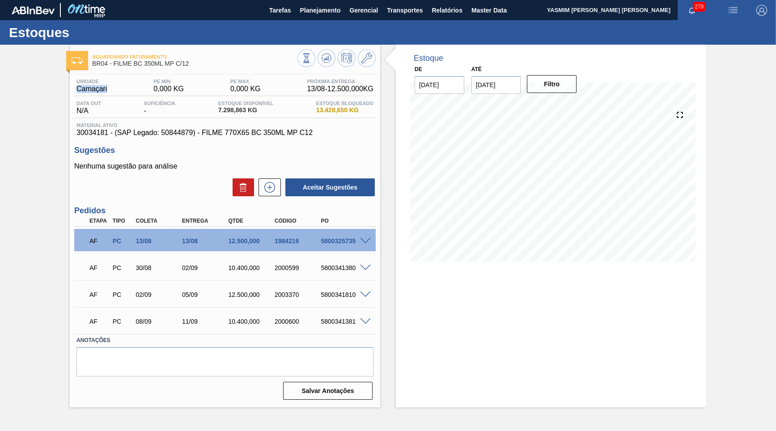
copy span "Camaçari"
click at [327, 9] on span "Planejamento" at bounding box center [320, 10] width 41 height 11
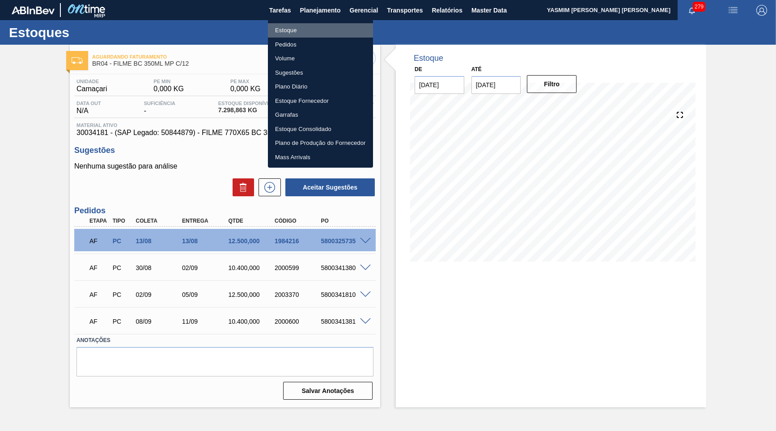
click at [308, 34] on li "Estoque" at bounding box center [320, 30] width 105 height 14
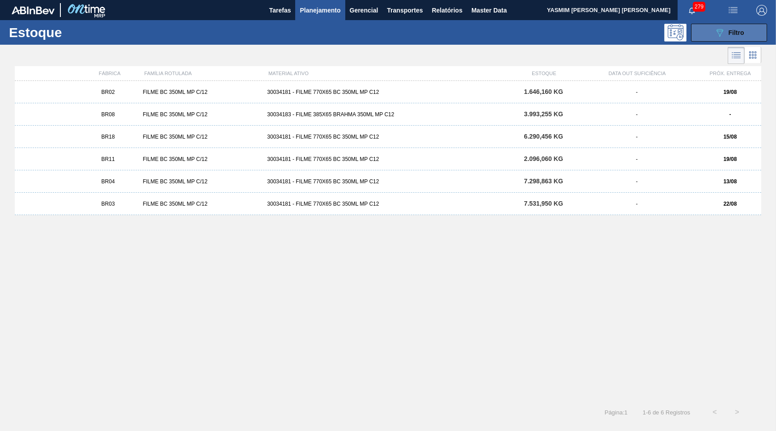
click at [731, 32] on span "Filtro" at bounding box center [737, 32] width 16 height 7
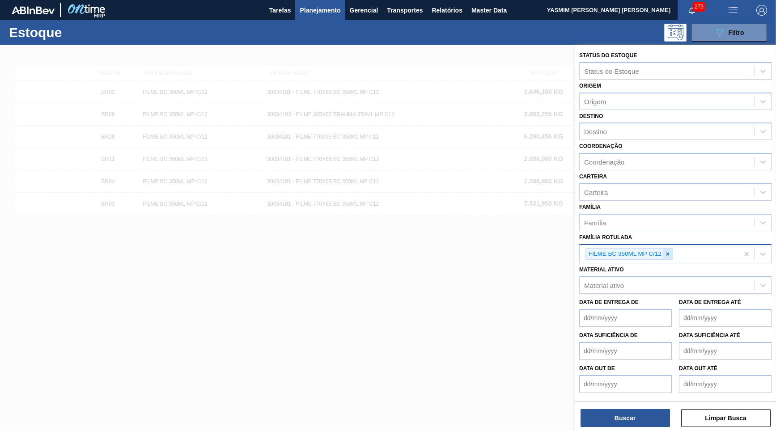
click at [668, 251] on icon at bounding box center [668, 254] width 6 height 6
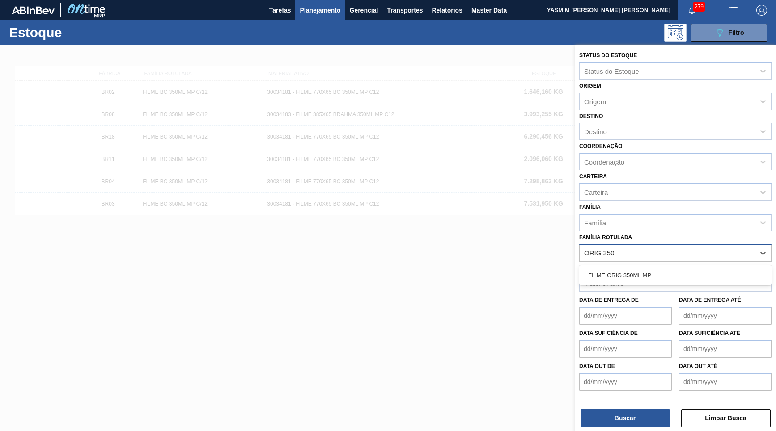
type Rotulada "ORIG 350"
click at [673, 262] on div "Material ativo Material ativo" at bounding box center [675, 277] width 192 height 30
click at [654, 249] on div "Família Rotulada" at bounding box center [675, 252] width 192 height 17
type Rotulada "ORIG 350"
click at [646, 267] on div "FILME ORIG 350ML MP" at bounding box center [675, 275] width 192 height 17
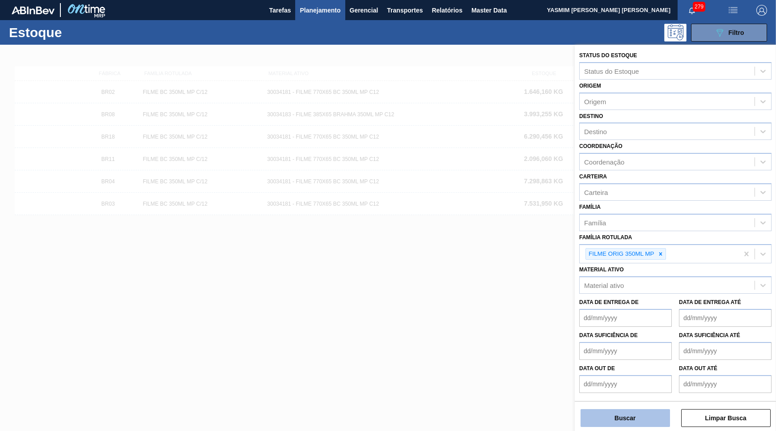
click at [635, 417] on button "Buscar" at bounding box center [625, 418] width 89 height 18
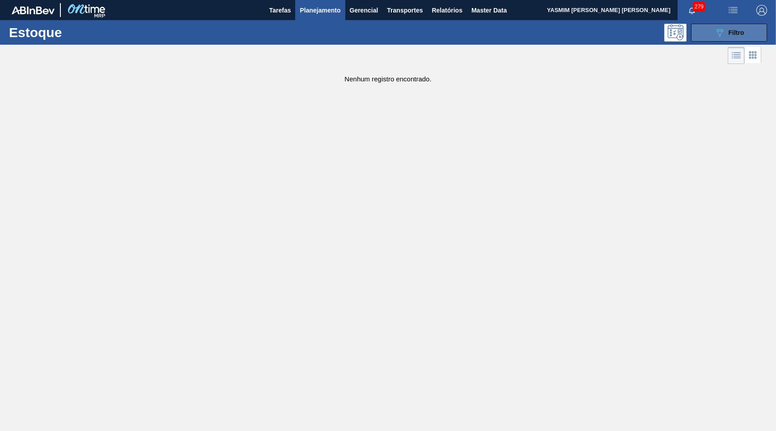
click at [712, 35] on button "089F7B8B-B2A5-4AFE-B5C0-19BA573D28AC Filtro" at bounding box center [729, 33] width 76 height 18
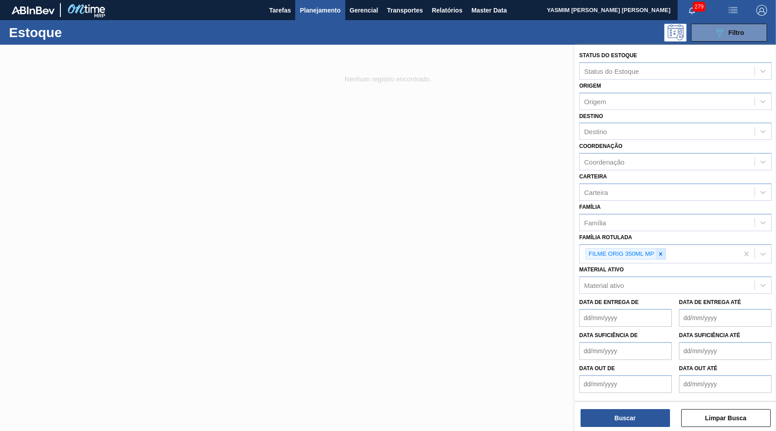
click at [663, 249] on div at bounding box center [661, 254] width 10 height 11
click at [715, 249] on div at bounding box center [717, 254] width 10 height 11
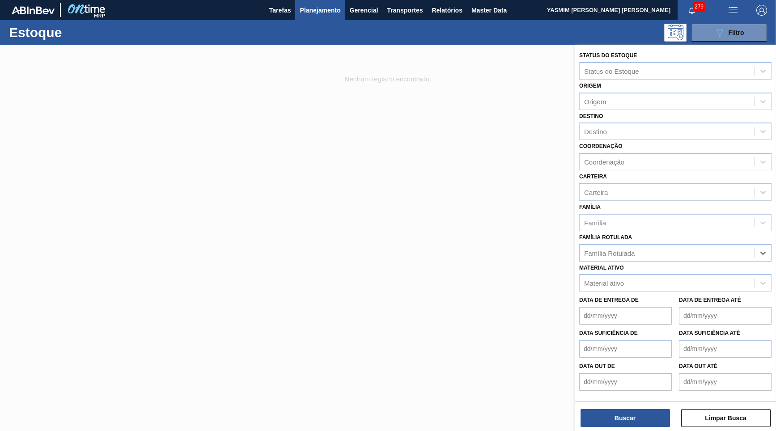
paste Rotulada "FILME ORIGINAL 350ML MP"
type Rotulada "FILME ORIGINAL 350ML MP"
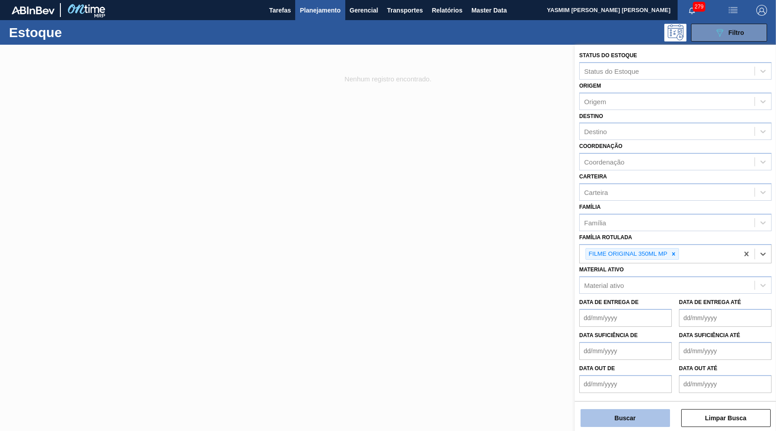
click at [665, 413] on button "Buscar" at bounding box center [625, 418] width 89 height 18
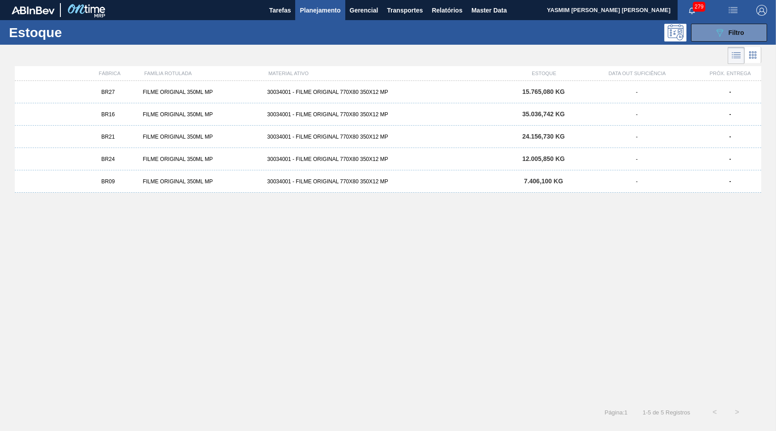
click at [155, 115] on div "FILME ORIGINAL 350ML MP" at bounding box center [201, 114] width 124 height 6
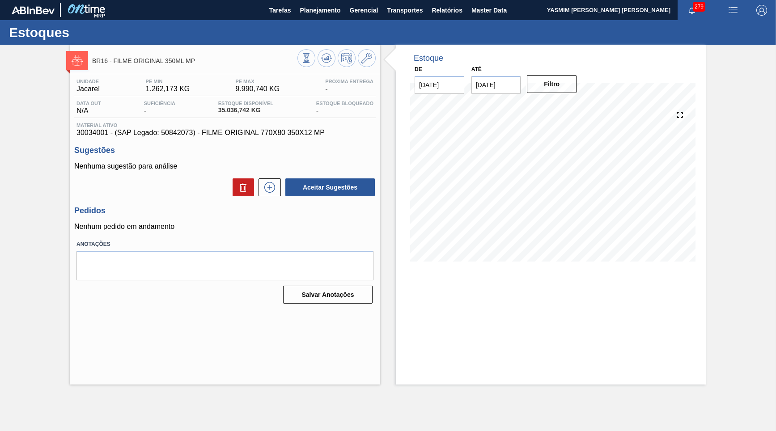
click at [157, 147] on h3 "Sugestões" at bounding box center [225, 150] width 302 height 9
click at [164, 128] on div "Material ativo 30034001 - (SAP Legado: 50842073) - FILME ORIGINAL 770X80 350X12…" at bounding box center [225, 130] width 302 height 14
click at [162, 135] on span "30034001 - (SAP Legado: 50842073) - FILME ORIGINAL 770X80 350X12 MP" at bounding box center [225, 133] width 297 height 8
click at [162, 134] on span "30034001 - (SAP Legado: 50842073) - FILME ORIGINAL 770X80 350X12 MP" at bounding box center [225, 133] width 297 height 8
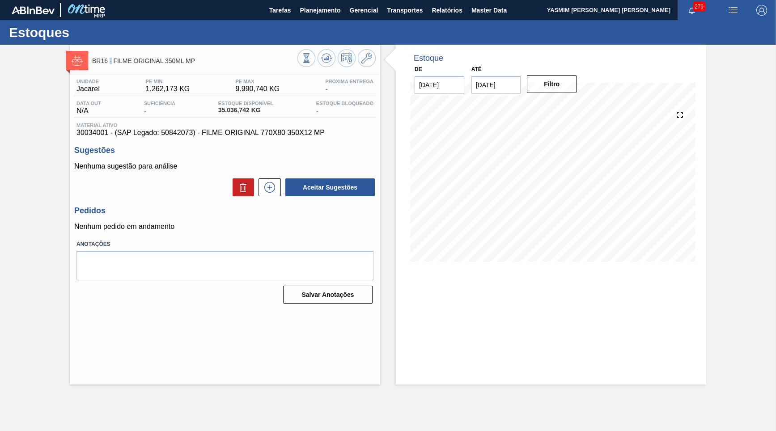
click at [112, 64] on span "BR16 - FILME ORIGINAL 350ML MP" at bounding box center [194, 61] width 205 height 7
click at [111, 63] on span "BR16 - FILME ORIGINAL 350ML MP" at bounding box center [194, 61] width 205 height 7
drag, startPoint x: 112, startPoint y: 62, endPoint x: 246, endPoint y: 99, distance: 138.9
click at [203, 61] on span "BR16 - FILME ORIGINAL 350ML MP" at bounding box center [194, 61] width 205 height 7
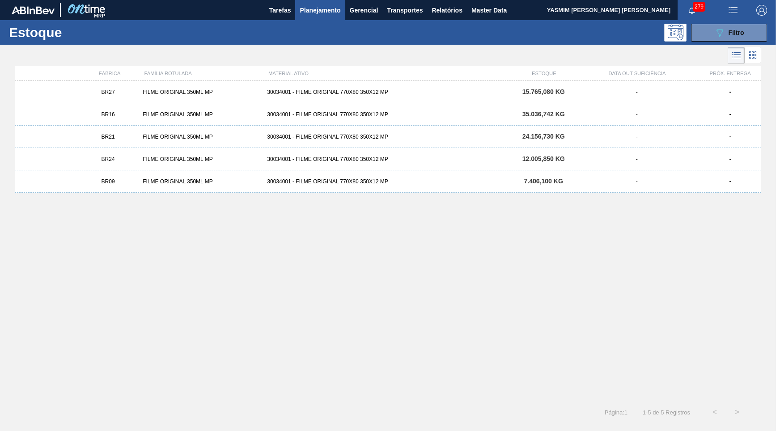
click at [372, 111] on div "BR16 FILME ORIGINAL 350ML MP 30034001 - FILME ORIGINAL 770X80 350X12 MP 35.036,…" at bounding box center [388, 114] width 747 height 22
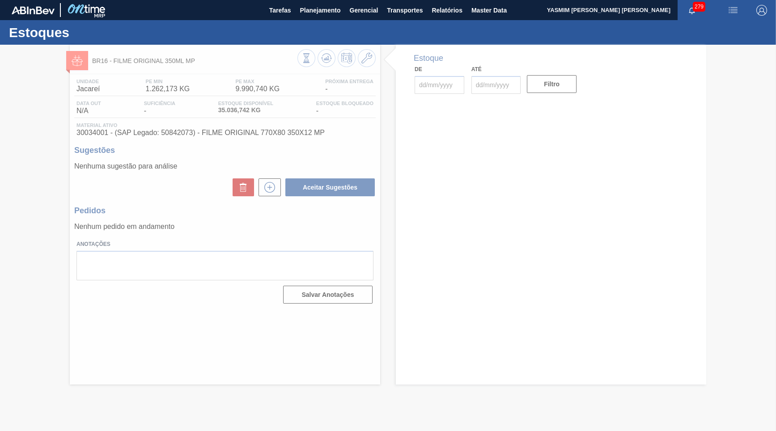
type input "[DATE]"
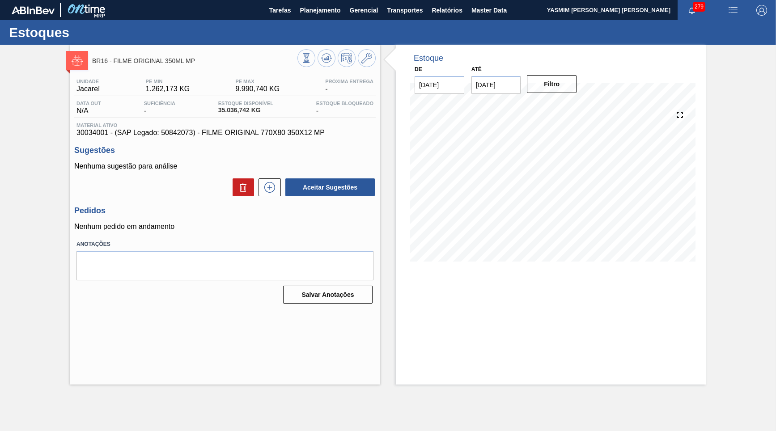
click at [91, 136] on span "30034001 - (SAP Legado: 50842073) - FILME ORIGINAL 770X80 350X12 MP" at bounding box center [225, 133] width 297 height 8
copy span "30034001"
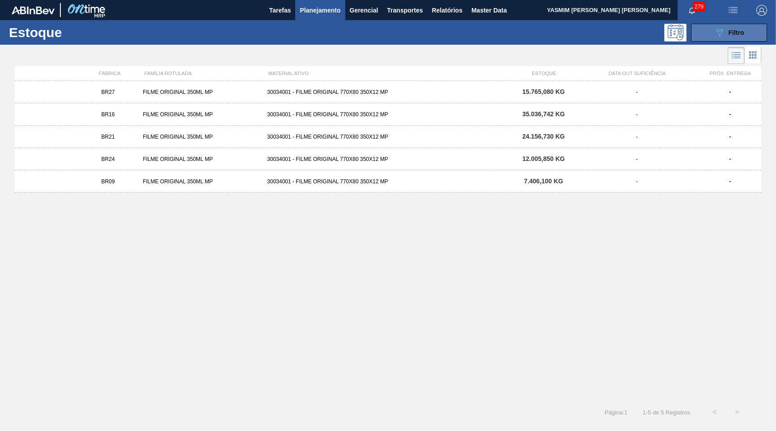
click at [694, 29] on button "089F7B8B-B2A5-4AFE-B5C0-19BA573D28AC Filtro" at bounding box center [729, 33] width 76 height 18
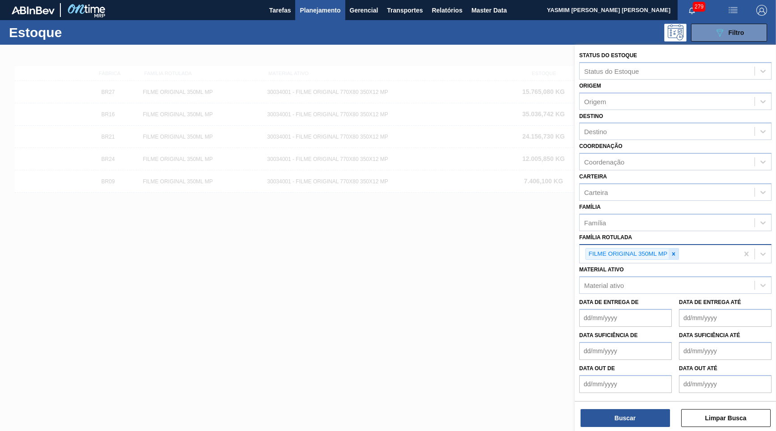
click at [673, 251] on icon at bounding box center [674, 254] width 6 height 6
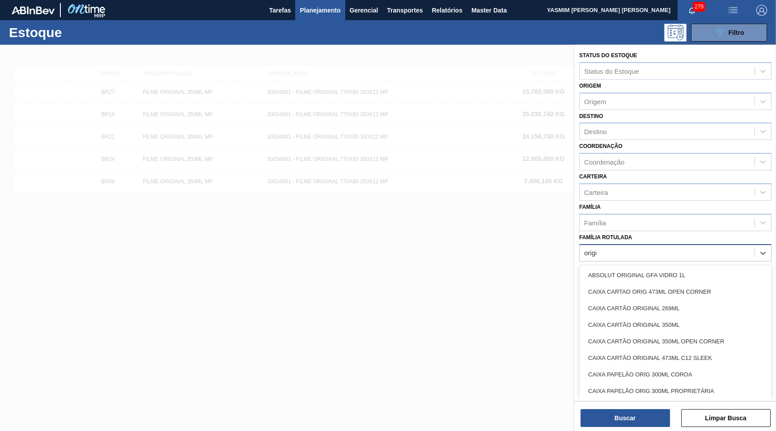
type Rotulada "origin"
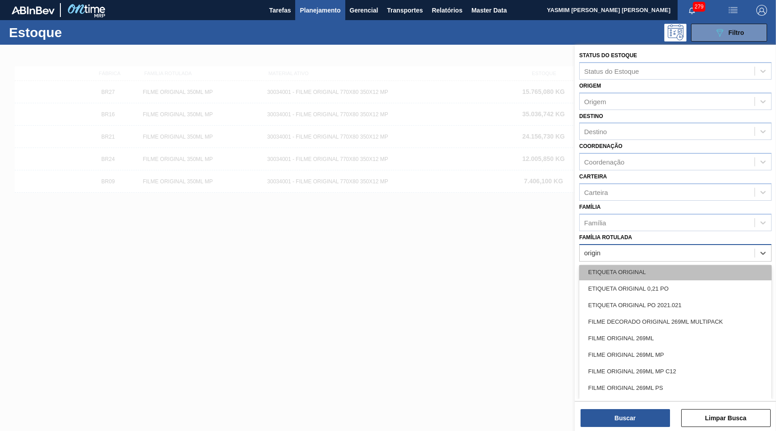
scroll to position [172, 0]
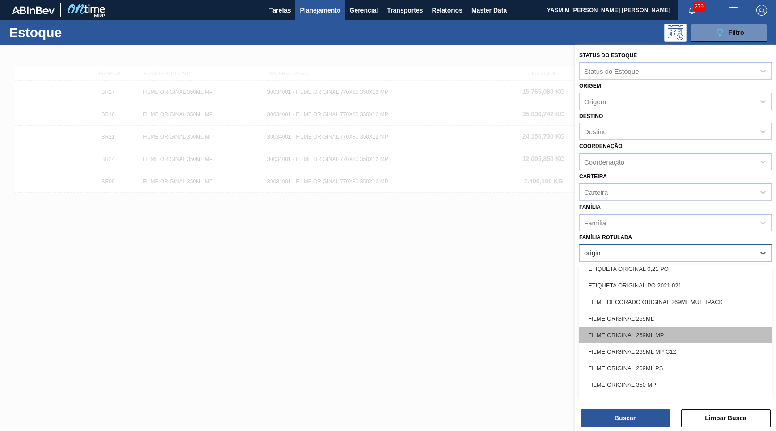
click at [694, 327] on div "FILME ORIGINAL 269ML MP" at bounding box center [675, 335] width 192 height 17
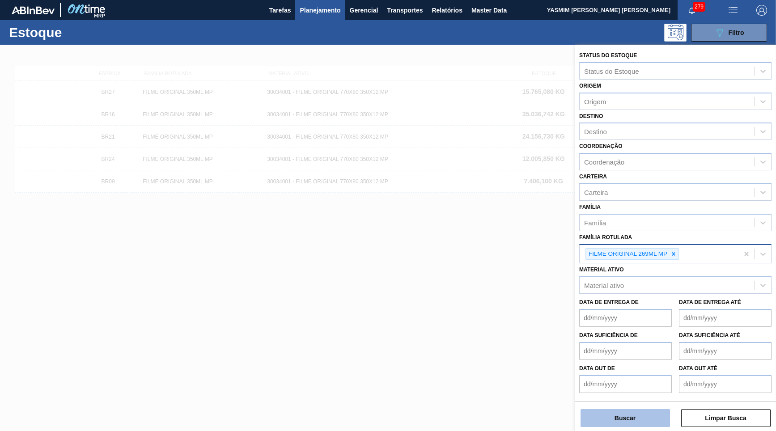
click at [663, 414] on button "Buscar" at bounding box center [625, 418] width 89 height 18
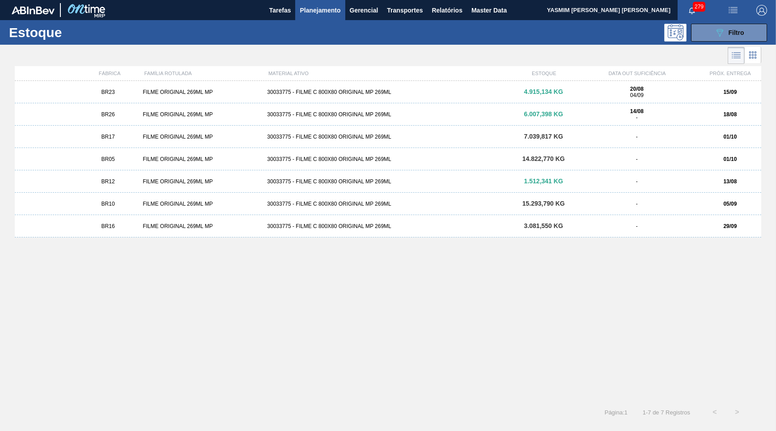
click at [180, 94] on div "FILME ORIGINAL 269ML MP" at bounding box center [201, 92] width 124 height 6
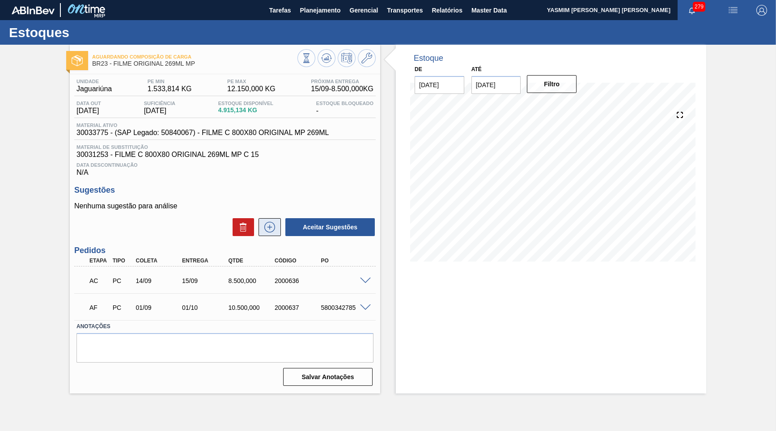
click at [273, 223] on icon at bounding box center [270, 227] width 14 height 11
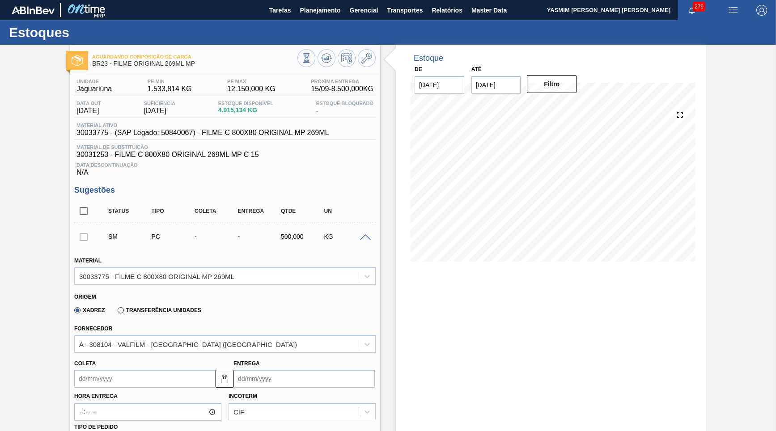
scroll to position [215, 0]
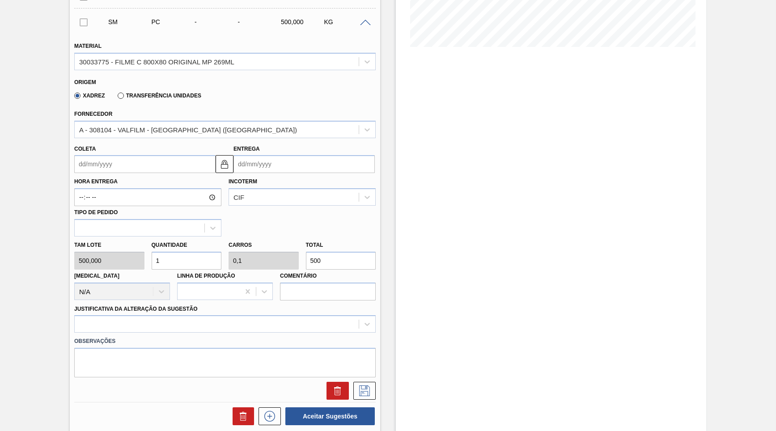
click at [147, 94] on label "Transferência Unidades" at bounding box center [160, 96] width 84 height 6
click at [116, 98] on input "Transferência Unidades" at bounding box center [116, 98] width 0 height 0
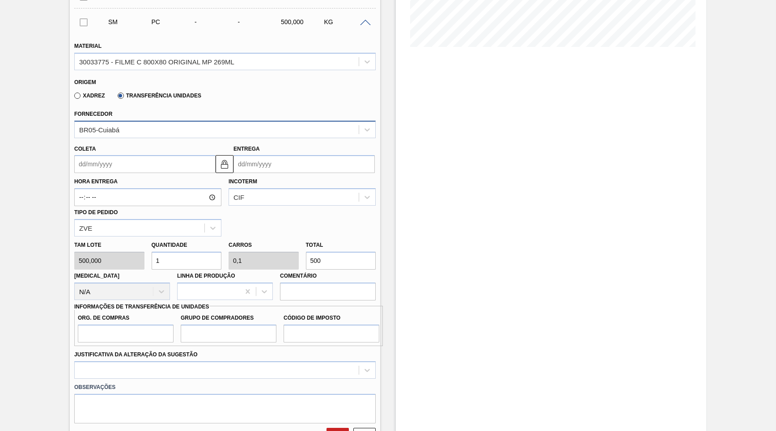
click at [138, 125] on div "BR05-Cuiabá" at bounding box center [217, 129] width 284 height 13
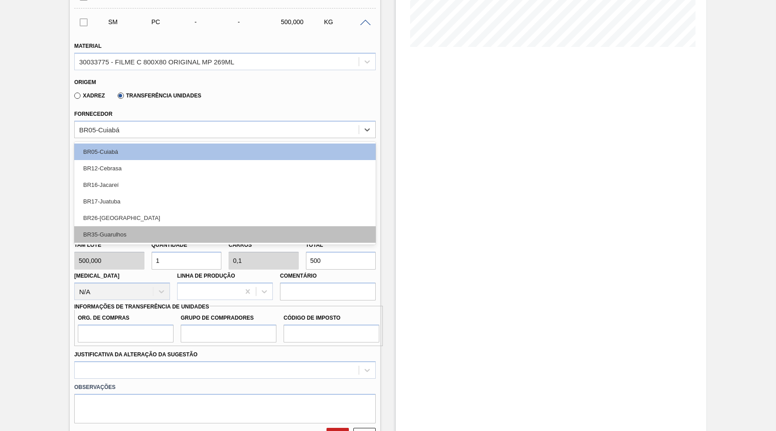
click at [141, 226] on div "BR35-Guarulhos" at bounding box center [225, 234] width 302 height 17
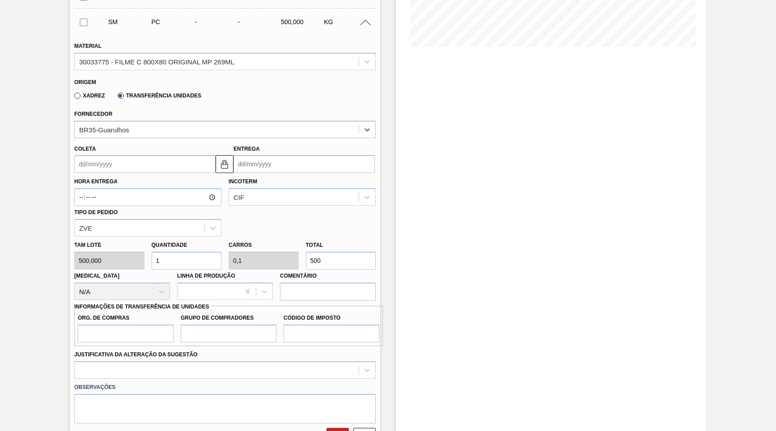
click at [119, 156] on input "Coleta" at bounding box center [144, 164] width 141 height 18
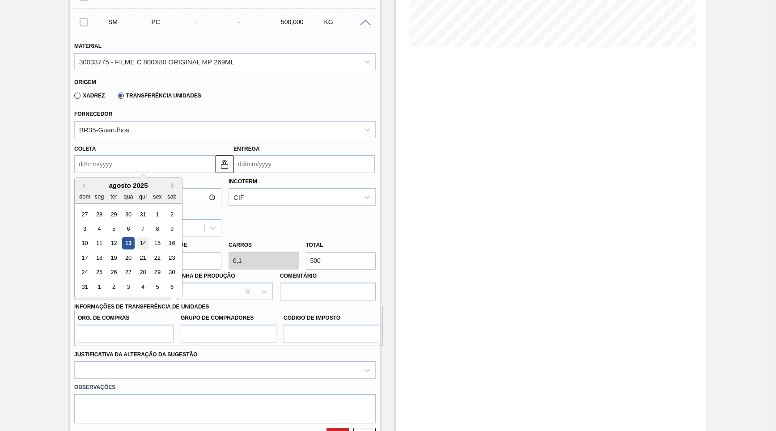
click at [137, 238] on div "14" at bounding box center [143, 244] width 12 height 12
type input "[DATE]"
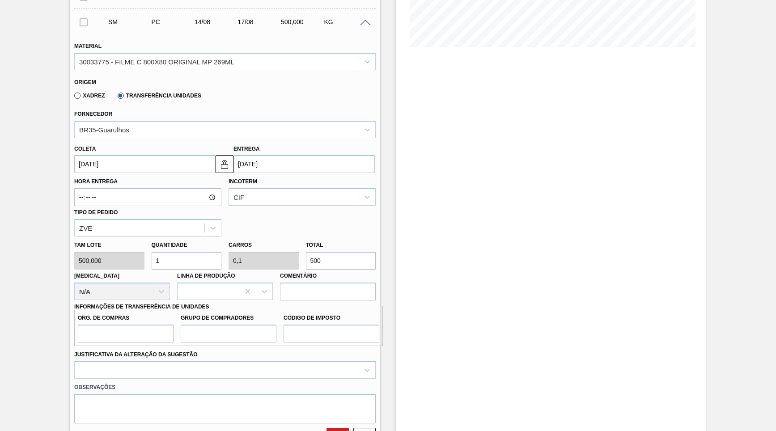
drag, startPoint x: 283, startPoint y: 241, endPoint x: 168, endPoint y: 234, distance: 115.7
click at [306, 252] on input "500" at bounding box center [341, 261] width 70 height 18
type input "0,008"
type input "0,001"
type input "4"
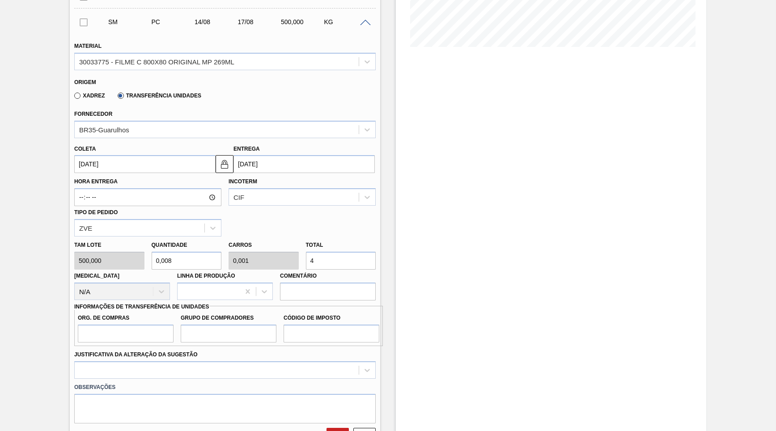
type input "0,08"
type input "0,008"
type input "40"
type input "0,8"
type input "0,08"
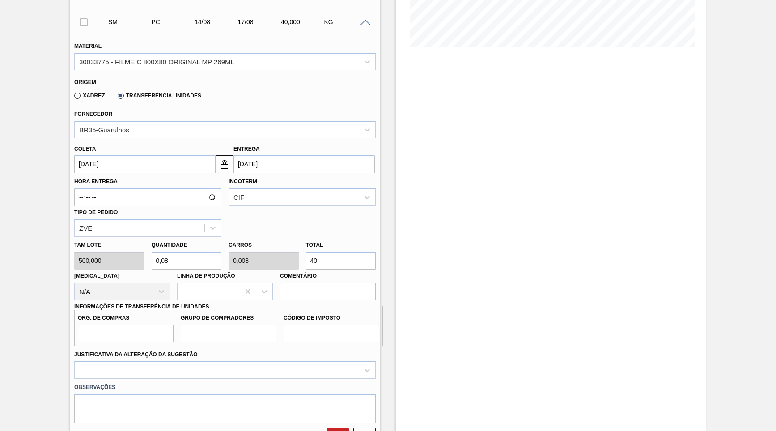
type input "400"
type input "8"
type input "0,8"
type input "4.000"
click at [128, 325] on input "Org. de Compras" at bounding box center [126, 334] width 96 height 18
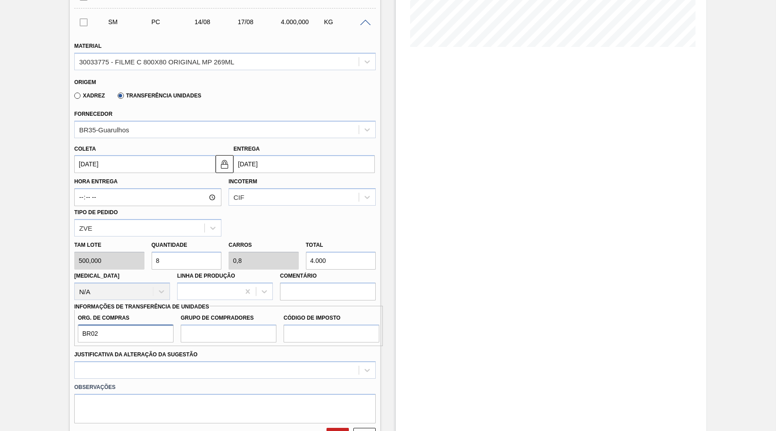
type input "BR02"
type input "B00"
click at [323, 325] on input "Código de Imposto" at bounding box center [332, 334] width 96 height 18
type input "IZ"
drag, startPoint x: 101, startPoint y: 318, endPoint x: 35, endPoint y: 319, distance: 66.2
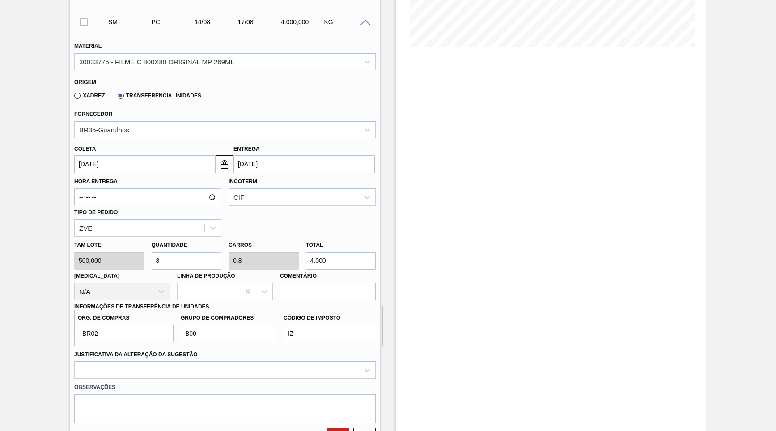
click at [78, 325] on input "BR02" at bounding box center [126, 334] width 96 height 18
click at [111, 325] on input "BR02" at bounding box center [126, 334] width 96 height 18
type input "B"
type input "BR00"
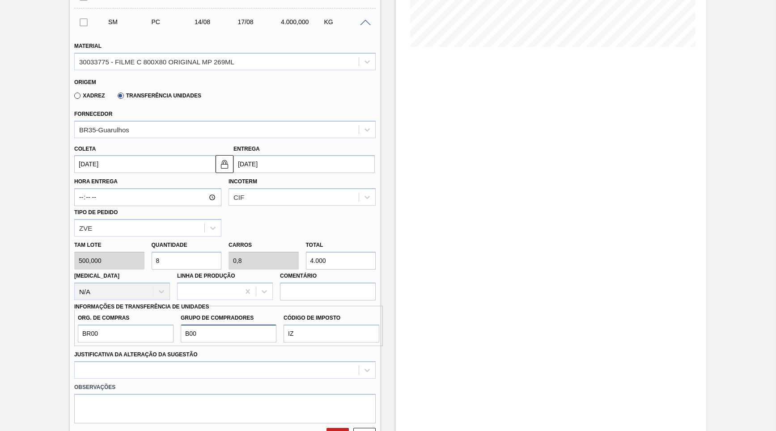
click at [228, 325] on input "B00" at bounding box center [229, 334] width 96 height 18
type input "B02"
click at [132, 362] on div at bounding box center [225, 370] width 302 height 17
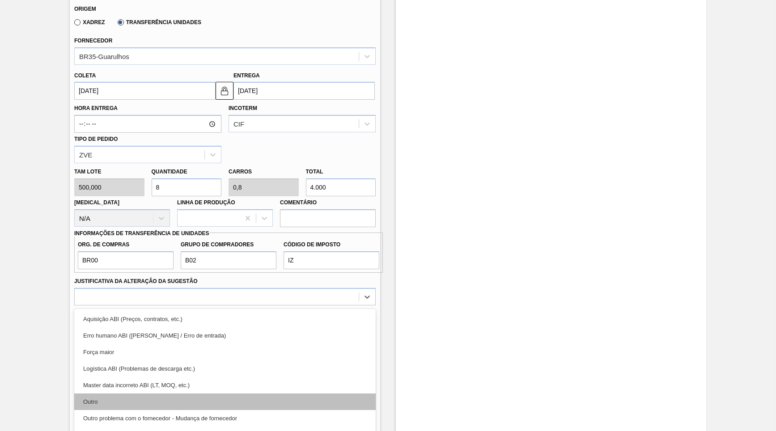
click at [131, 394] on div "Outro" at bounding box center [225, 402] width 302 height 17
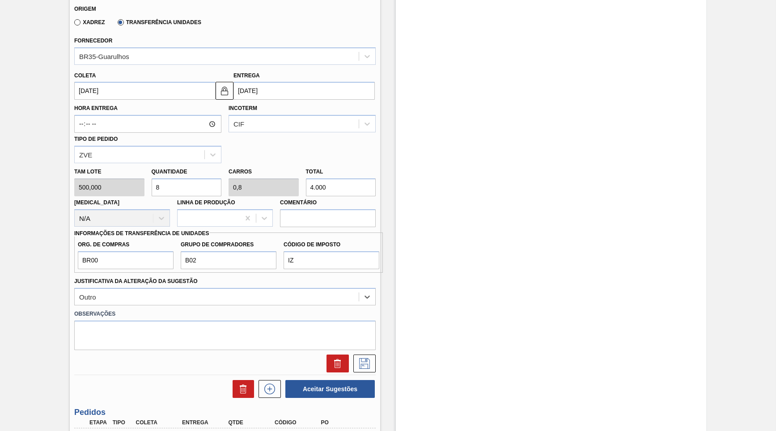
scroll to position [331, 0]
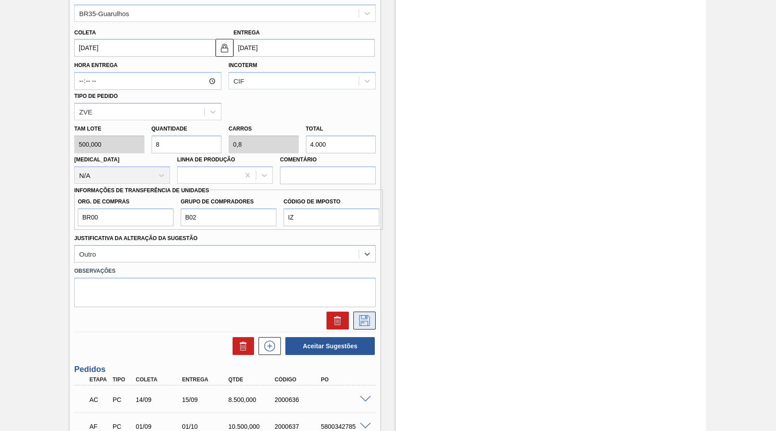
click at [368, 312] on button at bounding box center [365, 321] width 22 height 18
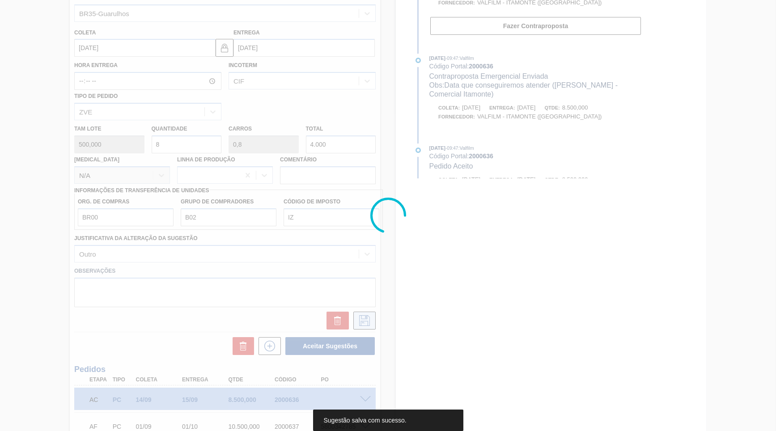
scroll to position [0, 0]
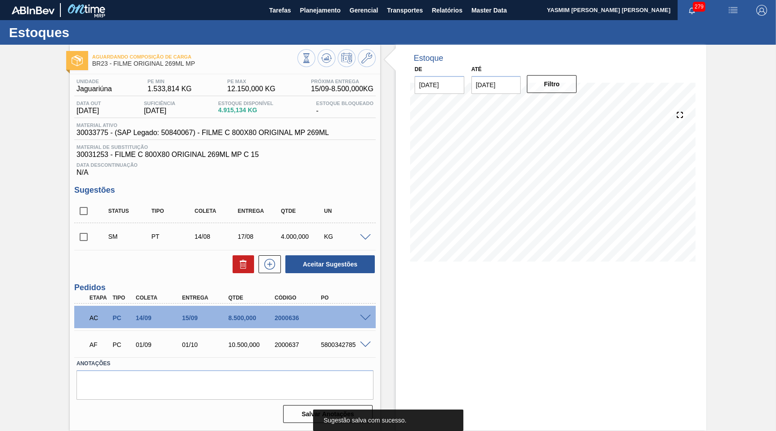
click at [362, 236] on span at bounding box center [365, 237] width 11 height 7
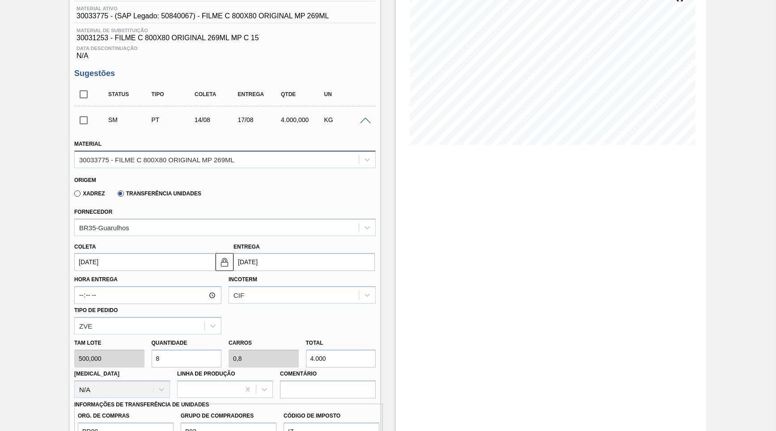
scroll to position [129, 0]
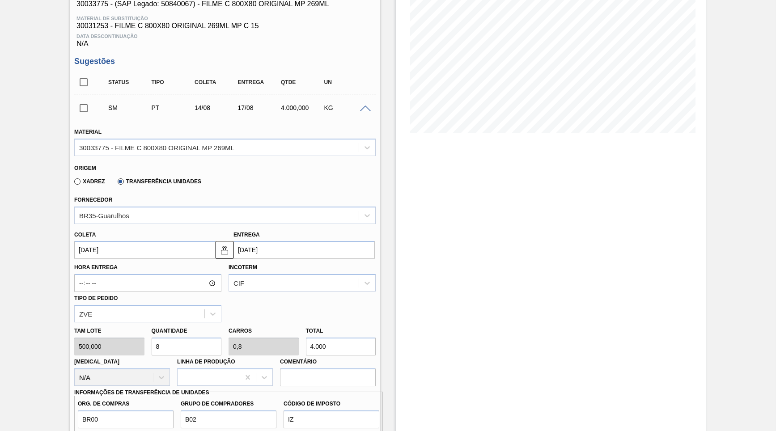
drag, startPoint x: 225, startPoint y: 245, endPoint x: 253, endPoint y: 242, distance: 28.4
click at [225, 245] on img at bounding box center [224, 250] width 11 height 11
click at [264, 241] on input "[DATE]" at bounding box center [304, 250] width 141 height 18
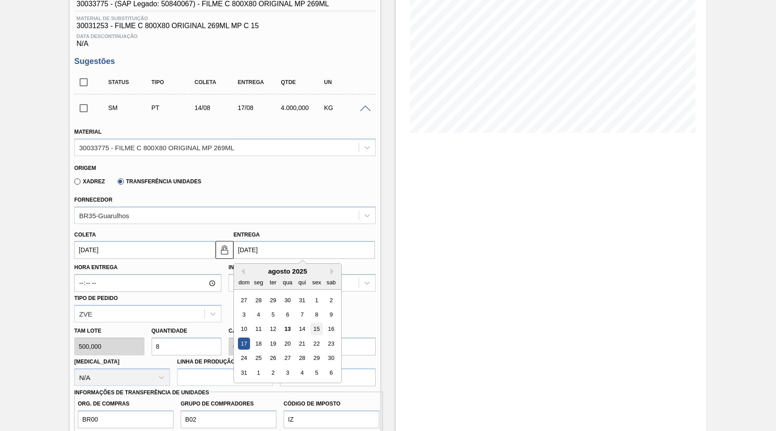
click at [311, 324] on div "15" at bounding box center [317, 330] width 12 height 12
type input "[DATE]"
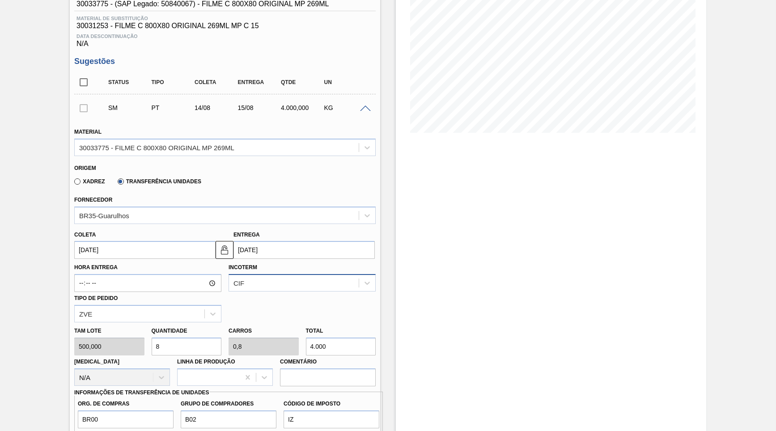
scroll to position [215, 0]
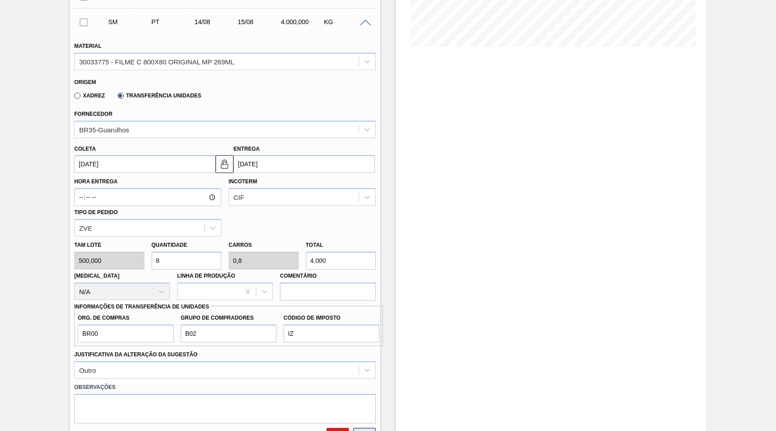
click at [368, 431] on icon at bounding box center [365, 437] width 14 height 11
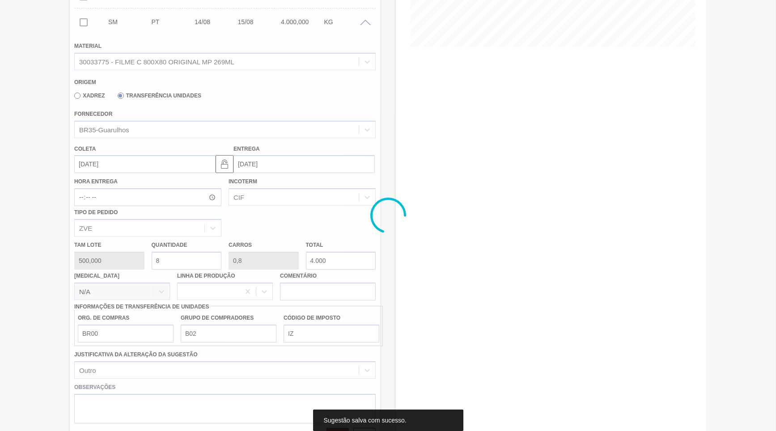
scroll to position [0, 0]
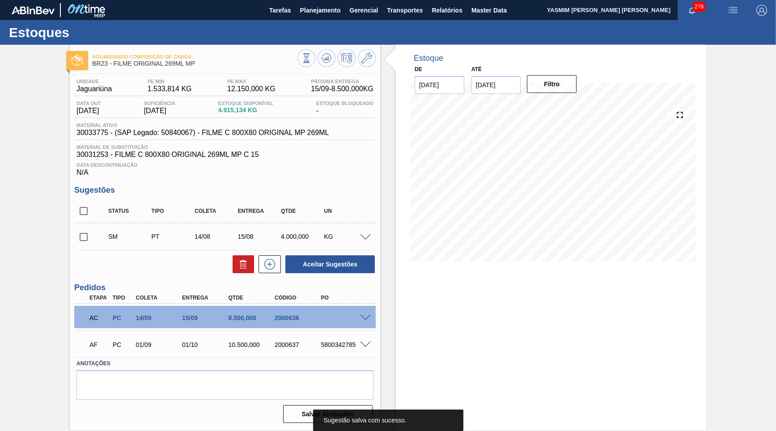
click at [94, 235] on span at bounding box center [99, 237] width 13 height 18
click at [80, 236] on input "checkbox" at bounding box center [83, 237] width 19 height 19
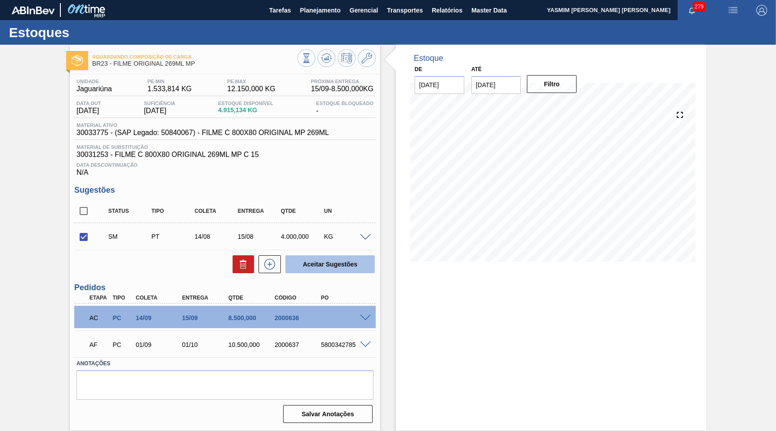
click at [345, 256] on button "Aceitar Sugestões" at bounding box center [329, 265] width 89 height 18
checkbox input "false"
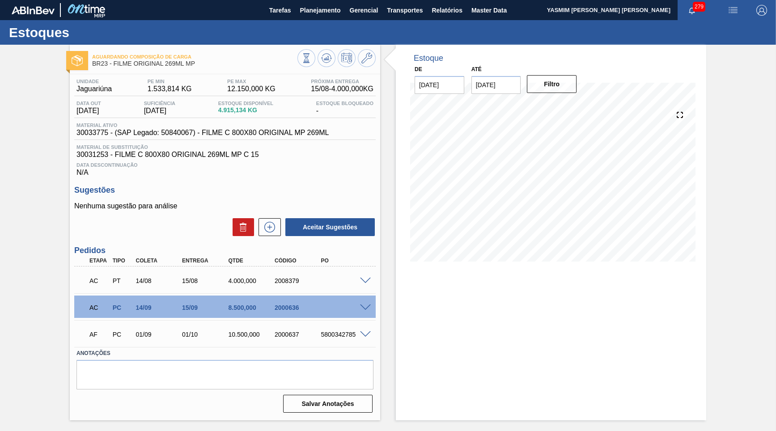
click at [366, 281] on span at bounding box center [365, 281] width 11 height 7
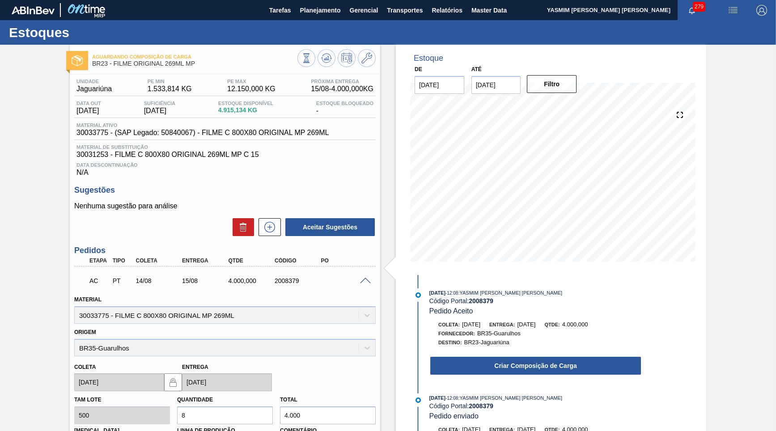
scroll to position [129, 0]
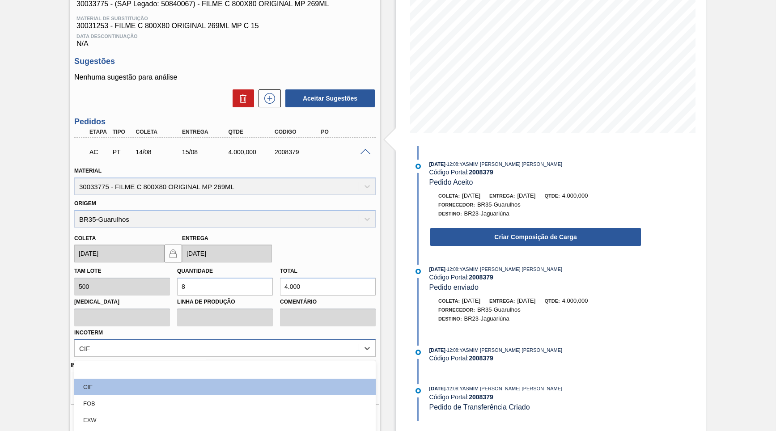
click at [176, 340] on div "option FOB focused, 3 of 12. 12 results available. Use Up and Down to choose op…" at bounding box center [225, 348] width 302 height 17
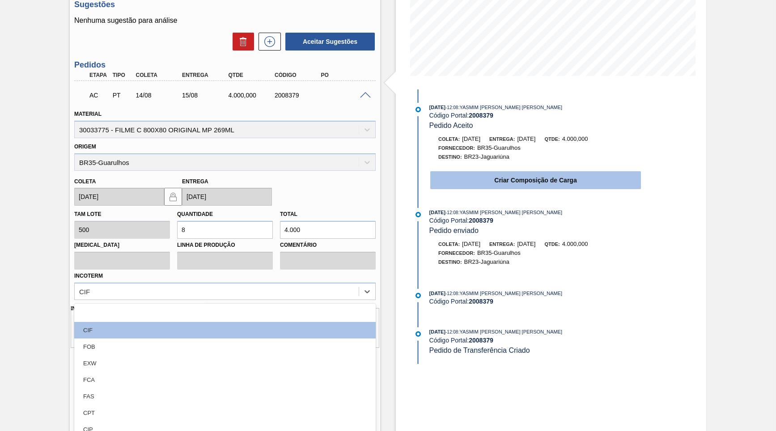
click at [532, 182] on button "Criar Composição de Carga" at bounding box center [535, 180] width 211 height 18
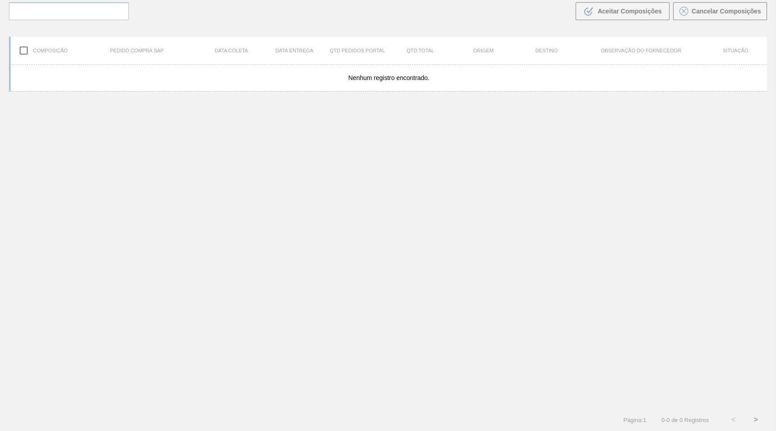
scroll to position [61, 0]
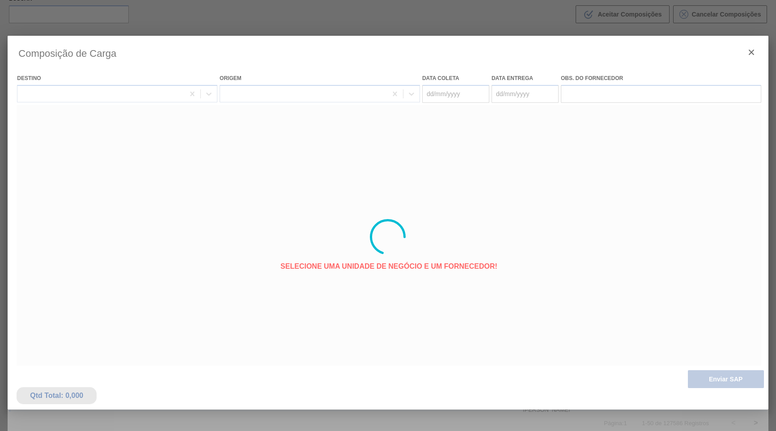
type coleta "[DATE]"
type entrega "[DATE]"
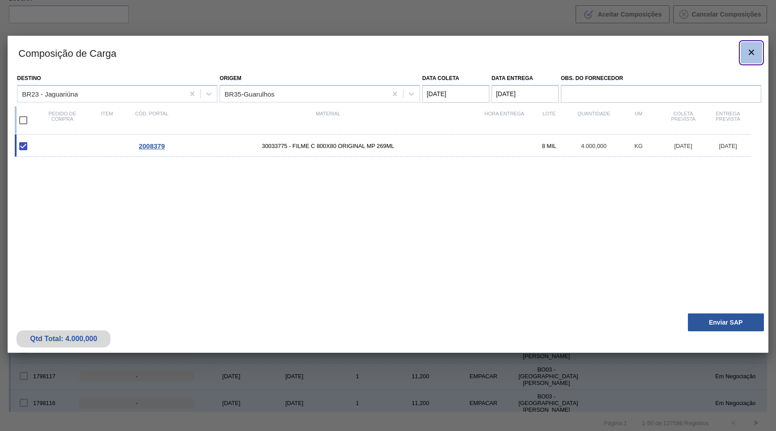
click at [753, 54] on icon "botão de ícone" at bounding box center [751, 52] width 5 height 5
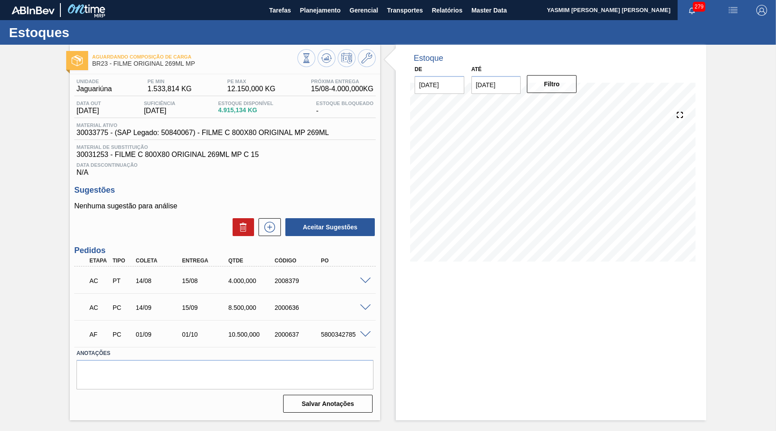
click at [370, 278] on span at bounding box center [365, 281] width 11 height 7
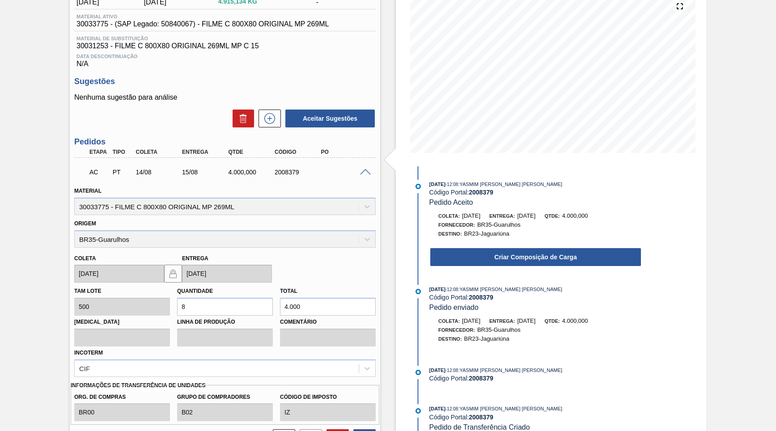
scroll to position [129, 0]
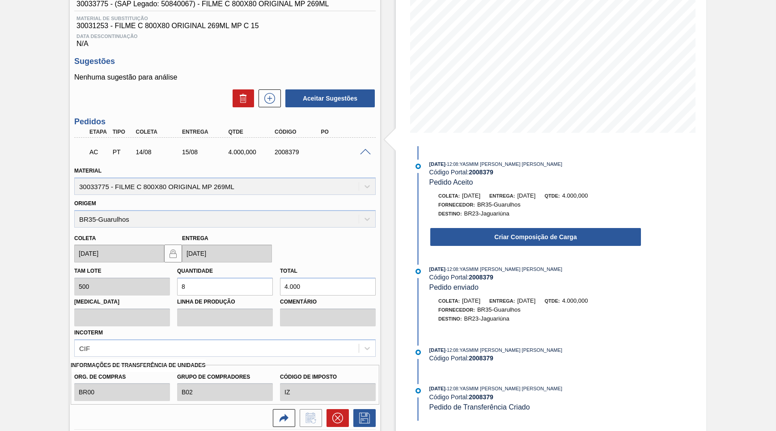
click at [563, 225] on div "Criar Composição de Carga" at bounding box center [527, 235] width 230 height 24
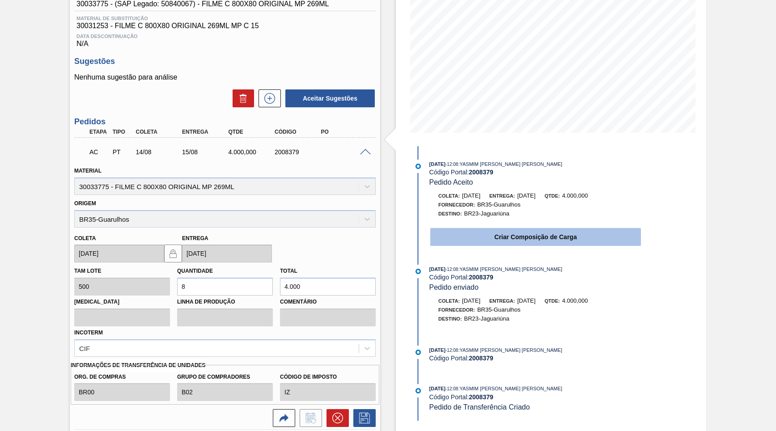
click at [562, 236] on button "Criar Composição de Carga" at bounding box center [535, 237] width 211 height 18
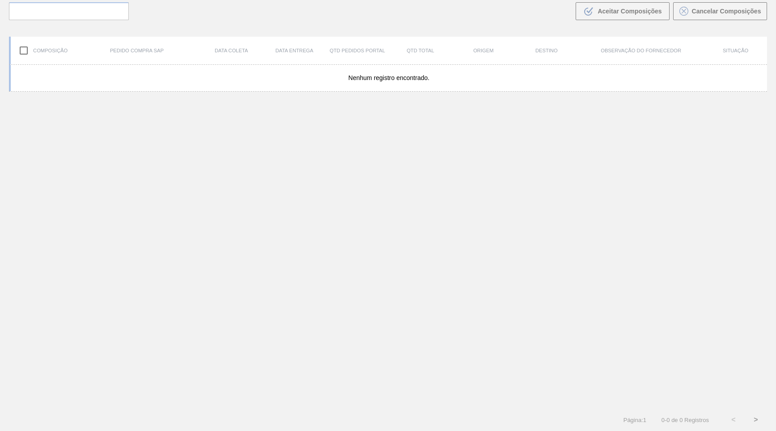
scroll to position [61, 0]
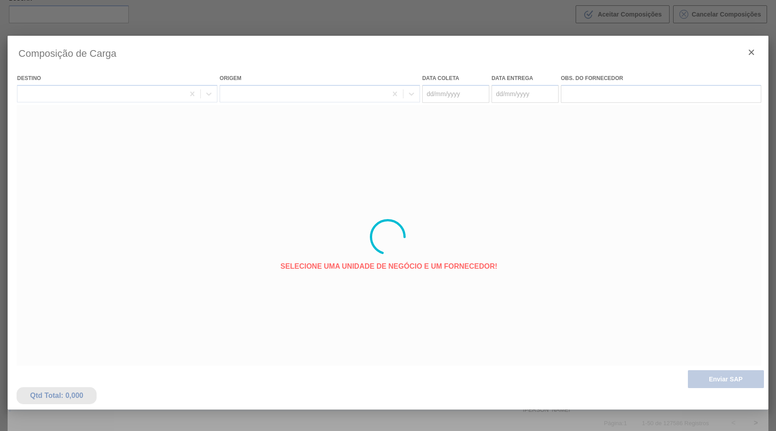
type coleta "[DATE]"
type entrega "[DATE]"
click at [719, 379] on div at bounding box center [388, 237] width 761 height 403
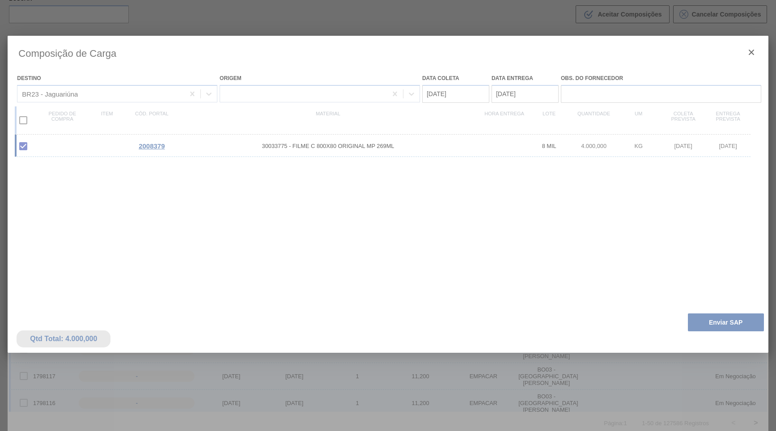
click at [713, 363] on div at bounding box center [388, 237] width 761 height 403
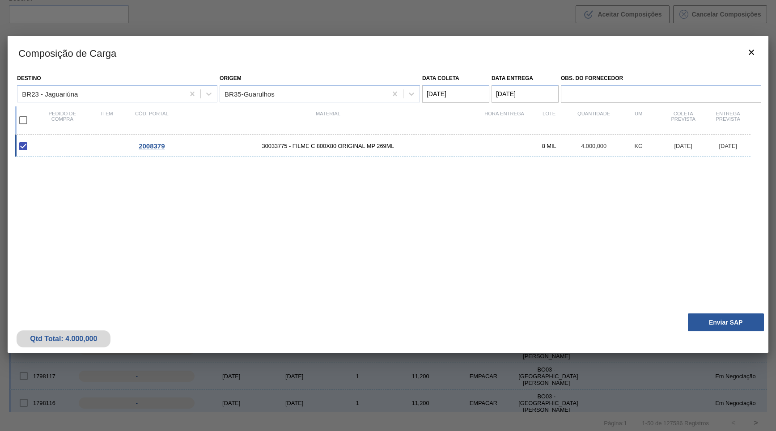
click at [717, 331] on div "Qtd Total: 4.000,000 Enviar SAP" at bounding box center [388, 331] width 761 height 44
click at [716, 323] on button "Enviar SAP" at bounding box center [726, 323] width 76 height 18
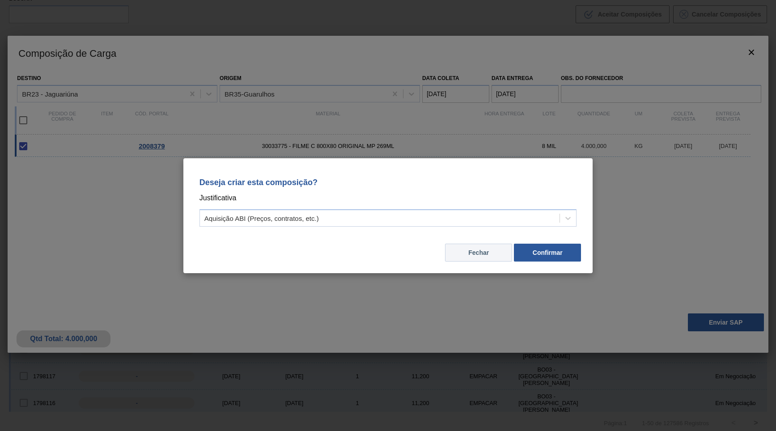
click at [499, 246] on button "Fechar" at bounding box center [478, 253] width 67 height 18
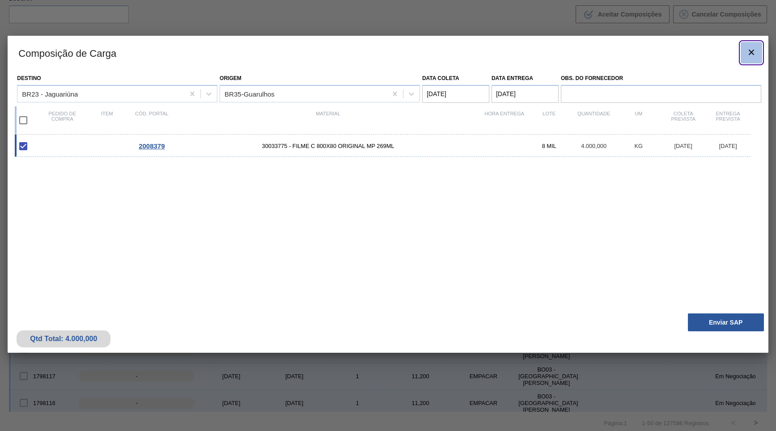
click at [754, 50] on icon "botão de ícone" at bounding box center [751, 52] width 11 height 11
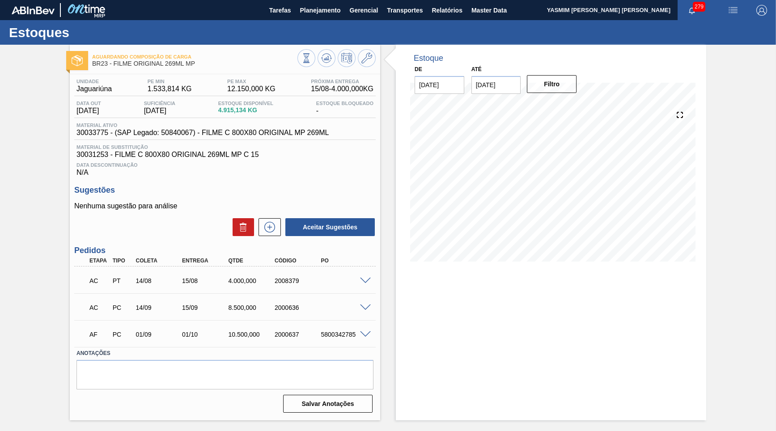
click at [358, 279] on div "AC PT 14/08 15/08 4.000,000 2008379" at bounding box center [223, 280] width 278 height 18
click at [360, 279] on div at bounding box center [367, 280] width 18 height 7
click at [362, 279] on span at bounding box center [365, 281] width 11 height 7
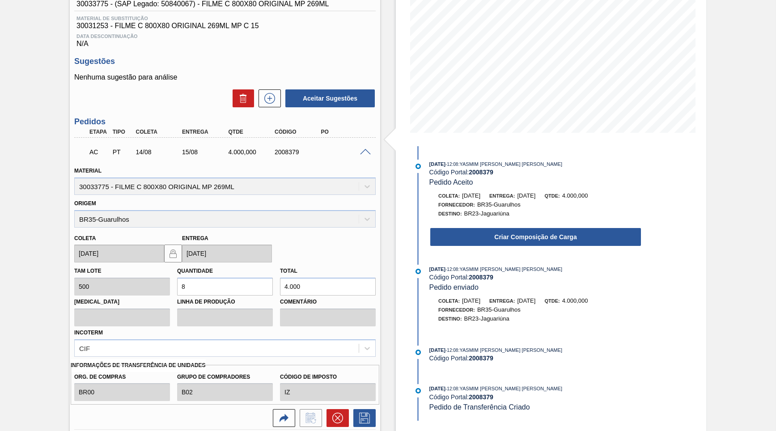
scroll to position [215, 0]
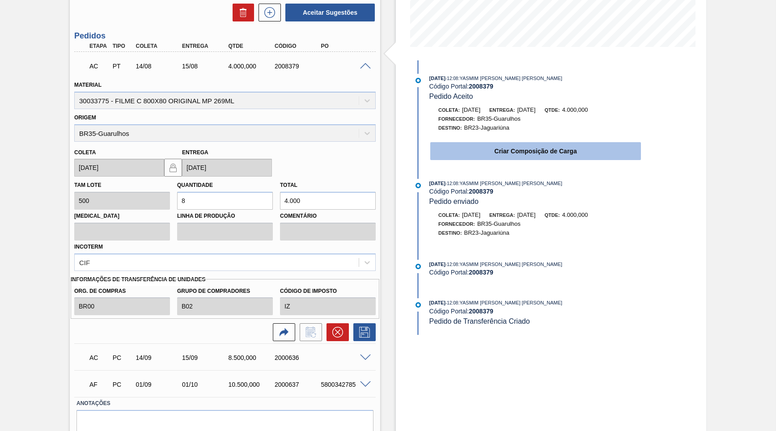
click at [509, 149] on button "Criar Composição de Carga" at bounding box center [535, 151] width 211 height 18
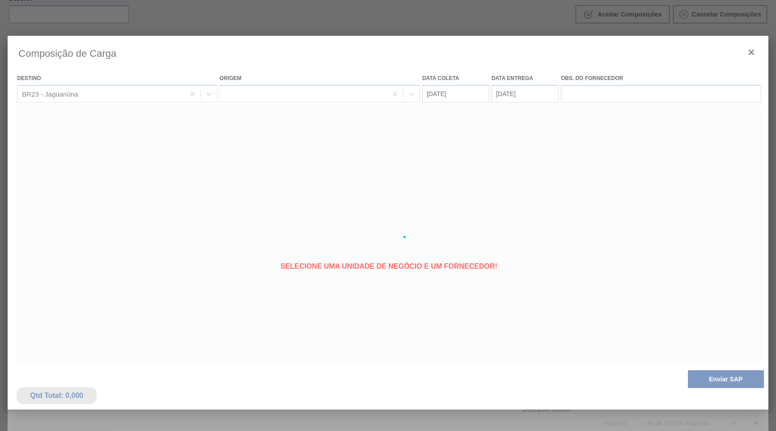
type coleta "[DATE]"
type entrega "[DATE]"
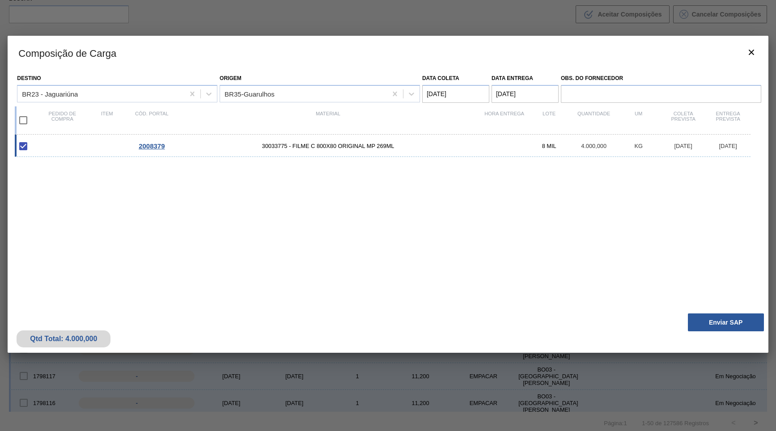
click at [732, 319] on button "Enviar SAP" at bounding box center [726, 323] width 76 height 18
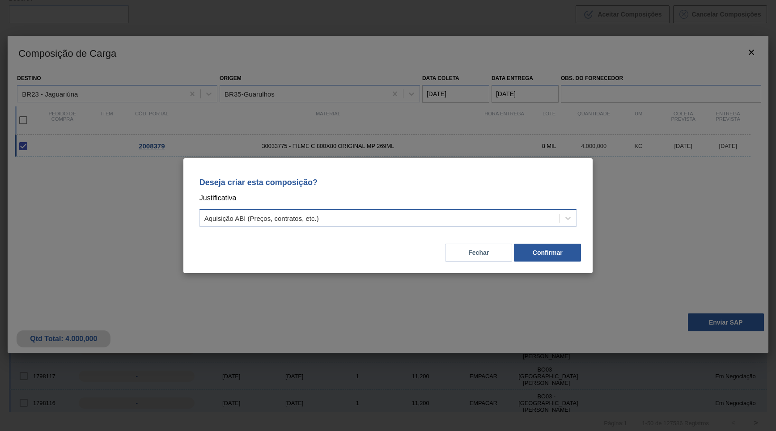
click at [280, 215] on div "Aquisição ABI (Preços, contratos, etc.)" at bounding box center [262, 218] width 115 height 8
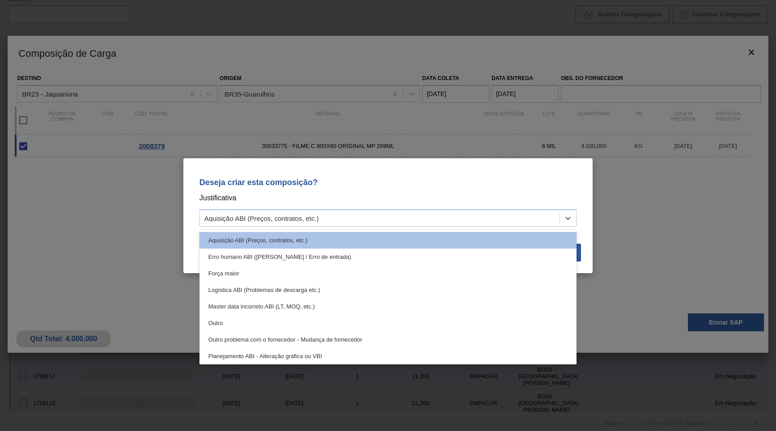
scroll to position [167, 0]
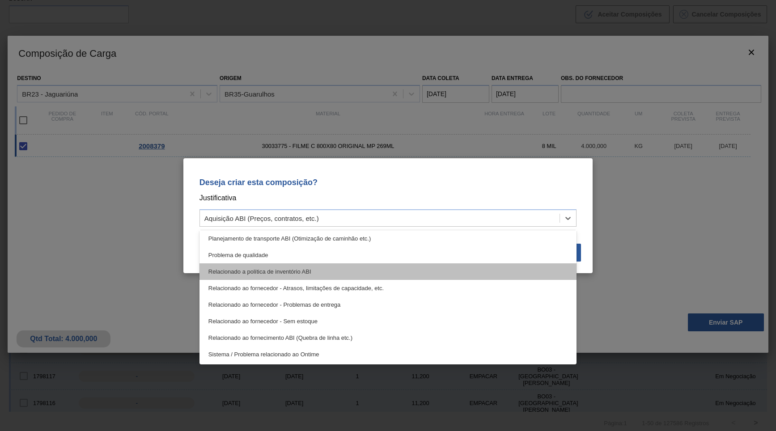
drag, startPoint x: 286, startPoint y: 265, endPoint x: 293, endPoint y: 272, distance: 9.2
click at [293, 325] on div "Relacionado ao fornecedor - Sem estoque" at bounding box center [389, 321] width 378 height 17
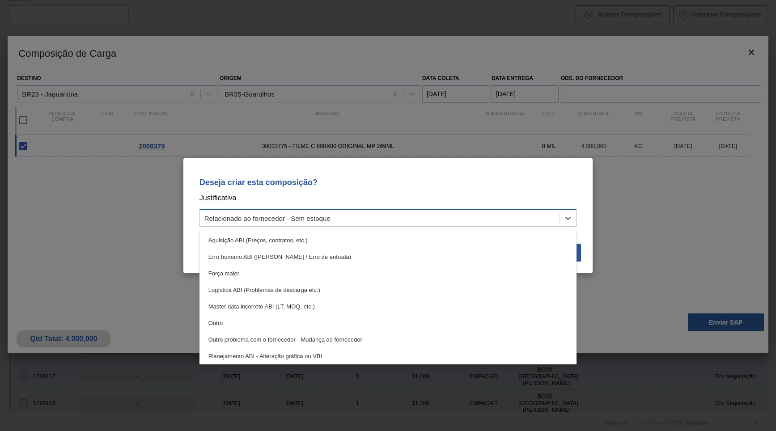
click at [329, 214] on div "Relacionado ao fornecedor - Sem estoque" at bounding box center [268, 218] width 126 height 8
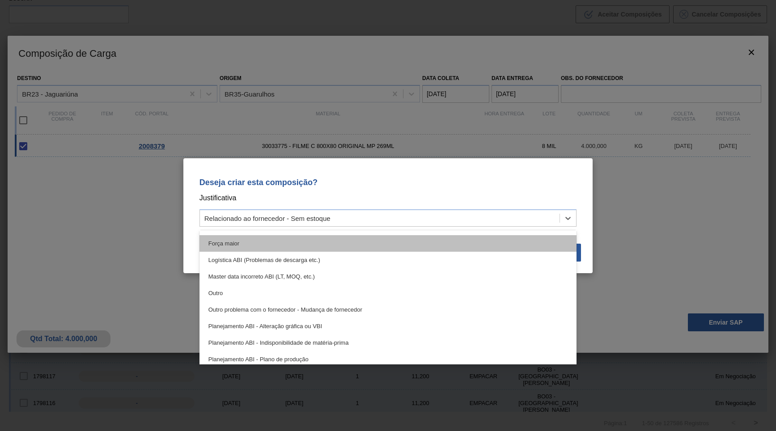
scroll to position [0, 0]
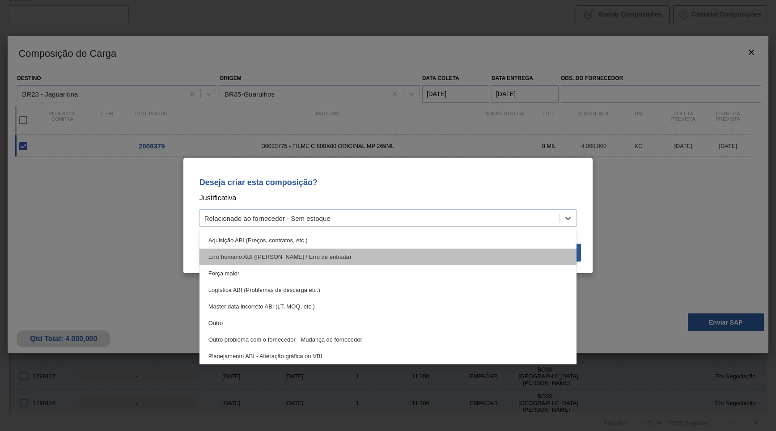
click at [270, 261] on div "Erro humano ABI ([PERSON_NAME] / Erro de entrada)" at bounding box center [389, 257] width 378 height 17
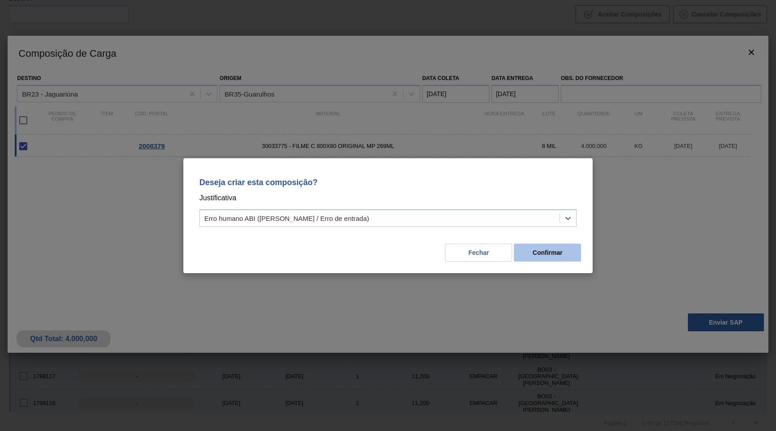
click at [571, 255] on button "Confirmar" at bounding box center [547, 253] width 67 height 18
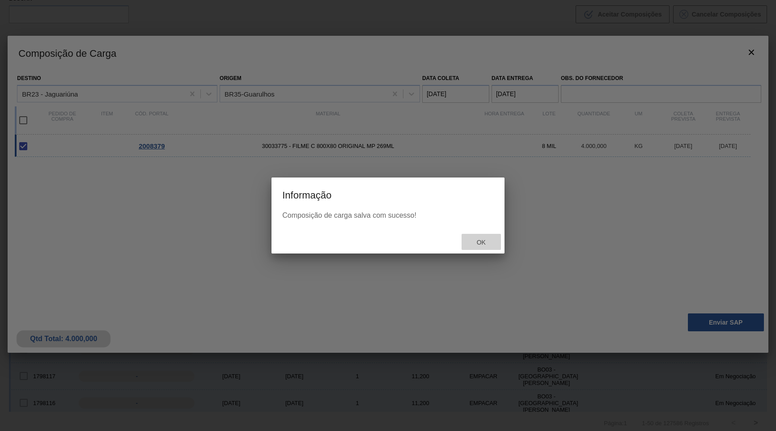
click at [481, 237] on div "Ok" at bounding box center [481, 242] width 39 height 17
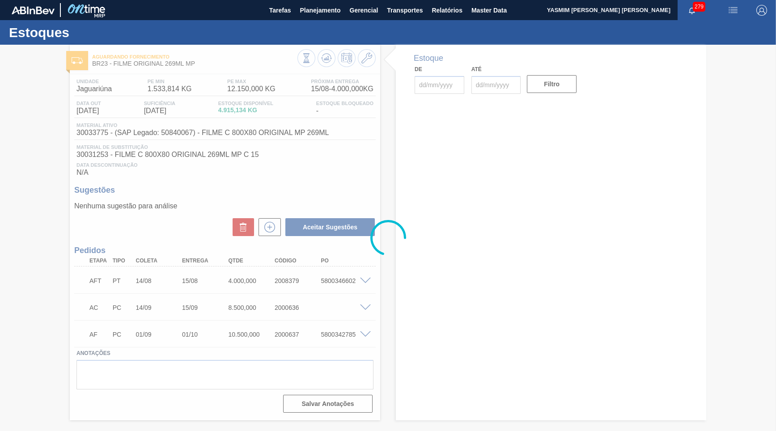
type input "[DATE]"
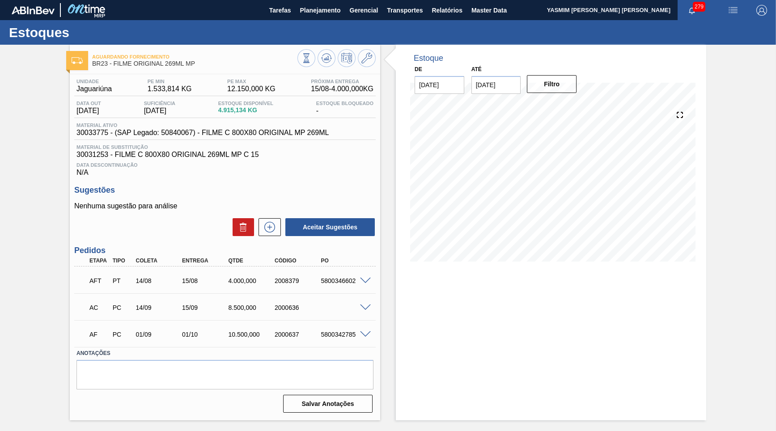
click at [344, 278] on div "5800346602" at bounding box center [344, 280] width 51 height 7
copy div "5800346602"
click at [311, 59] on icon at bounding box center [307, 58] width 10 height 10
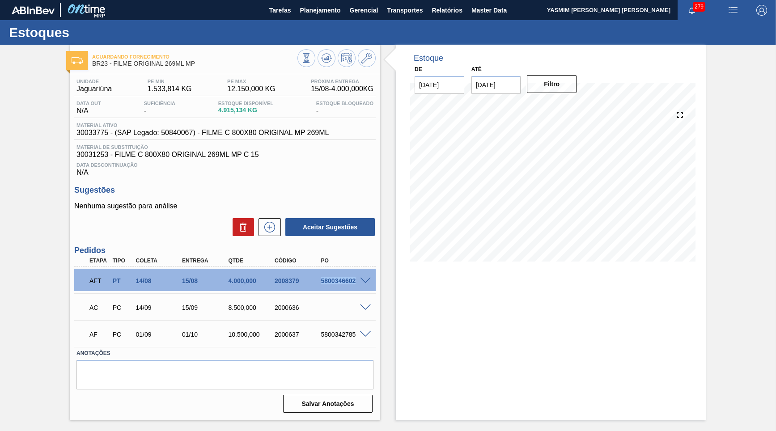
click at [332, 280] on div "5800346602" at bounding box center [344, 280] width 51 height 7
copy div "5800346602"
click at [450, 294] on div "Estoque De [DATE] Até [DATE] Filtro" at bounding box center [551, 233] width 311 height 376
click at [312, 23] on div "Estoques" at bounding box center [388, 32] width 776 height 25
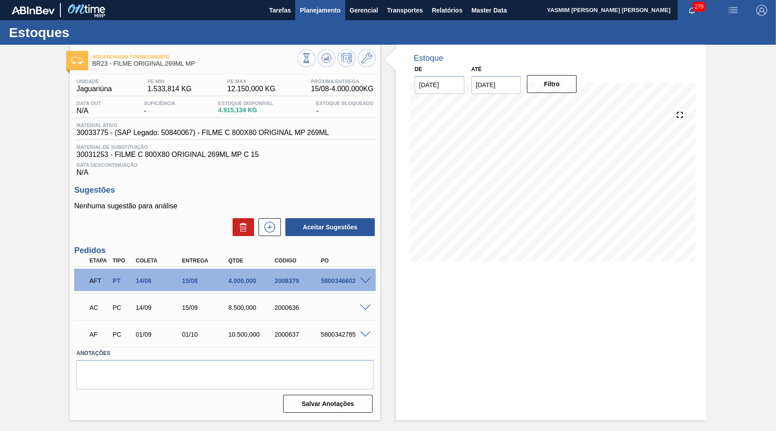
click at [312, 17] on button "Planejamento" at bounding box center [320, 10] width 50 height 20
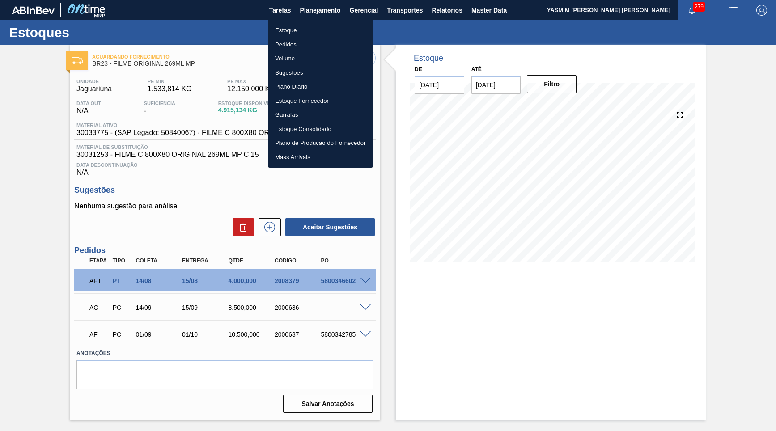
click at [297, 26] on li "Estoque" at bounding box center [320, 30] width 105 height 14
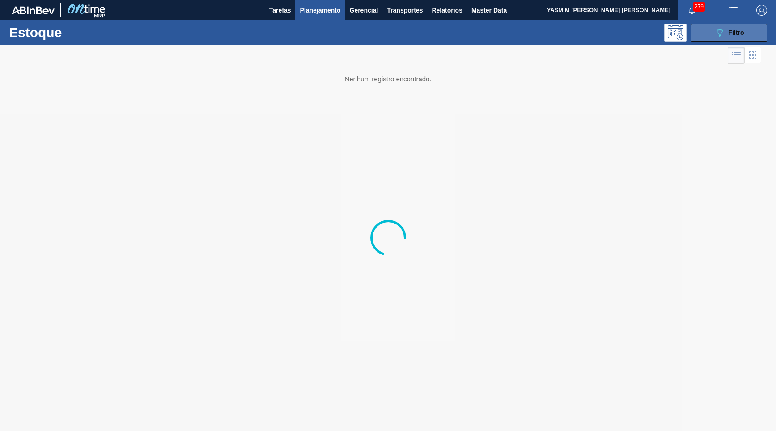
click at [721, 38] on icon "089F7B8B-B2A5-4AFE-B5C0-19BA573D28AC" at bounding box center [720, 32] width 11 height 11
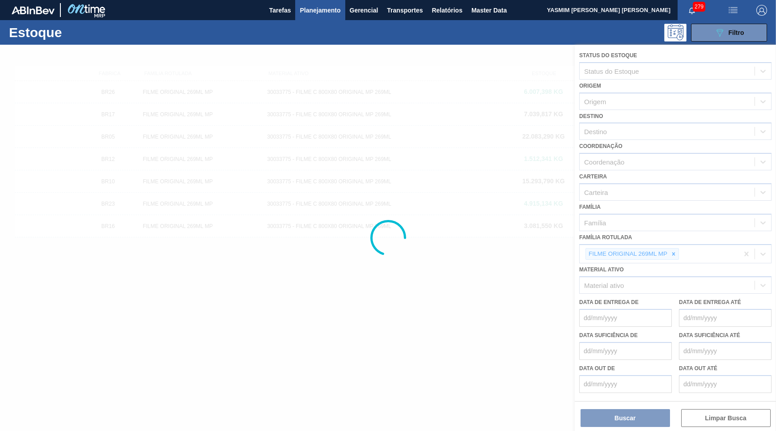
click at [673, 244] on div at bounding box center [388, 238] width 776 height 387
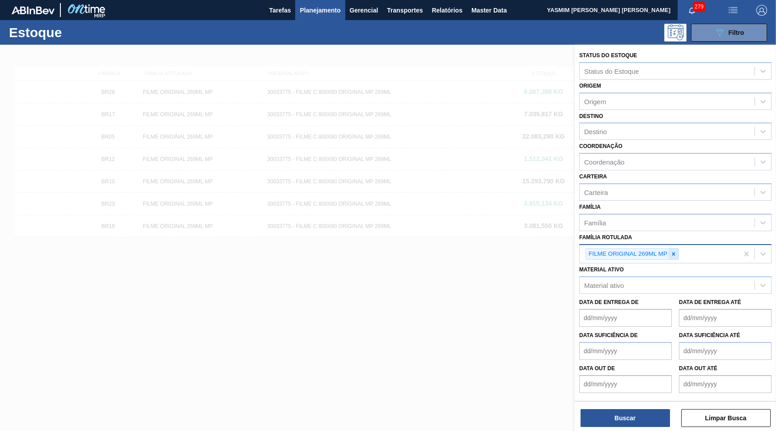
click at [673, 252] on icon at bounding box center [674, 253] width 3 height 3
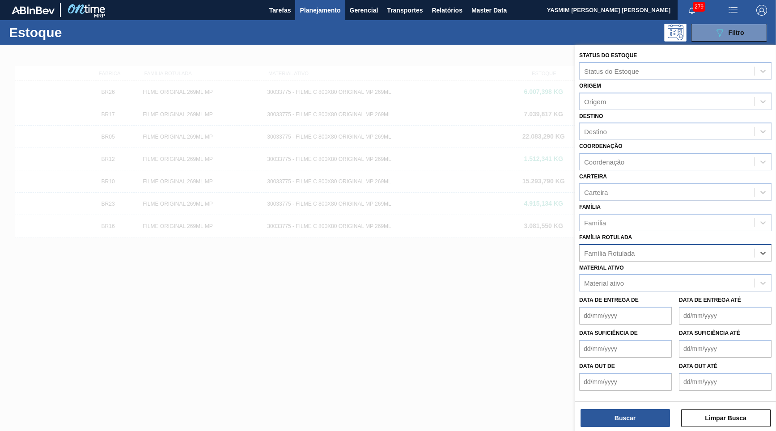
paste Rotulada "FILME AP MP12 473ML"
type Rotulada "FILME AP MP12 473ML"
click at [633, 231] on div "Família Rotulada option FILME ORIGINAL 269ML MP, deselected. Use Up and Down to…" at bounding box center [675, 246] width 192 height 30
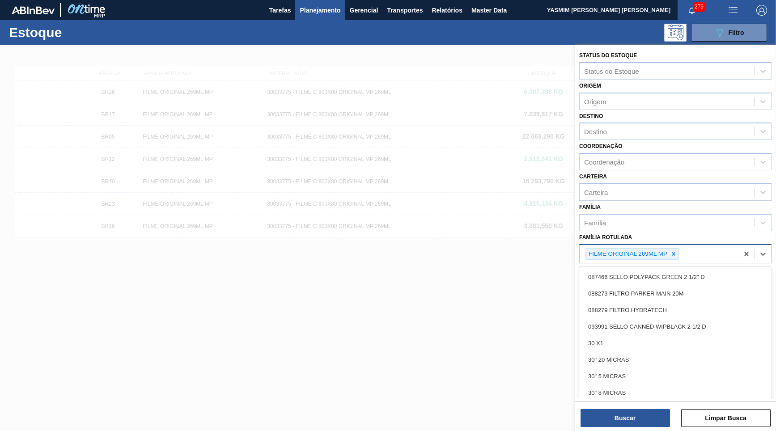
paste Rotulada "FILME AP MP12 473ML"
type Rotulada "FILME AP MP12 473ML"
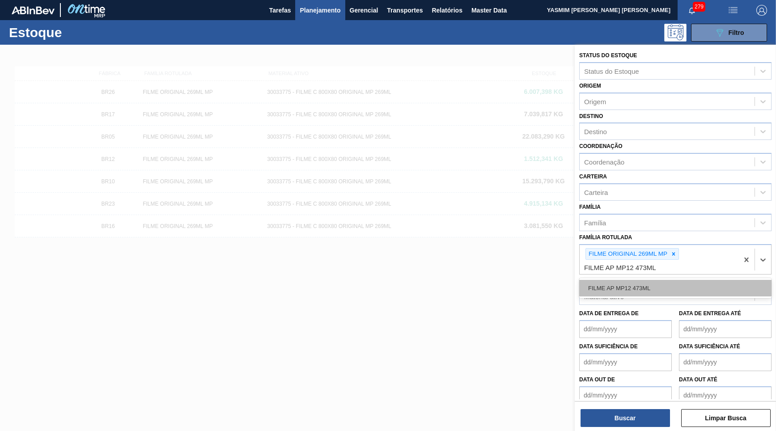
click at [666, 281] on div "FILME AP MP12 473ML" at bounding box center [675, 288] width 192 height 17
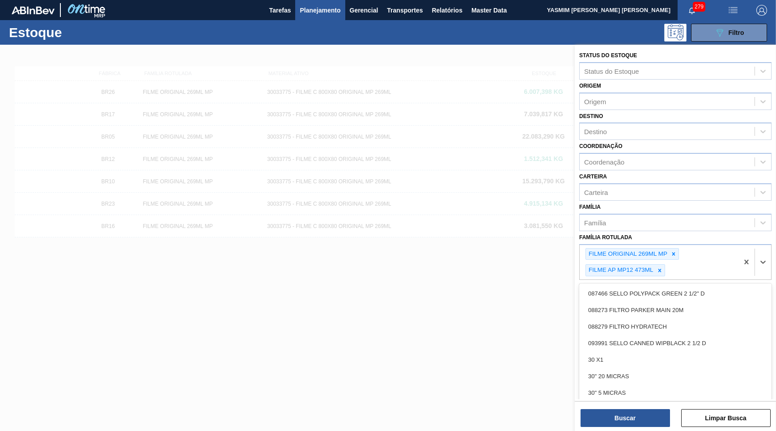
click at [681, 245] on div "FILME ORIGINAL 269ML MP FILME AP MP12 473ML" at bounding box center [659, 262] width 159 height 35
click at [676, 251] on icon at bounding box center [674, 254] width 6 height 6
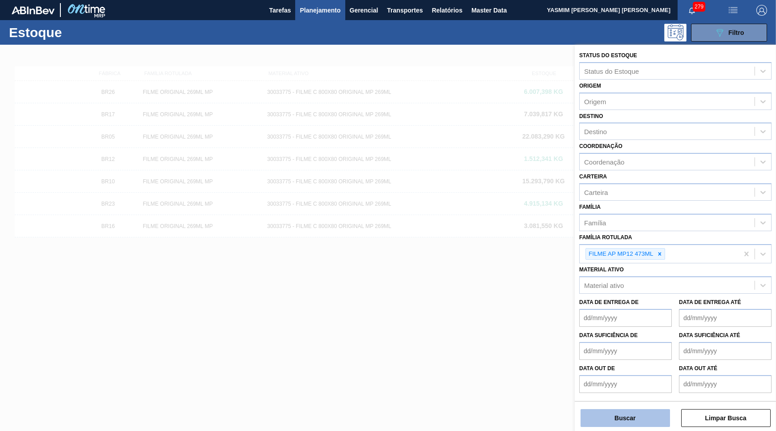
click at [629, 418] on button "Buscar" at bounding box center [625, 418] width 89 height 18
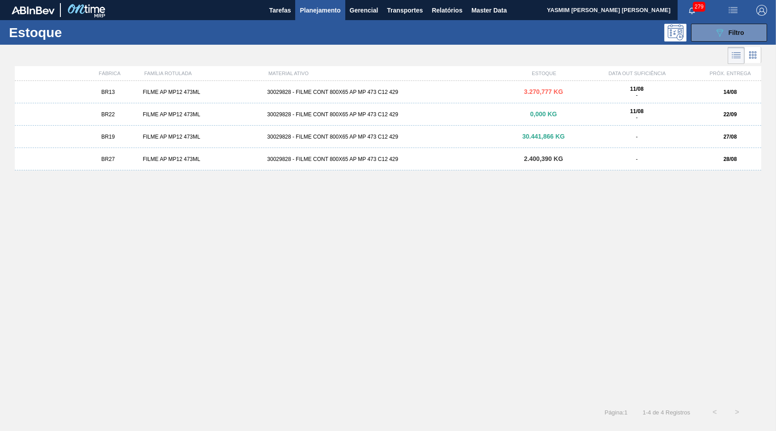
click at [162, 89] on div "FILME AP MP12 473ML" at bounding box center [201, 92] width 124 height 6
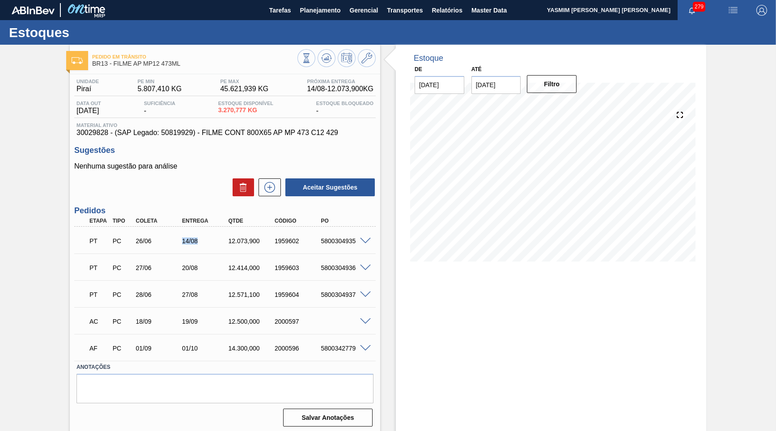
drag, startPoint x: 183, startPoint y: 243, endPoint x: 200, endPoint y: 239, distance: 17.9
click at [200, 239] on div "PT PC 26/06 14/08 12.073,900 1959602 5800304935" at bounding box center [223, 240] width 278 height 18
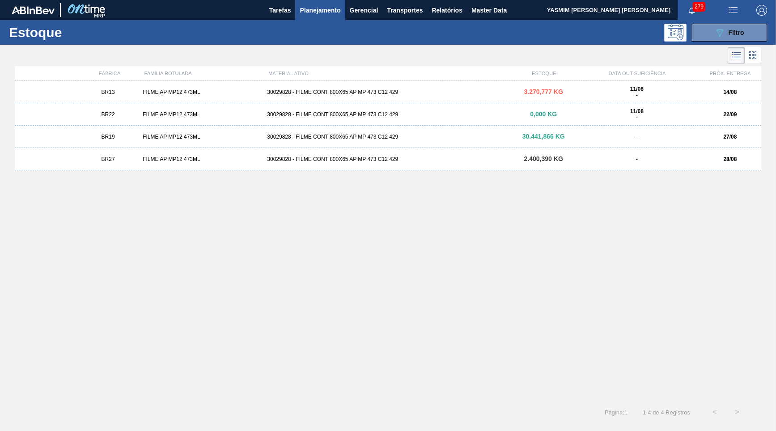
click at [138, 140] on div "BR19 FILME AP MP12 473ML 30029828 - FILME CONT 800X65 AP MP 473 C12 429 30.441,…" at bounding box center [388, 137] width 747 height 22
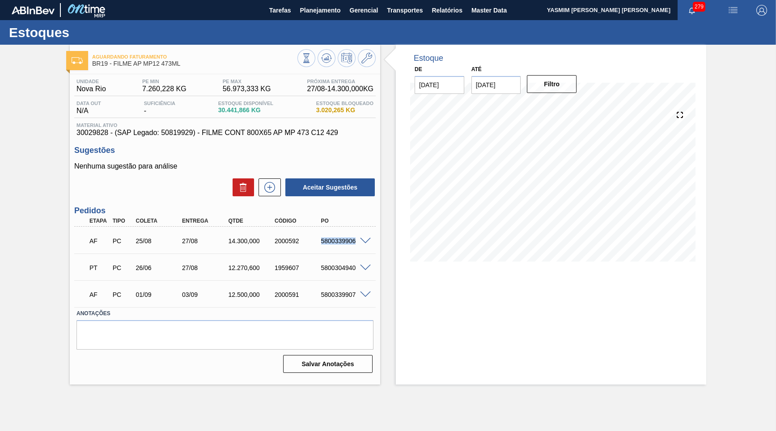
drag, startPoint x: 316, startPoint y: 243, endPoint x: 367, endPoint y: 239, distance: 51.2
click at [367, 239] on div "AF PC 25/08 27/08 14.300,000 2000592 5800339906" at bounding box center [225, 240] width 302 height 22
click at [311, 58] on icon at bounding box center [307, 58] width 10 height 10
